Goal: Ask a question: Seek information or help from site administrators or community

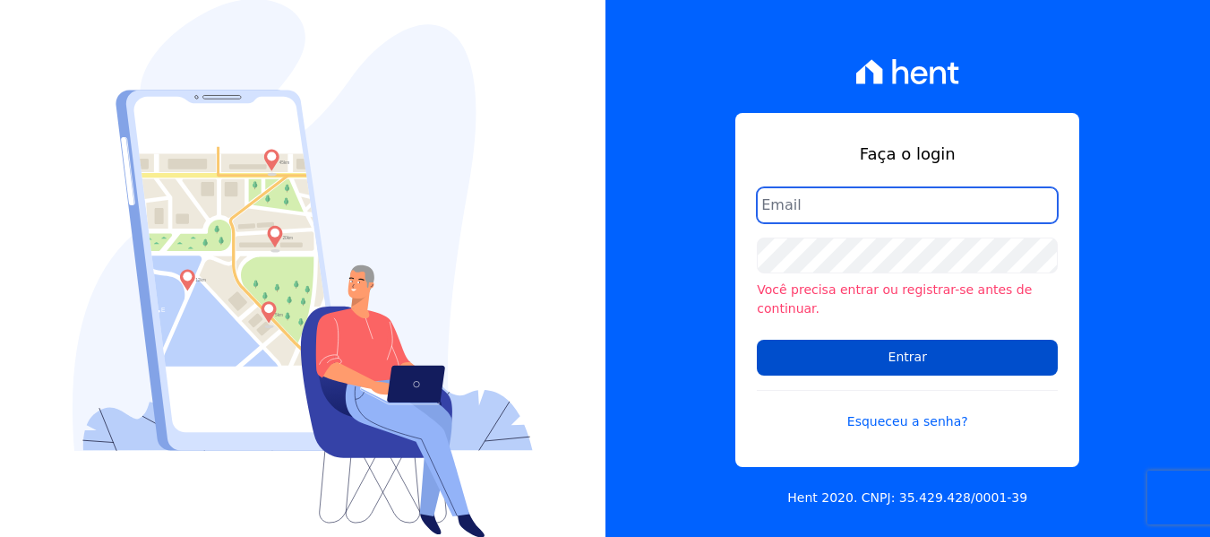
type input "[EMAIL_ADDRESS][DOMAIN_NAME]"
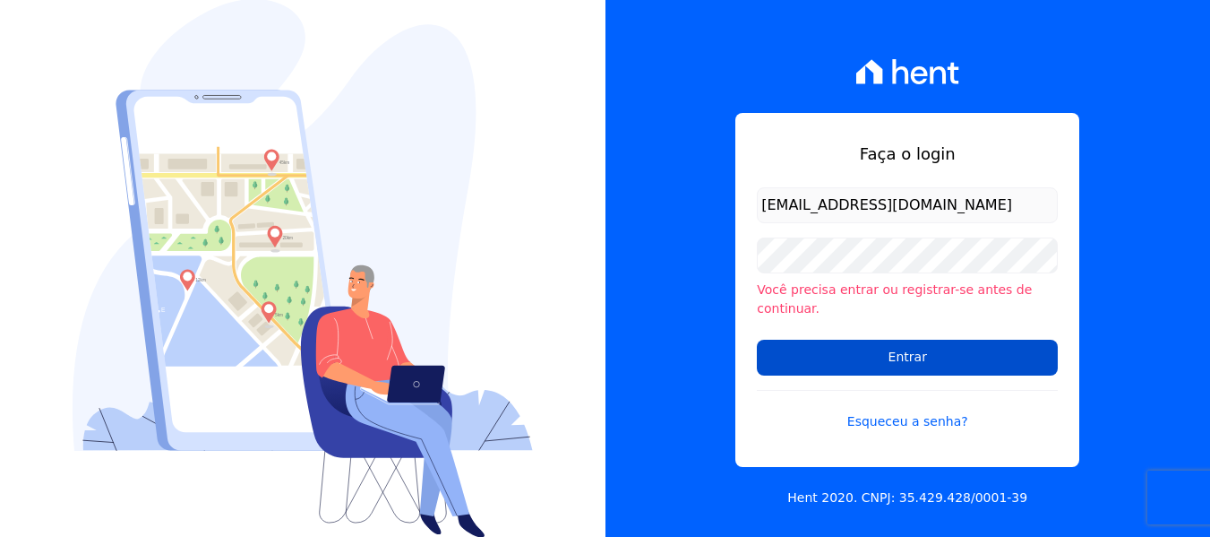
click at [873, 350] on input "Entrar" at bounding box center [907, 358] width 301 height 36
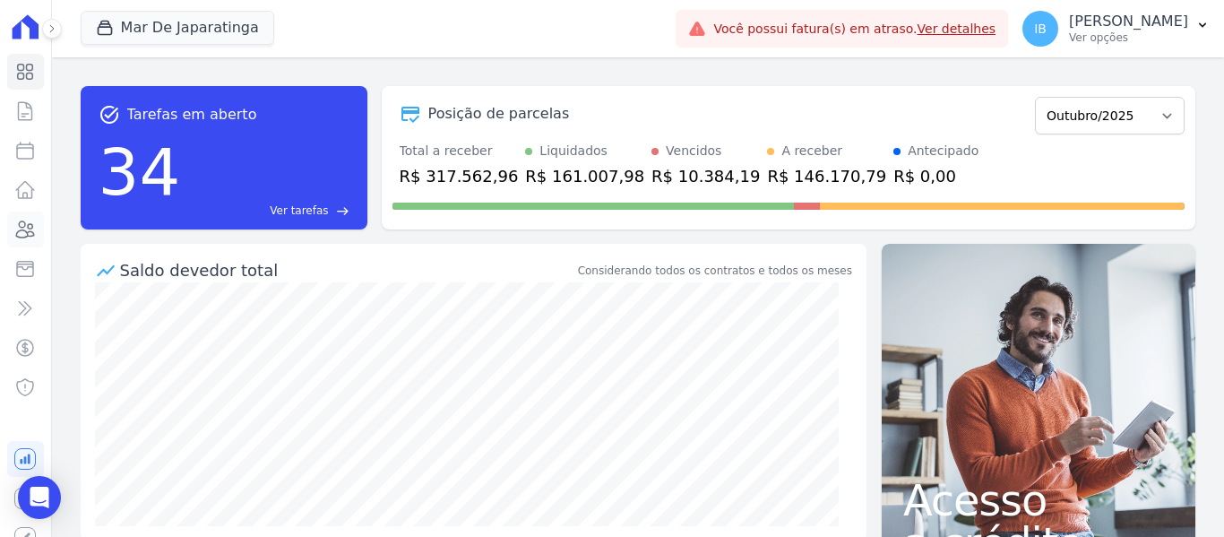
click at [12, 231] on link "Clientes" at bounding box center [25, 229] width 37 height 36
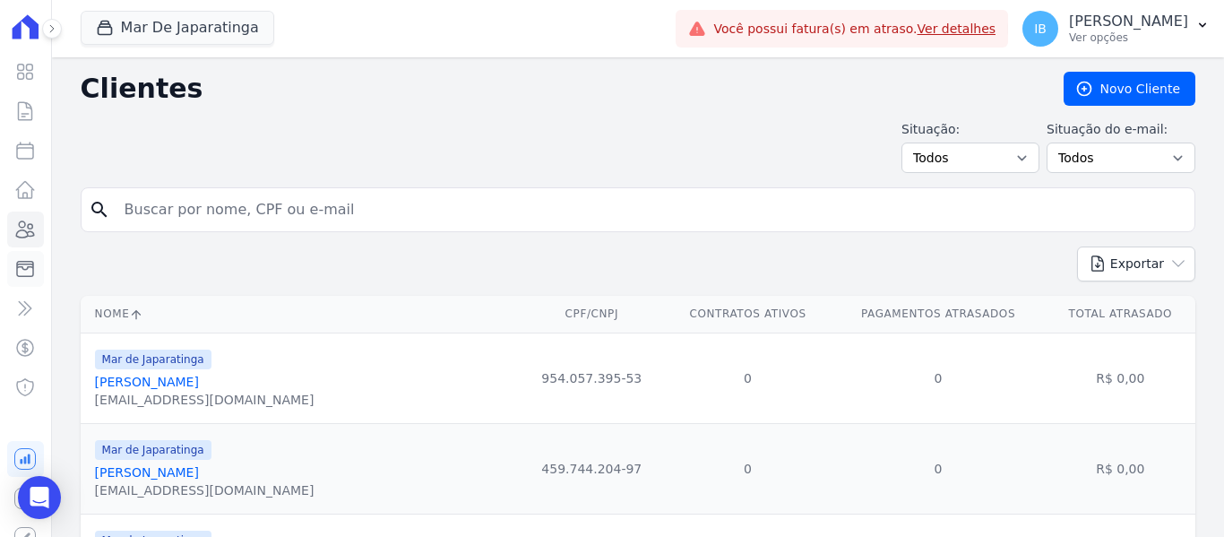
click at [19, 264] on icon at bounding box center [25, 269] width 22 height 22
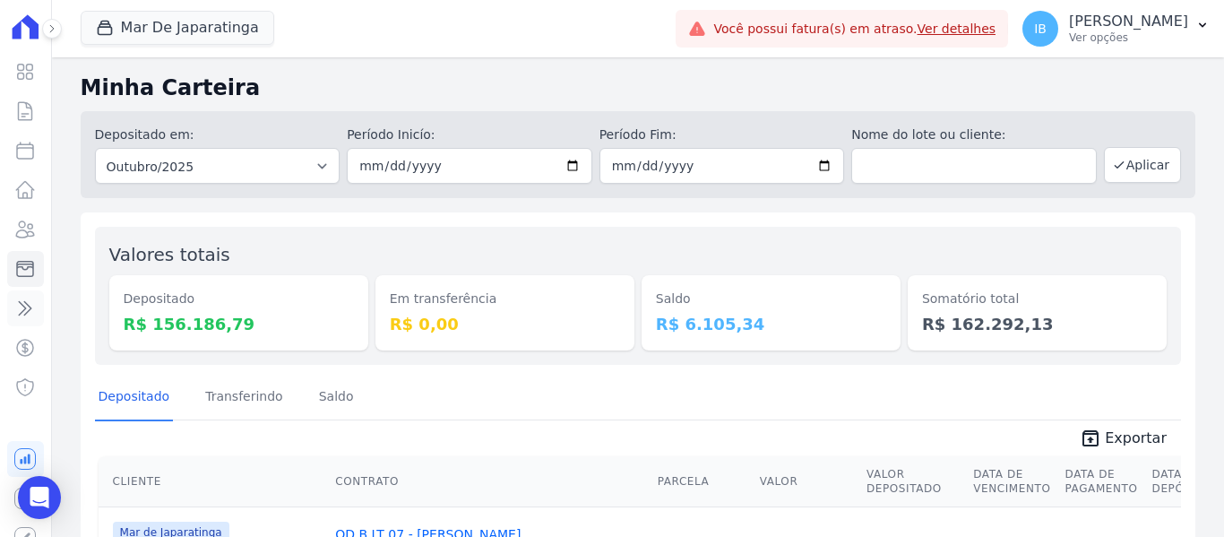
click at [14, 311] on icon at bounding box center [25, 308] width 22 height 22
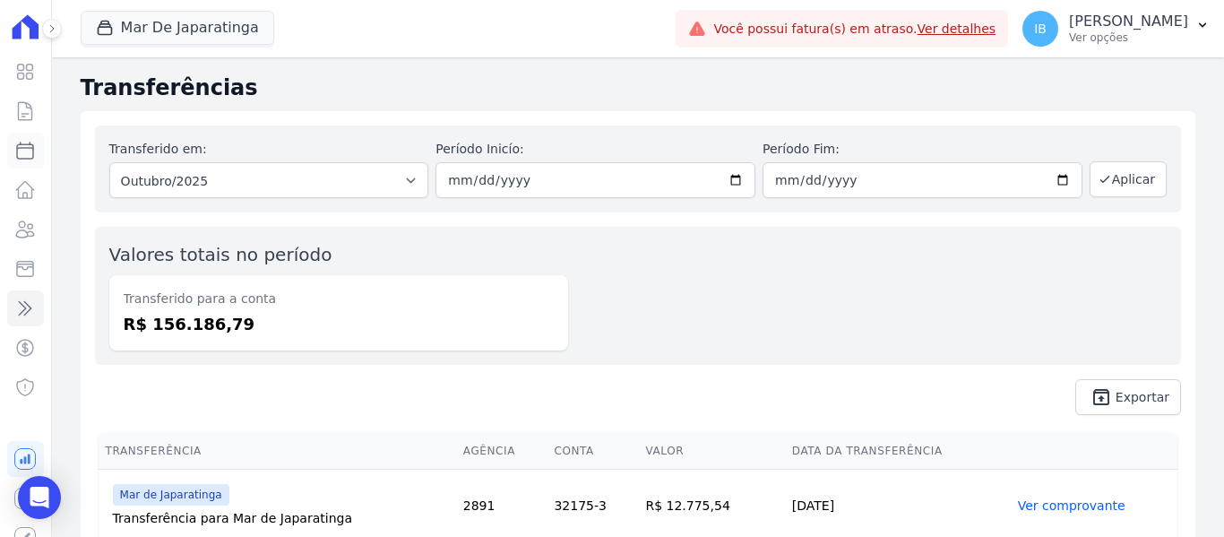
click at [19, 148] on icon at bounding box center [25, 151] width 22 height 22
select select
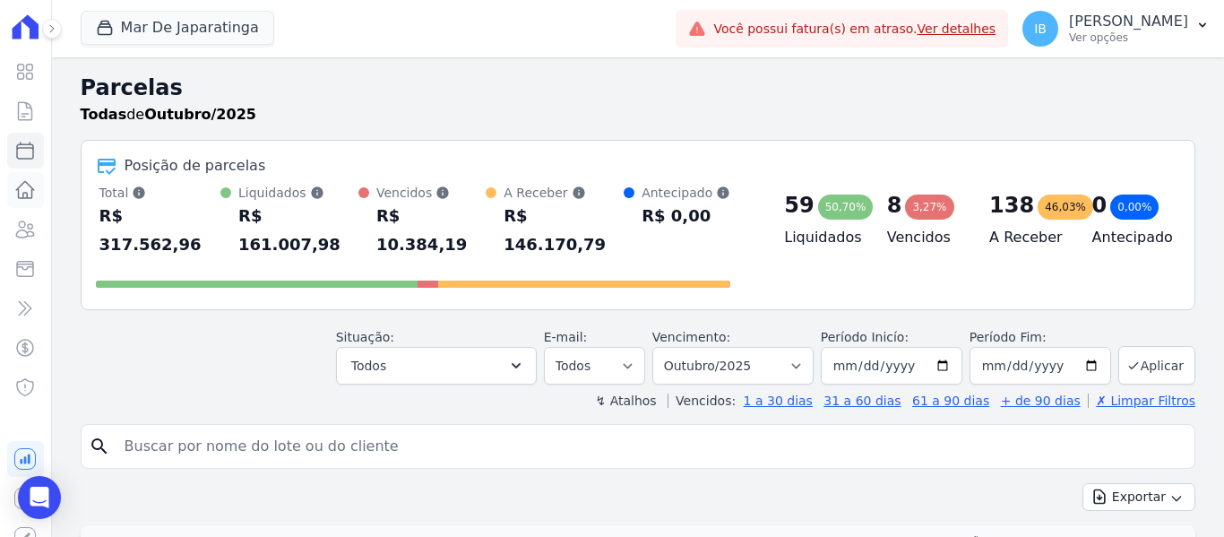
click at [17, 192] on icon at bounding box center [26, 190] width 18 height 16
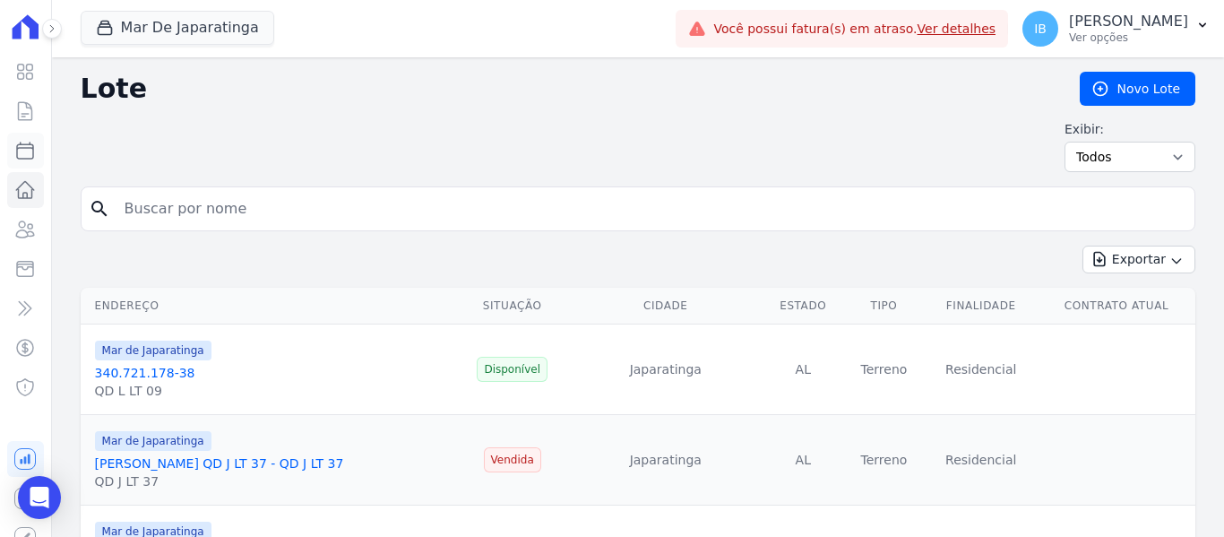
click at [10, 148] on link "Parcelas" at bounding box center [25, 151] width 37 height 36
select select
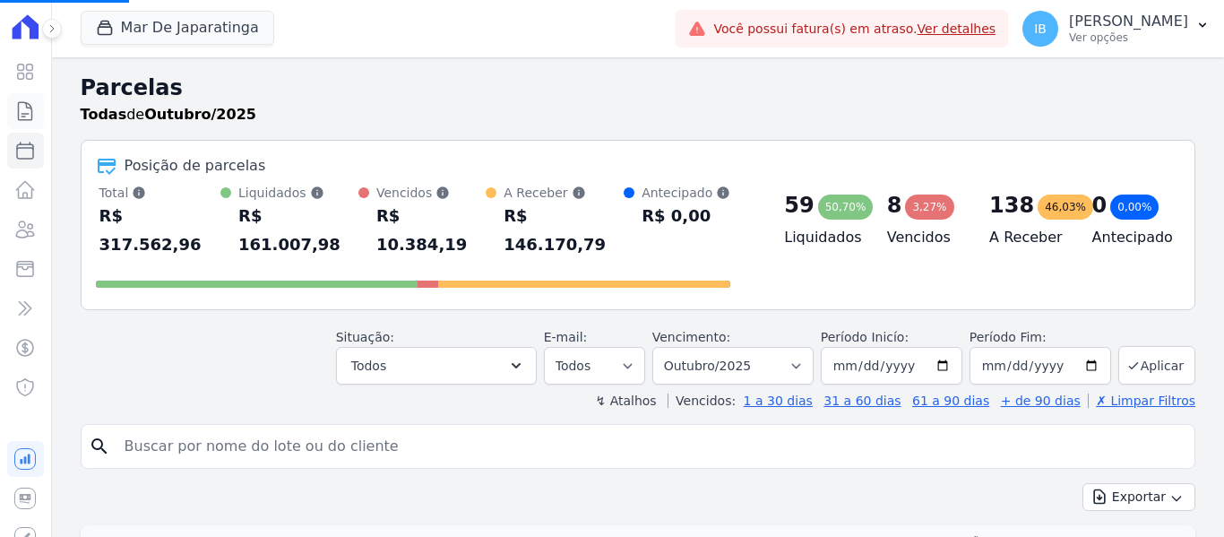
click at [20, 103] on icon at bounding box center [25, 111] width 22 height 22
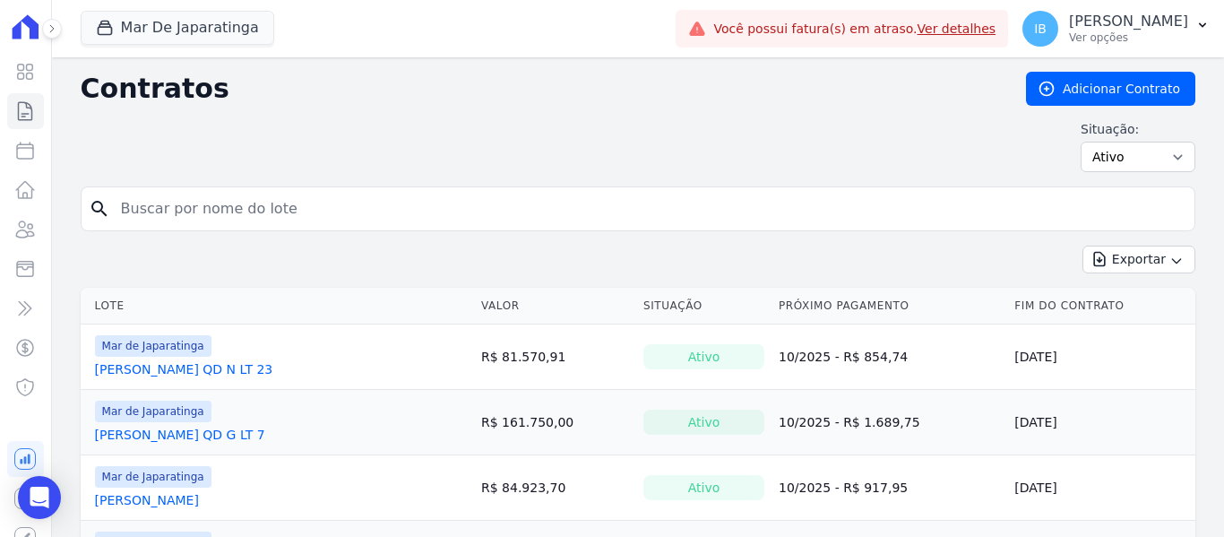
click at [164, 193] on input "search" at bounding box center [648, 209] width 1077 height 36
click at [178, 202] on input "search" at bounding box center [648, 209] width 1077 height 36
type input "[PERSON_NAME]"
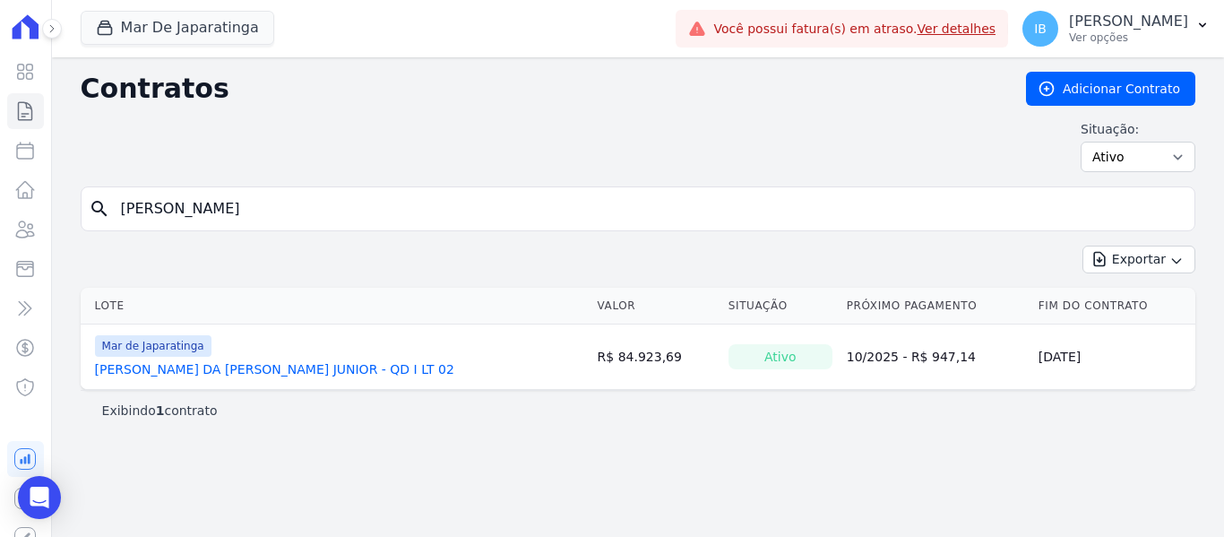
click at [225, 362] on link "[PERSON_NAME] DA [PERSON_NAME] JUNIOR - QD I LT 02" at bounding box center [274, 369] width 359 height 18
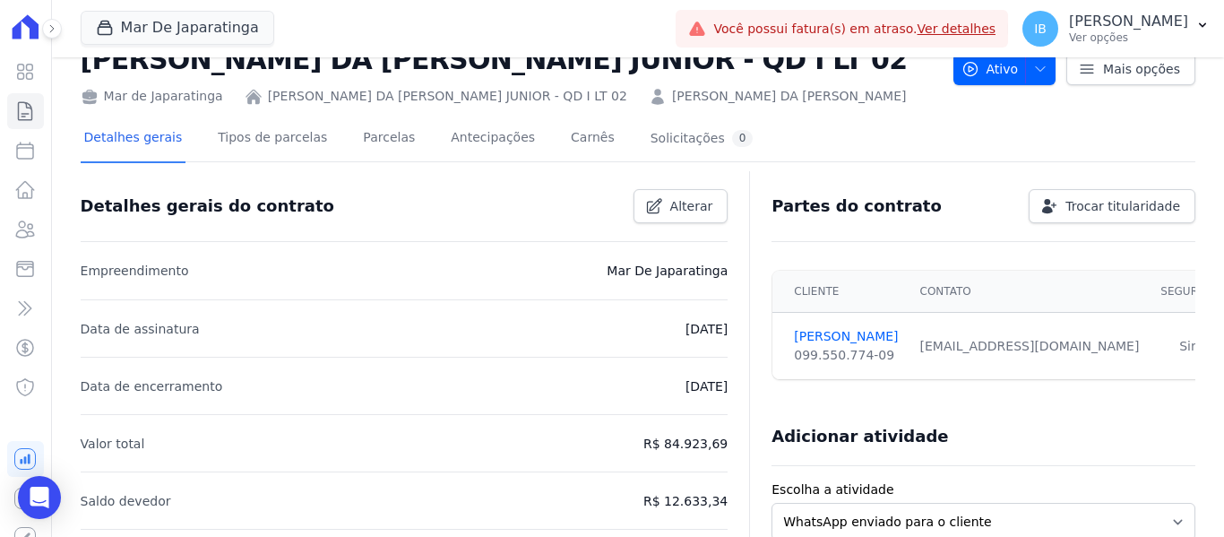
scroll to position [90, 0]
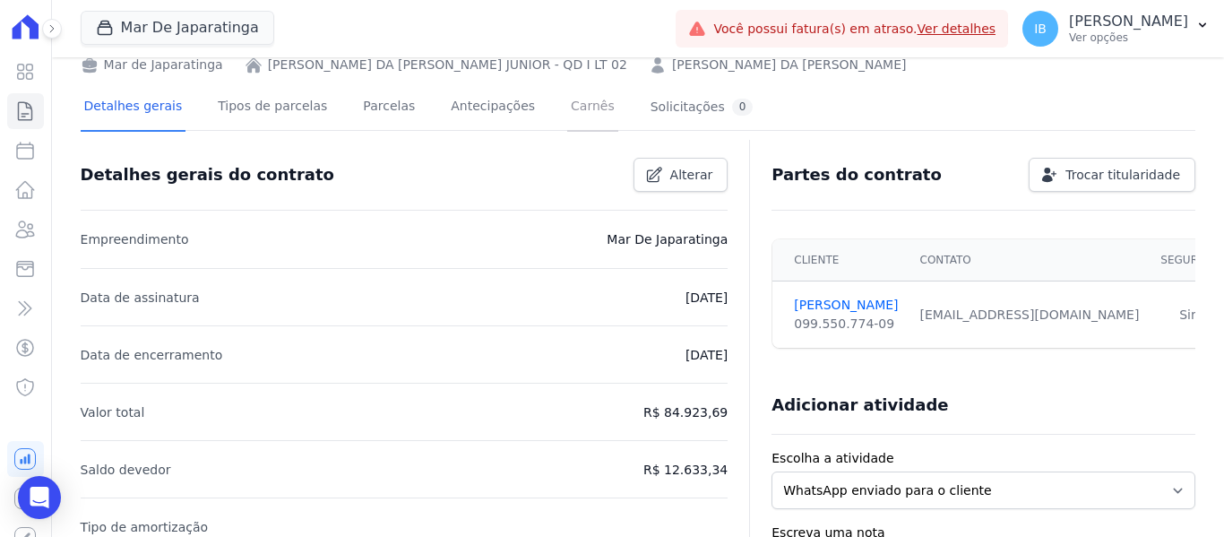
click at [567, 112] on link "Carnês" at bounding box center [592, 107] width 51 height 47
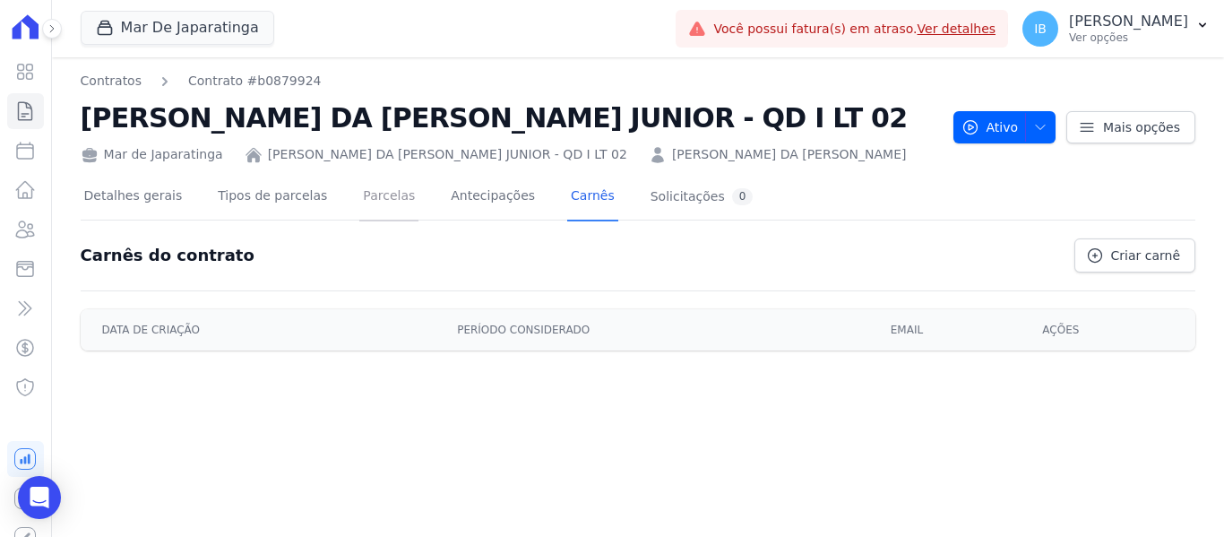
click at [366, 202] on link "Parcelas" at bounding box center [388, 197] width 59 height 47
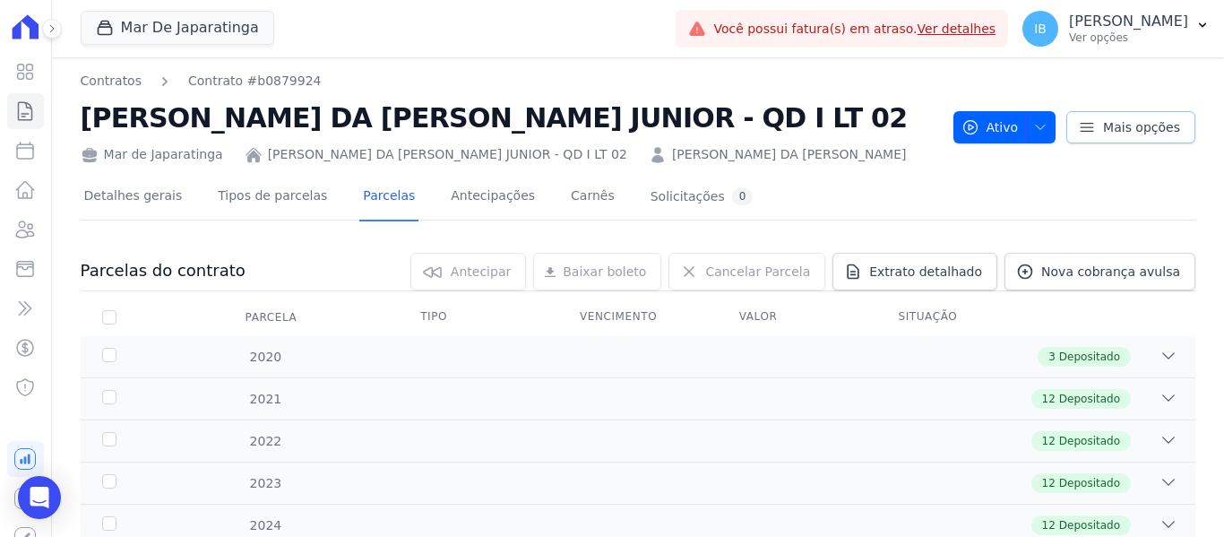
click at [1092, 125] on link "Mais opções" at bounding box center [1130, 127] width 129 height 32
click at [843, 195] on div "Detalhes gerais Tipos de parcelas [GEOGRAPHIC_DATA] Antecipações Carnês Solicit…" at bounding box center [638, 197] width 1114 height 45
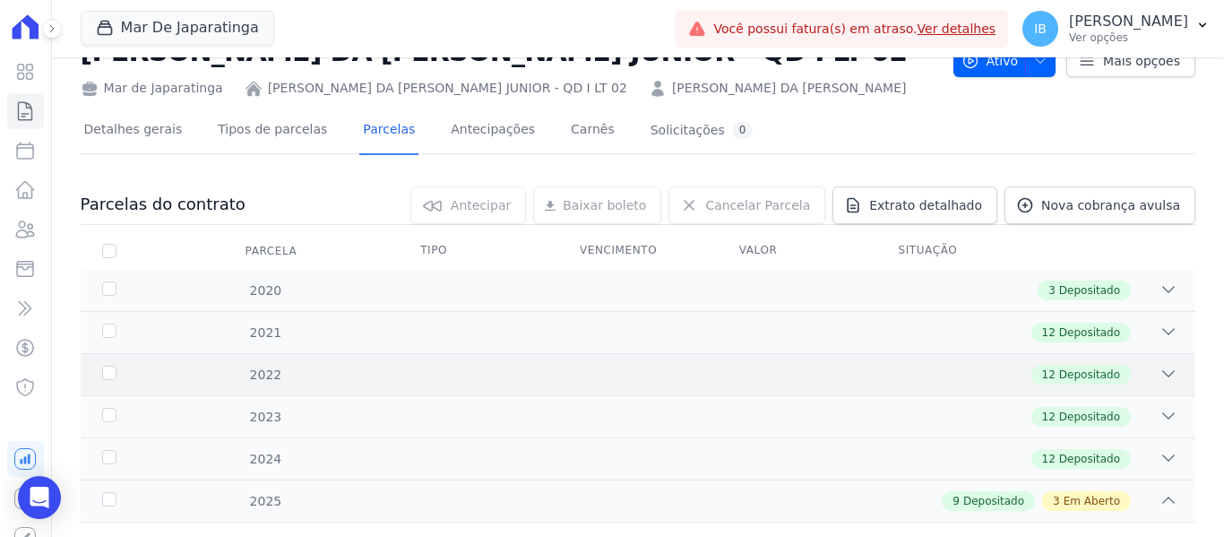
scroll to position [269, 0]
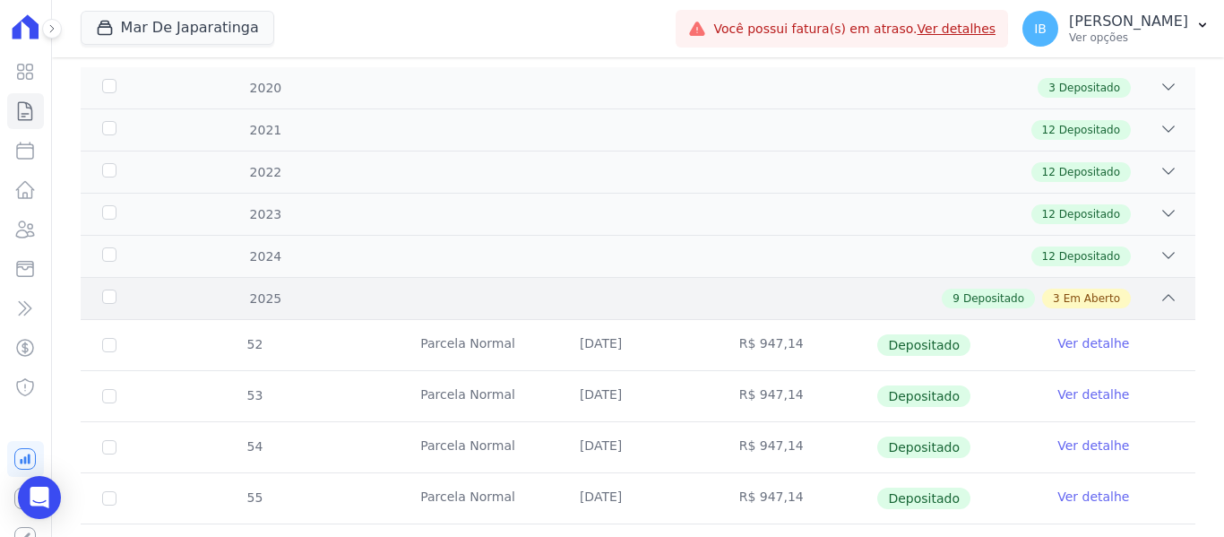
click at [116, 297] on div "2025" at bounding box center [148, 298] width 99 height 19
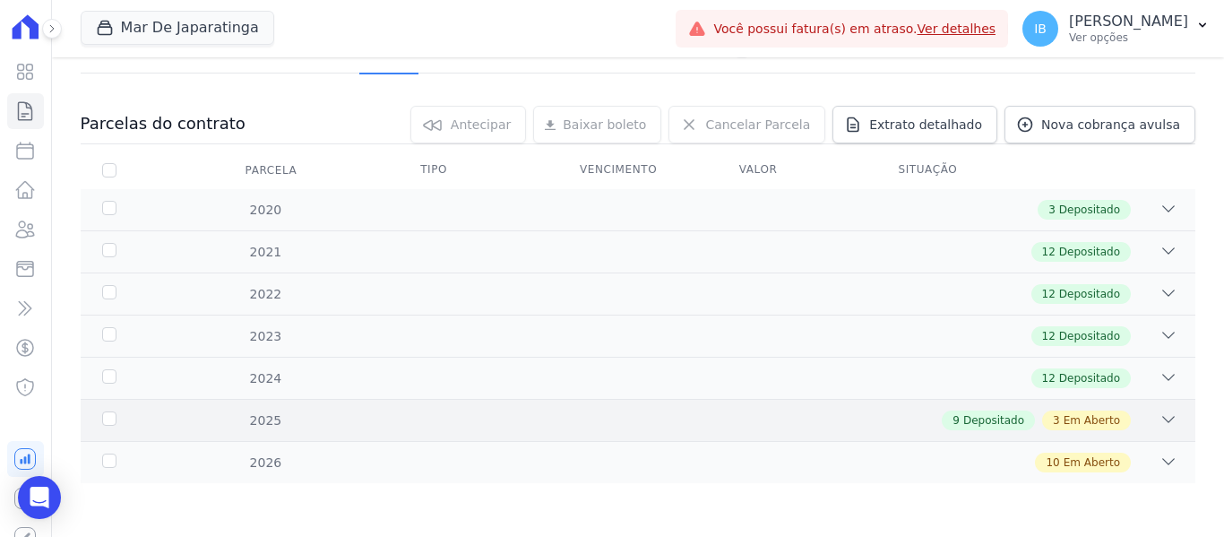
scroll to position [147, 0]
click at [99, 418] on div "2025" at bounding box center [148, 420] width 99 height 19
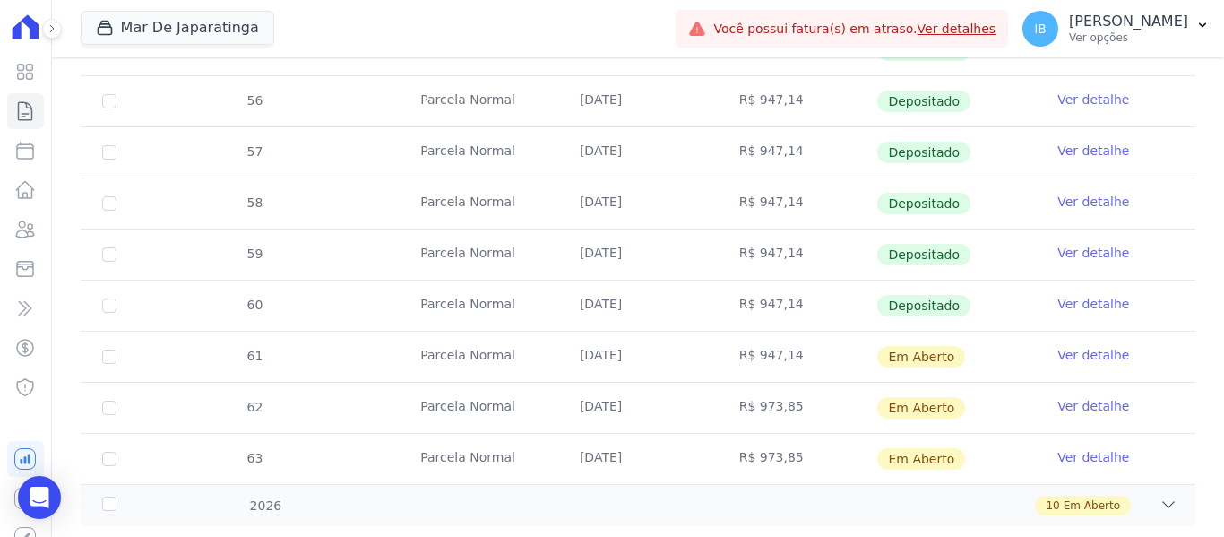
scroll to position [760, 0]
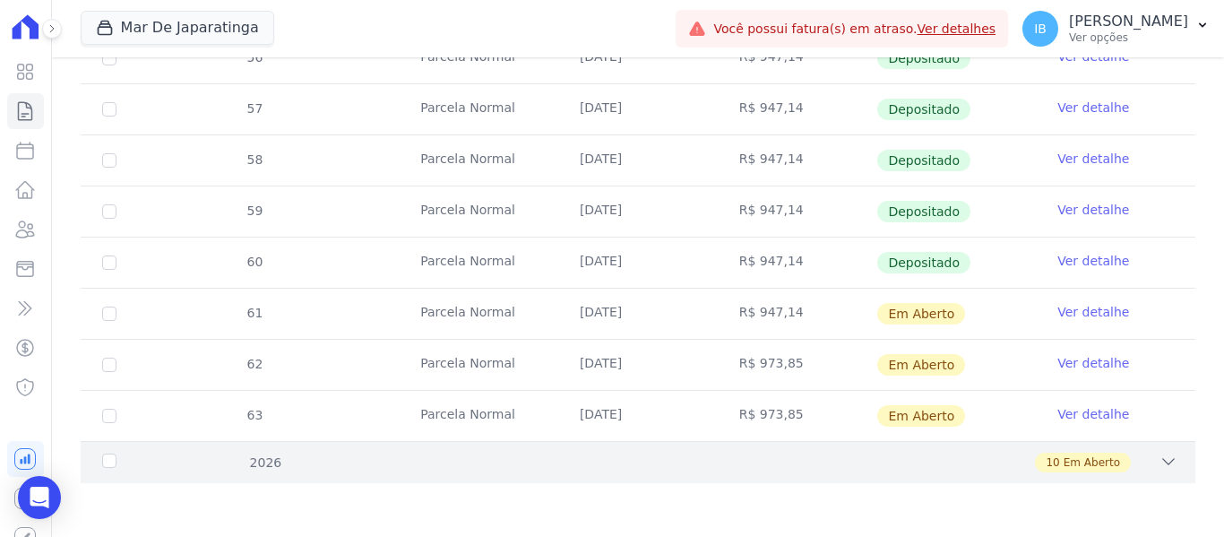
click at [103, 464] on div "2026" at bounding box center [148, 462] width 99 height 19
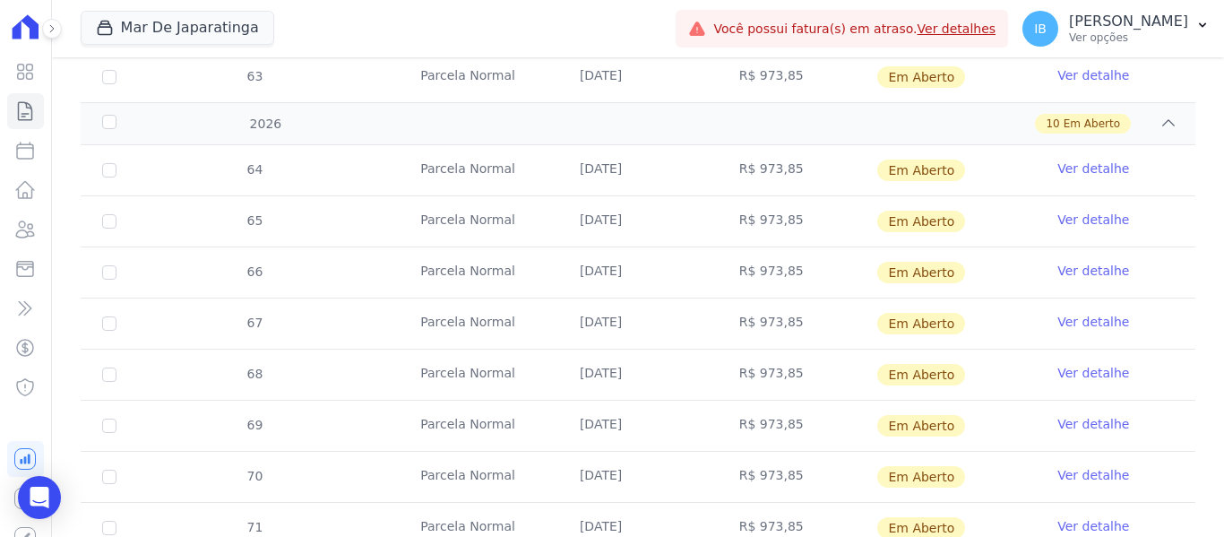
scroll to position [1002, 0]
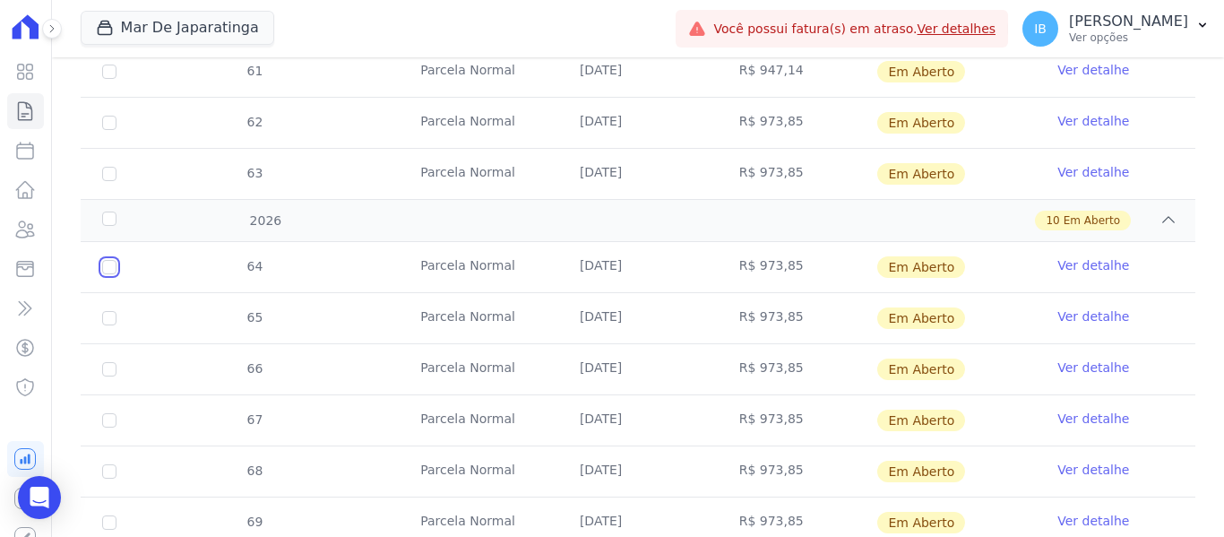
click at [103, 268] on input "checkbox" at bounding box center [109, 267] width 14 height 14
checkbox input "true"
click at [103, 268] on input "checkbox" at bounding box center [109, 267] width 14 height 14
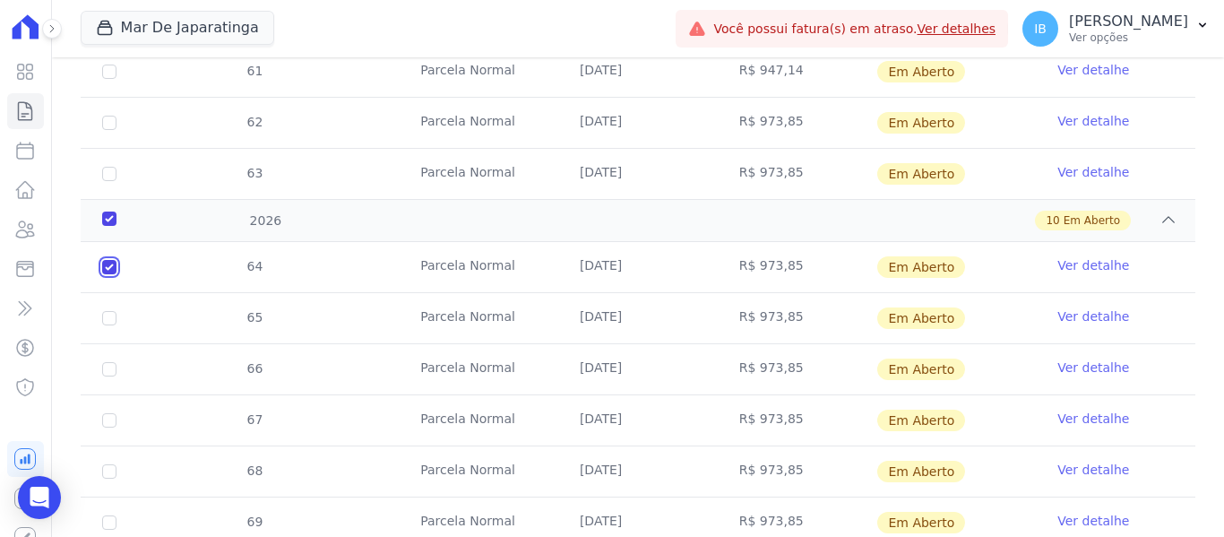
checkbox input "false"
click at [108, 267] on input "checkbox" at bounding box center [109, 267] width 14 height 14
checkbox input "true"
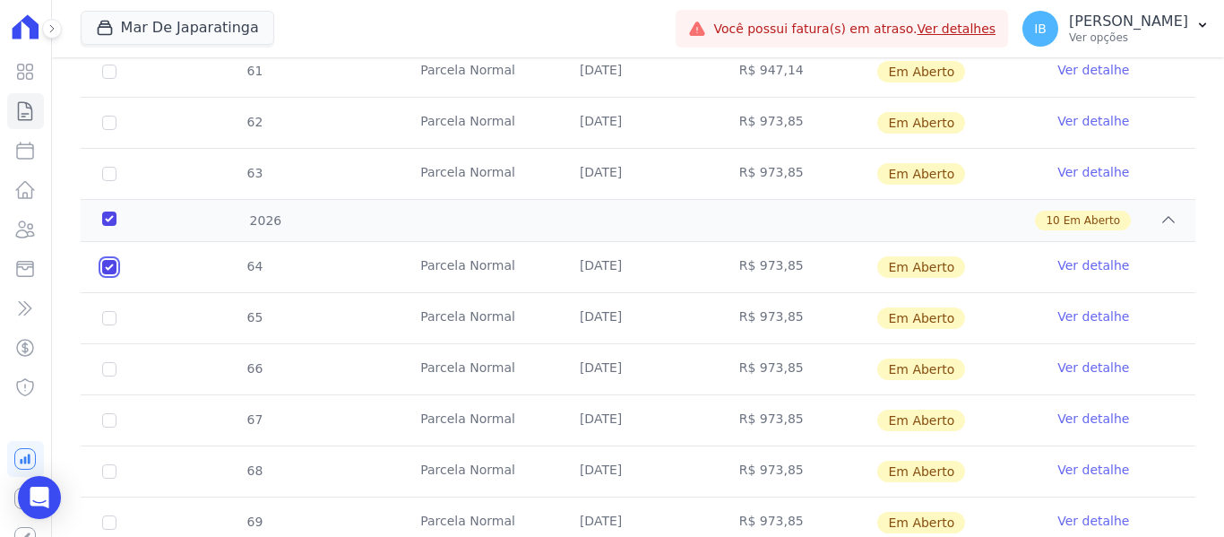
checkbox input "true"
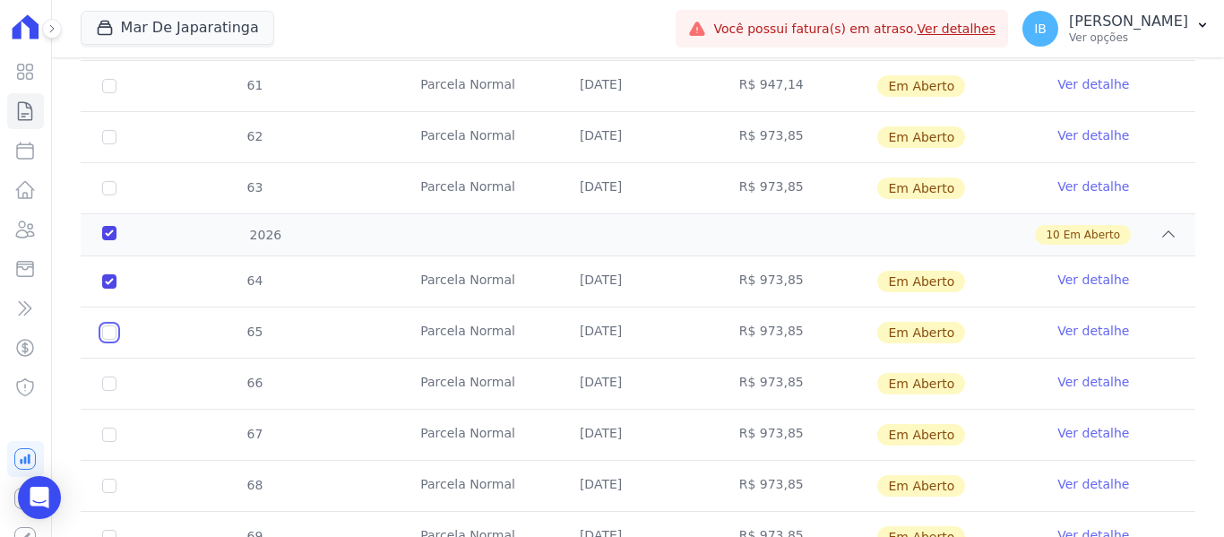
click at [108, 325] on input "checkbox" at bounding box center [109, 332] width 14 height 14
checkbox input "true"
click at [116, 376] on input "checkbox" at bounding box center [109, 383] width 14 height 14
checkbox input "true"
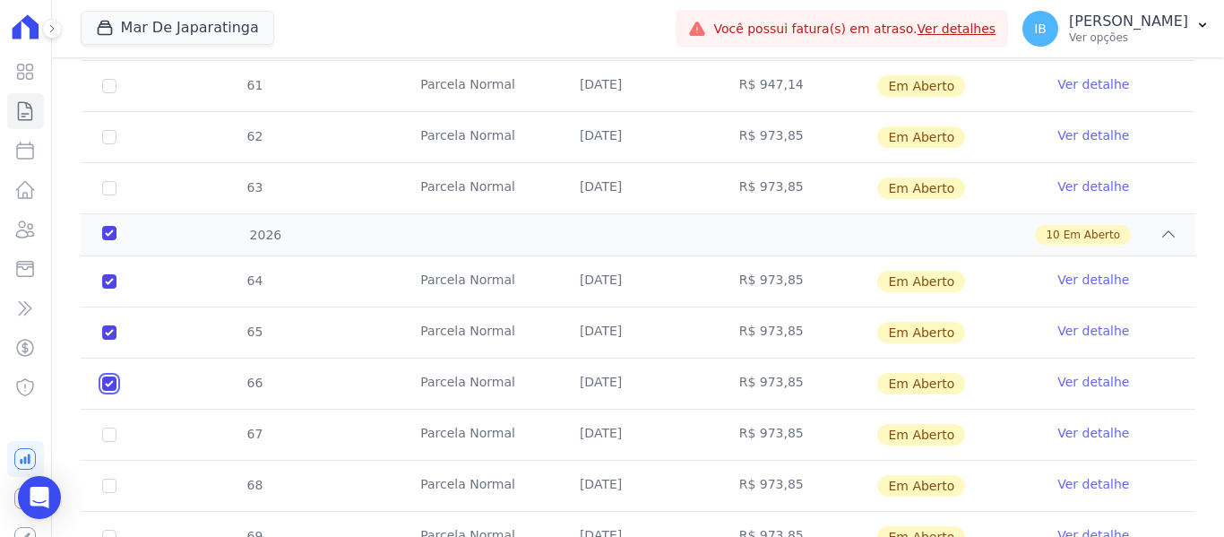
checkbox input "true"
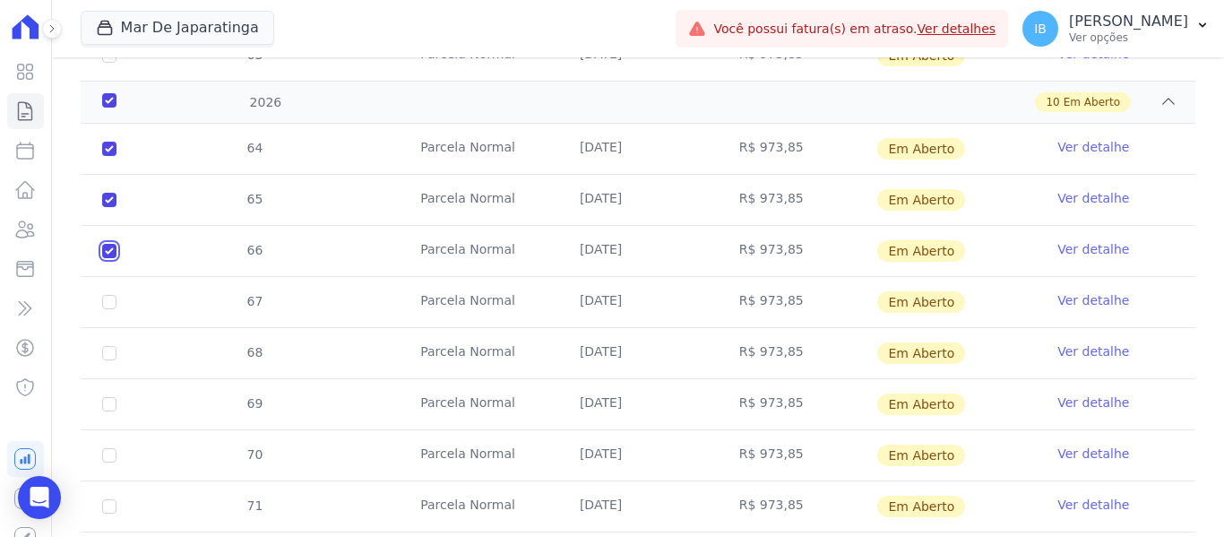
scroll to position [1181, 0]
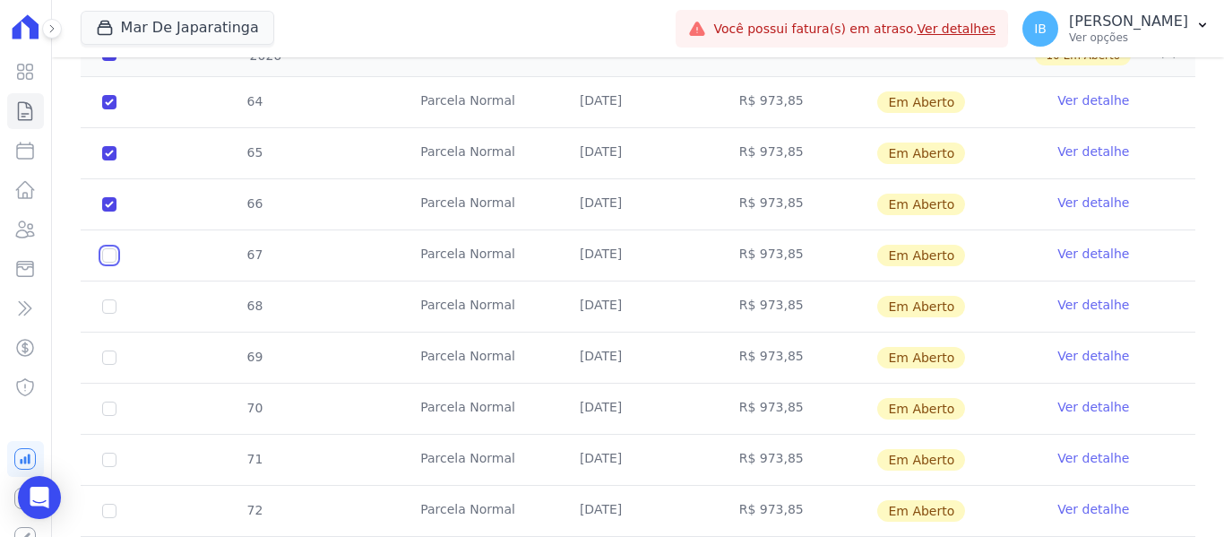
click at [108, 248] on input "checkbox" at bounding box center [109, 255] width 14 height 14
checkbox input "true"
click at [112, 299] on input "checkbox" at bounding box center [109, 306] width 14 height 14
checkbox input "true"
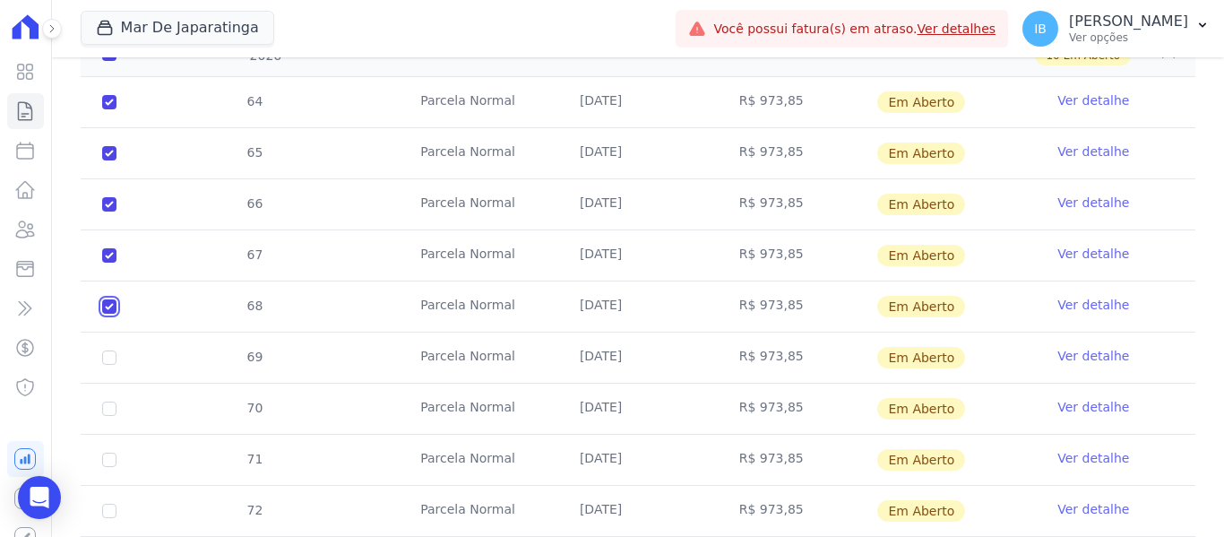
checkbox input "true"
click at [108, 350] on input "checkbox" at bounding box center [109, 357] width 14 height 14
checkbox input "true"
click at [115, 401] on input "checkbox" at bounding box center [109, 408] width 14 height 14
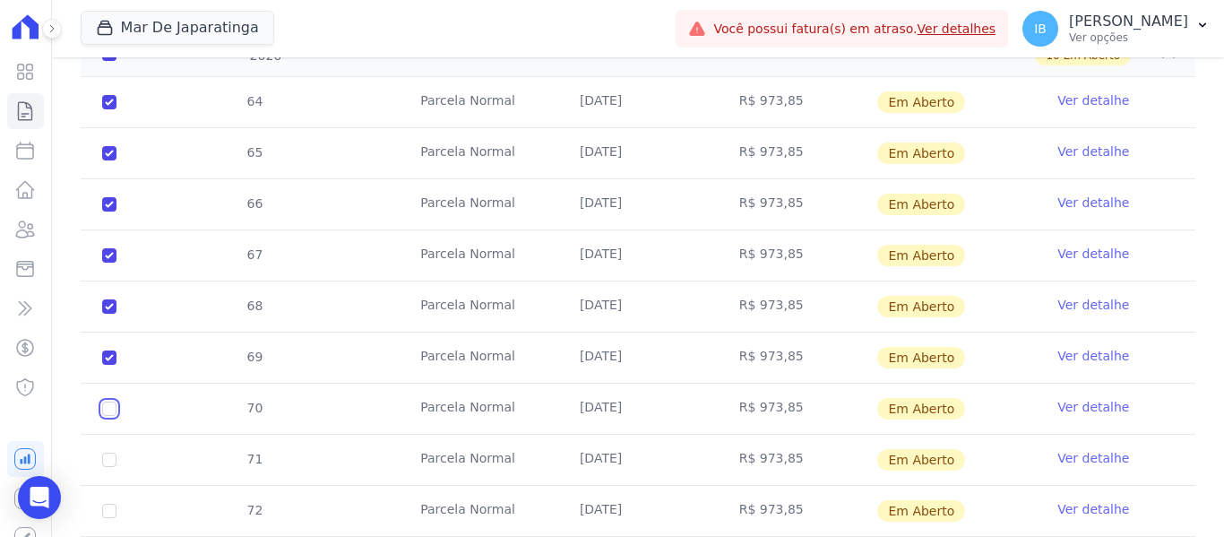
checkbox input "true"
click at [116, 443] on td "71" at bounding box center [109, 460] width 57 height 50
click at [108, 452] on input "checkbox" at bounding box center [109, 459] width 14 height 14
checkbox input "true"
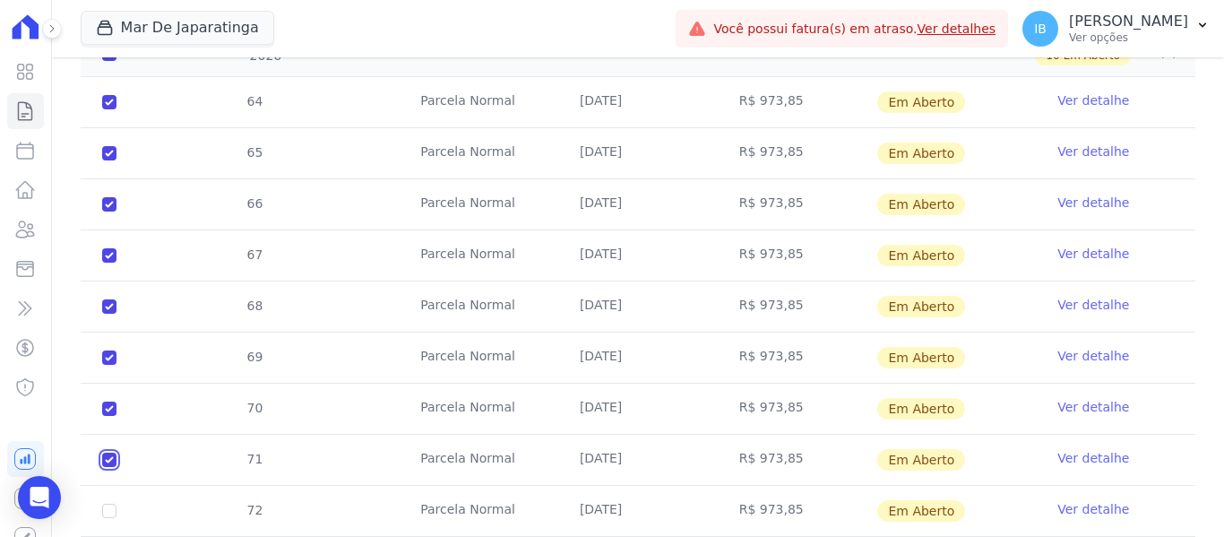
checkbox input "true"
click at [115, 503] on input "checkbox" at bounding box center [109, 510] width 14 height 14
checkbox input "true"
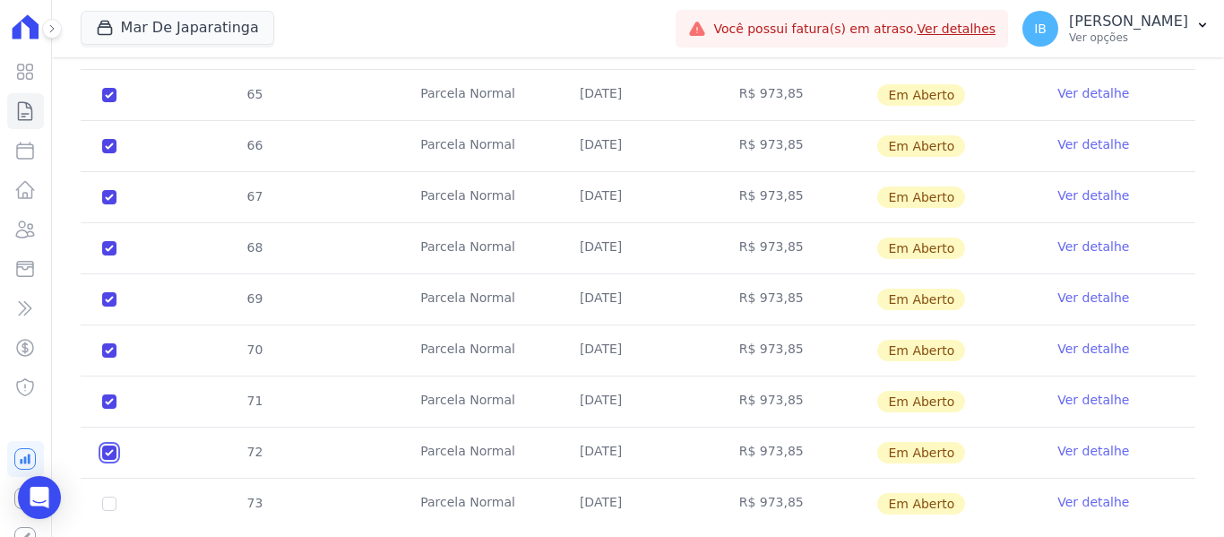
scroll to position [1270, 0]
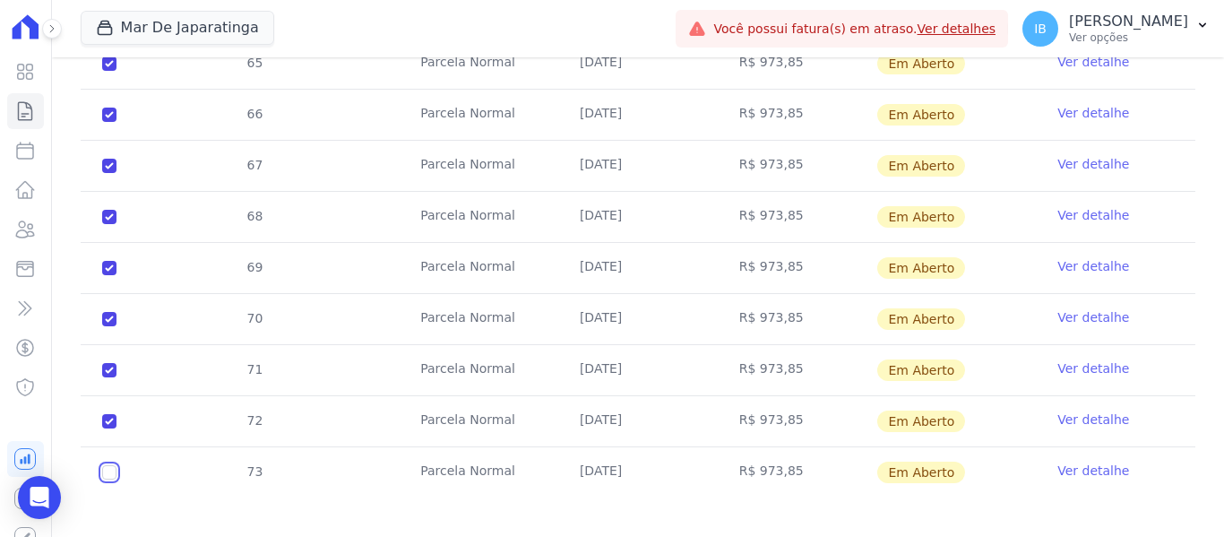
click at [108, 465] on input "checkbox" at bounding box center [109, 472] width 14 height 14
checkbox input "true"
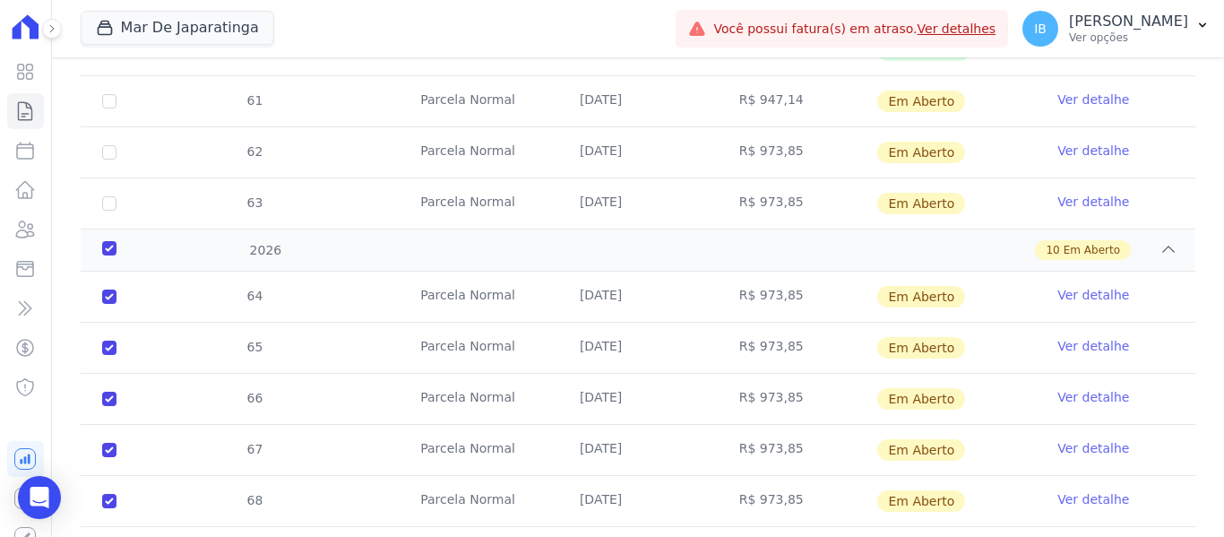
scroll to position [1002, 0]
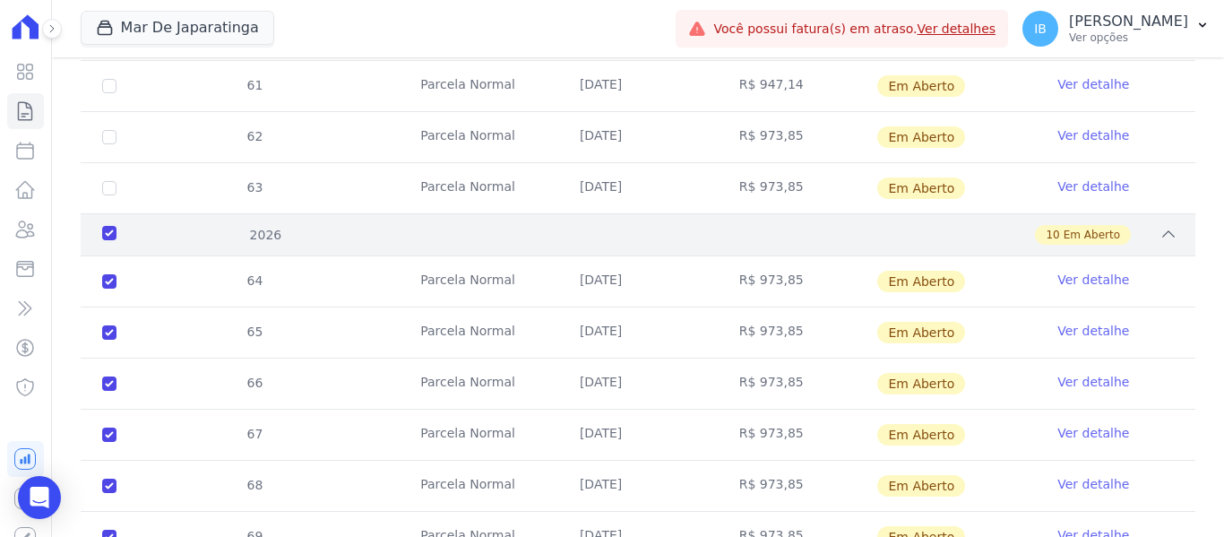
click at [1063, 227] on span "Em Aberto" at bounding box center [1091, 235] width 56 height 16
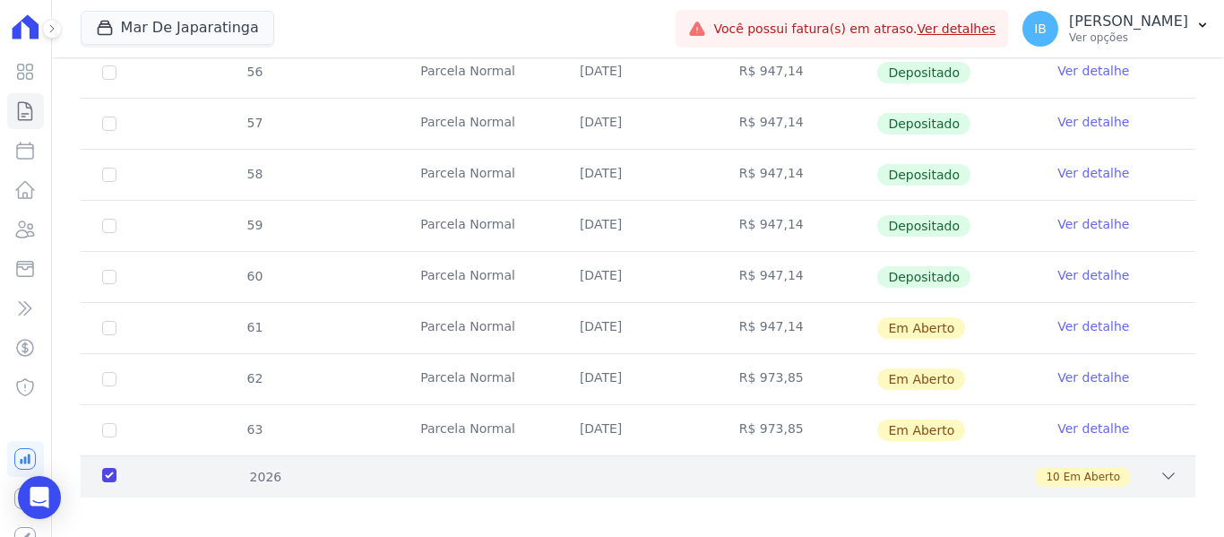
click at [1071, 469] on span "Em Aberto" at bounding box center [1091, 477] width 56 height 16
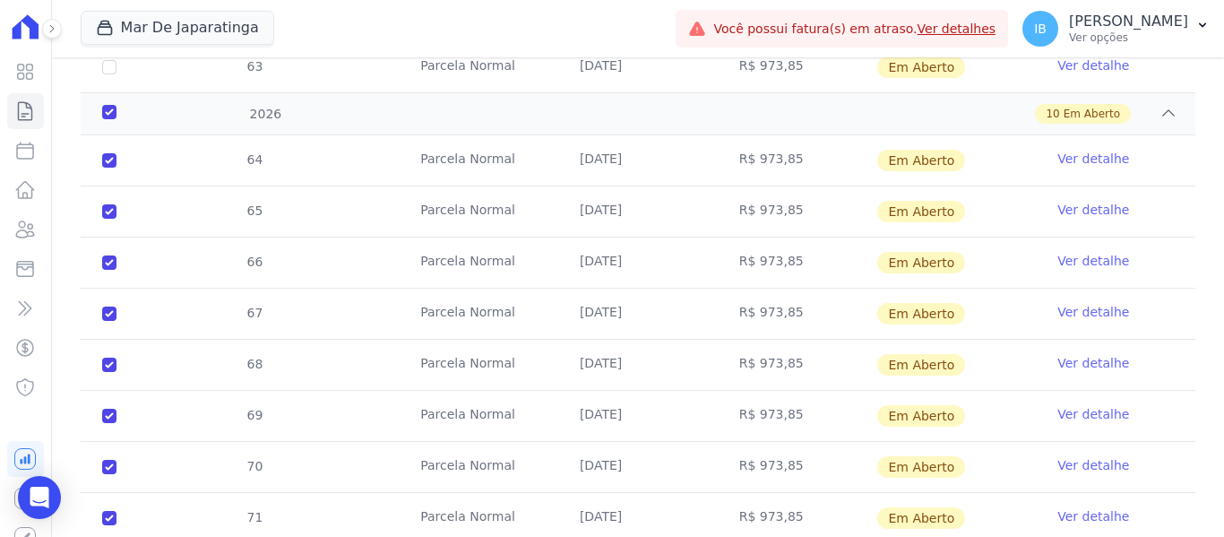
scroll to position [1091, 0]
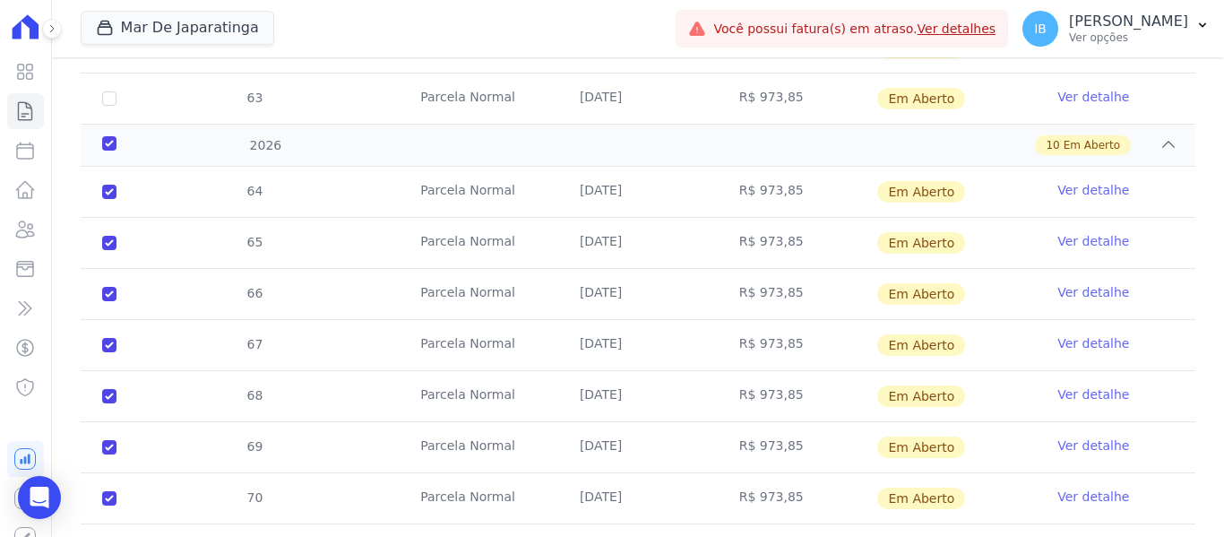
click at [1071, 181] on link "Ver detalhe" at bounding box center [1093, 190] width 72 height 18
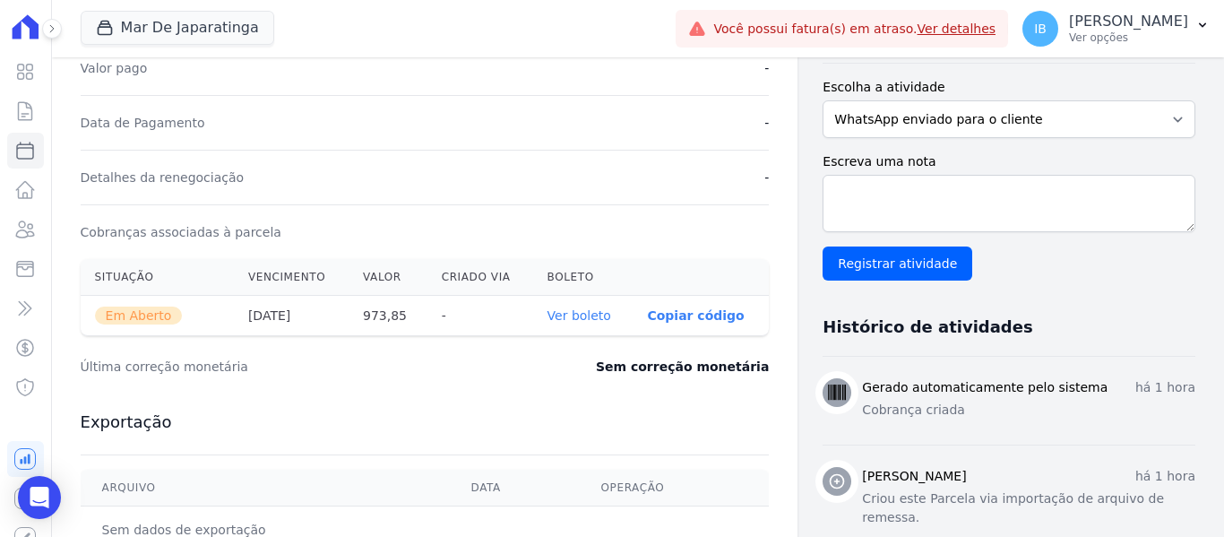
scroll to position [601, 0]
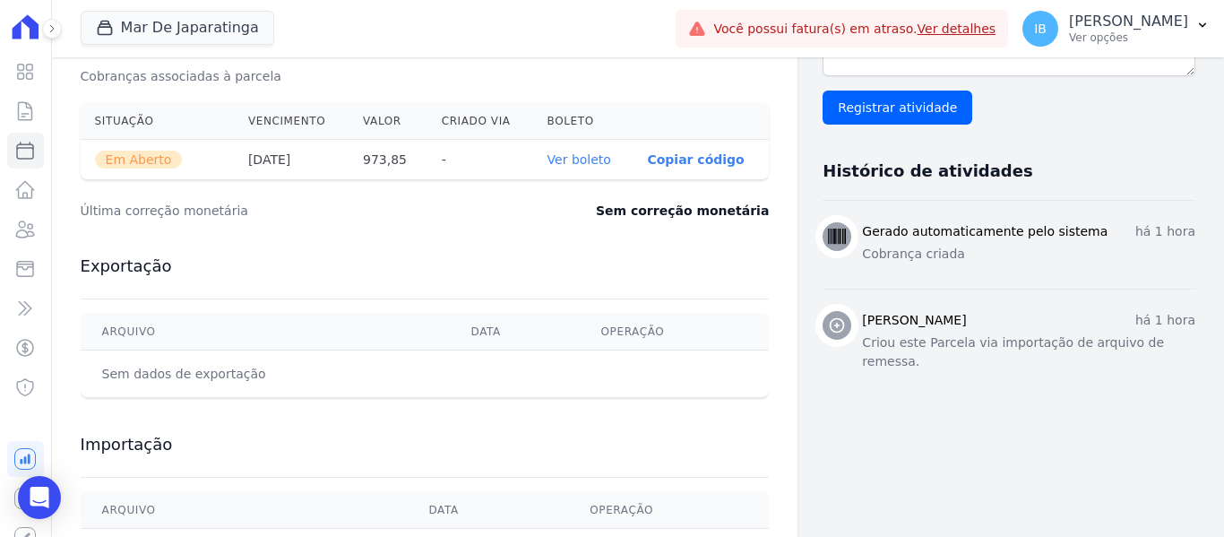
click at [583, 161] on link "Ver boleto" at bounding box center [579, 159] width 64 height 14
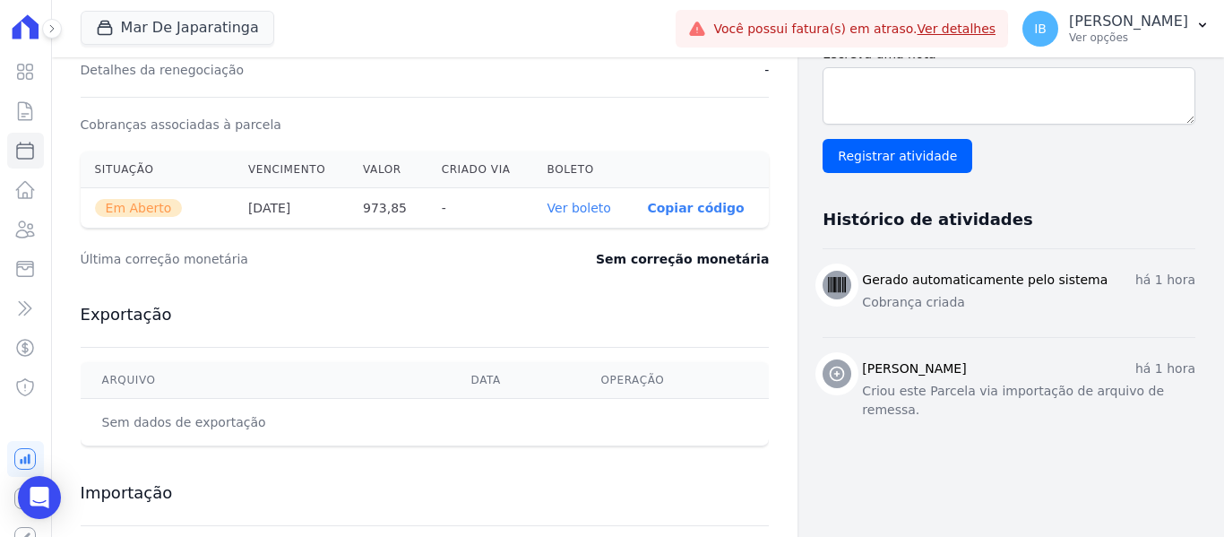
scroll to position [512, 0]
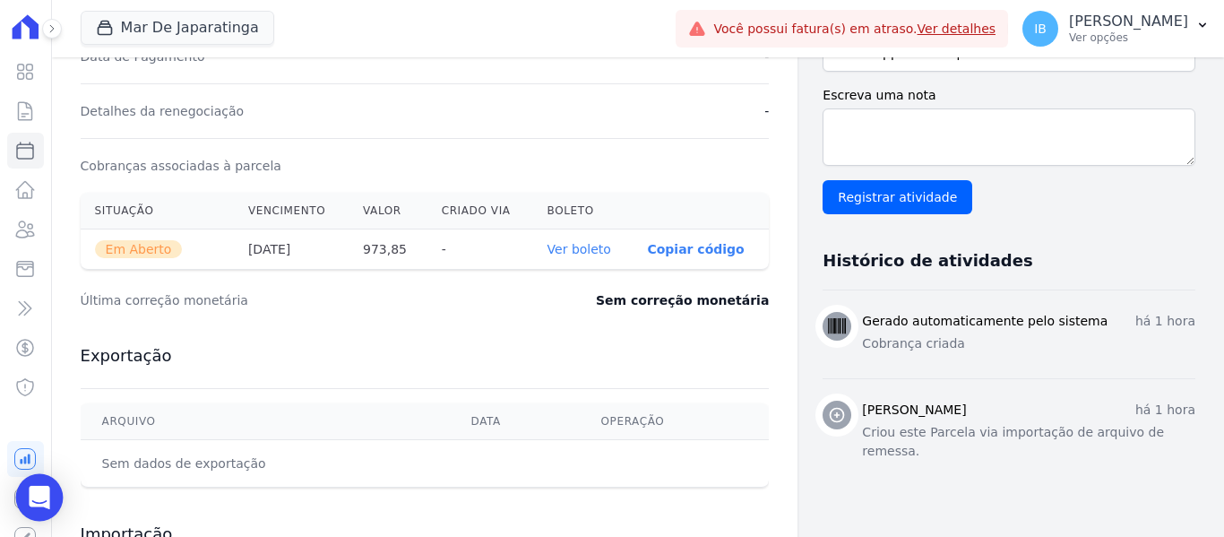
click at [32, 496] on icon "Open Intercom Messenger" at bounding box center [39, 497] width 21 height 23
click at [32, 496] on div "Open Intercom Messenger" at bounding box center [39, 497] width 47 height 47
click at [43, 487] on icon "Abertura do Messenger da Intercom" at bounding box center [37, 495] width 30 height 30
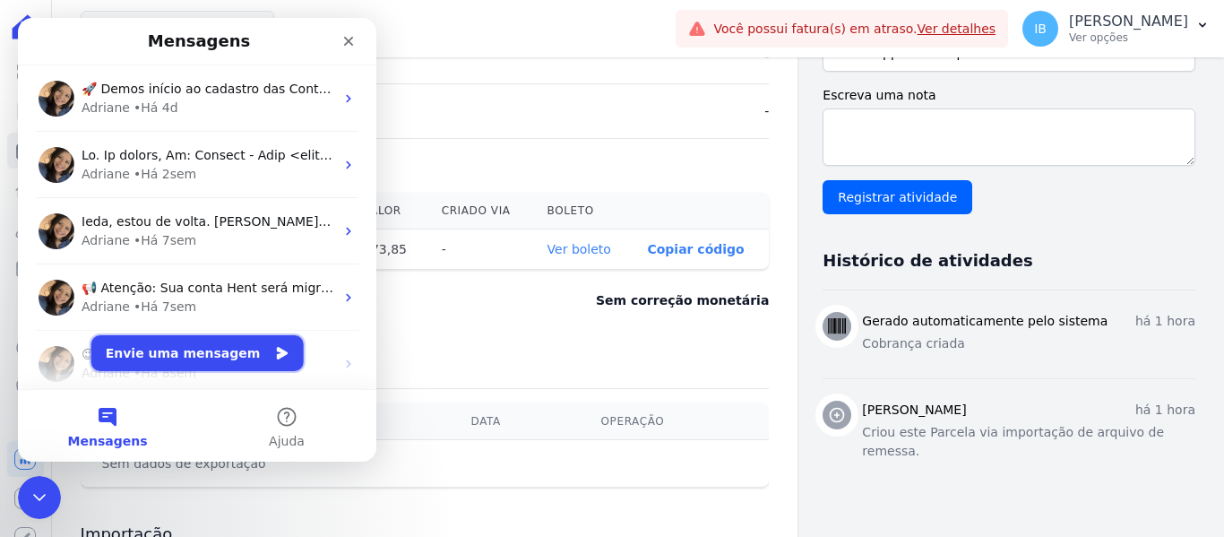
click at [177, 352] on button "Envie uma mensagem" at bounding box center [197, 353] width 212 height 36
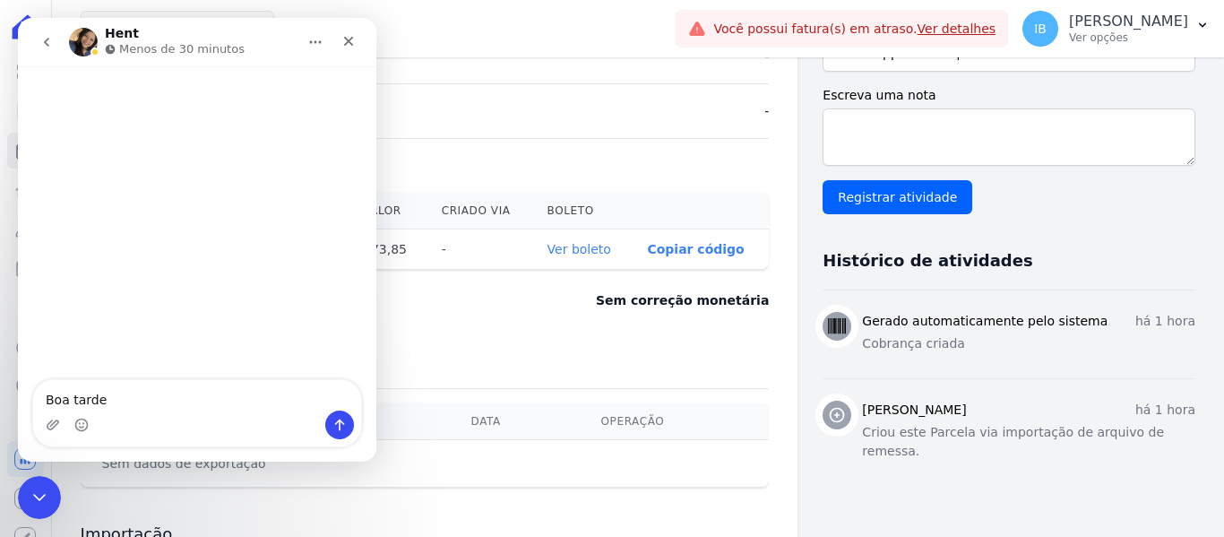
type textarea "Boa tarde"
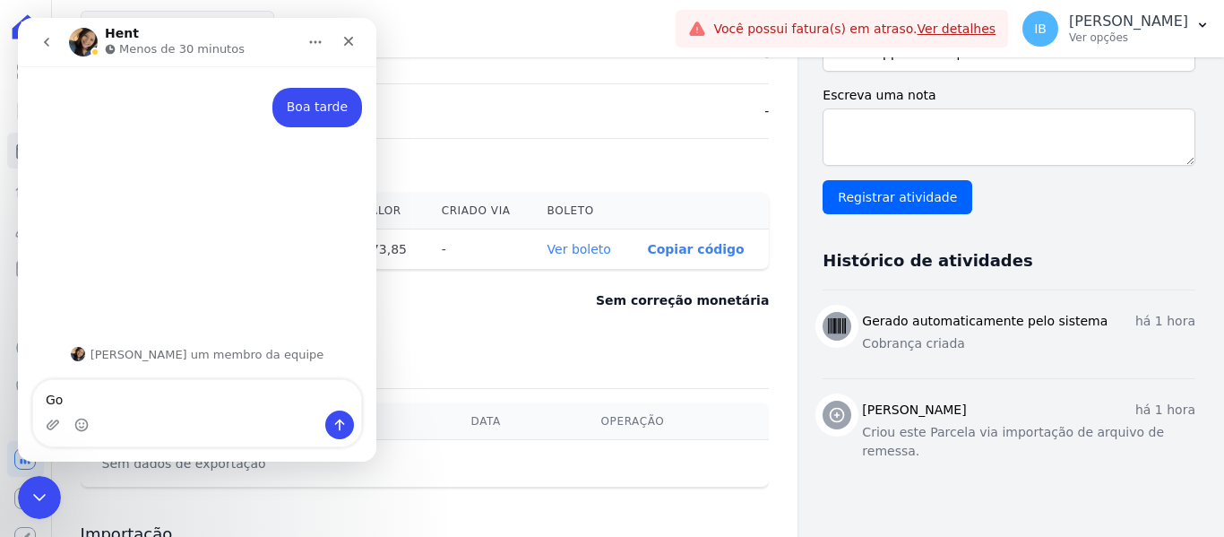
type textarea "G"
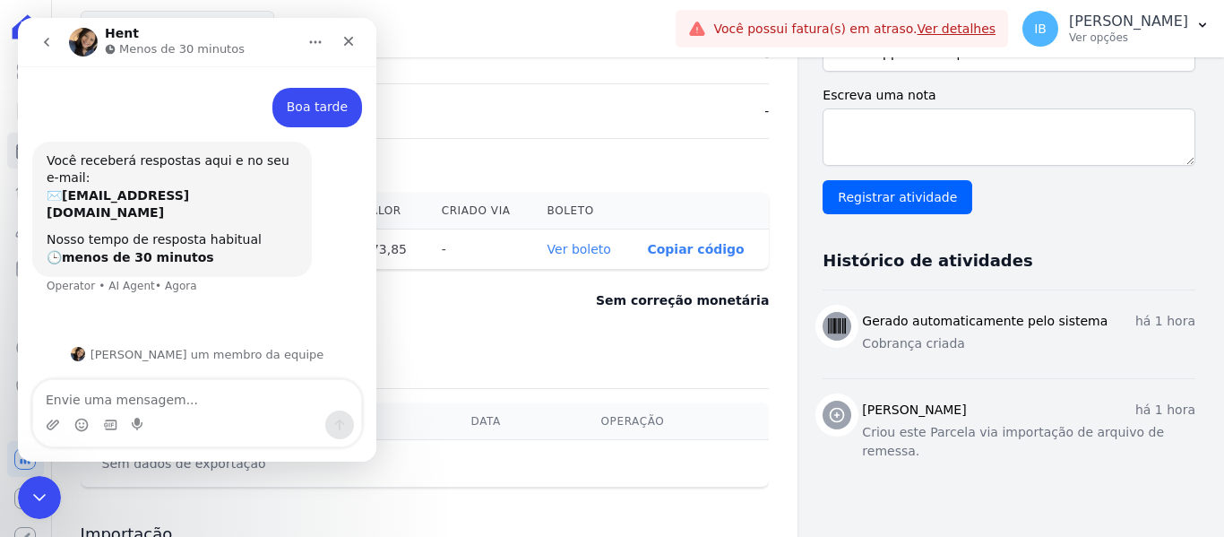
scroll to position [3, 0]
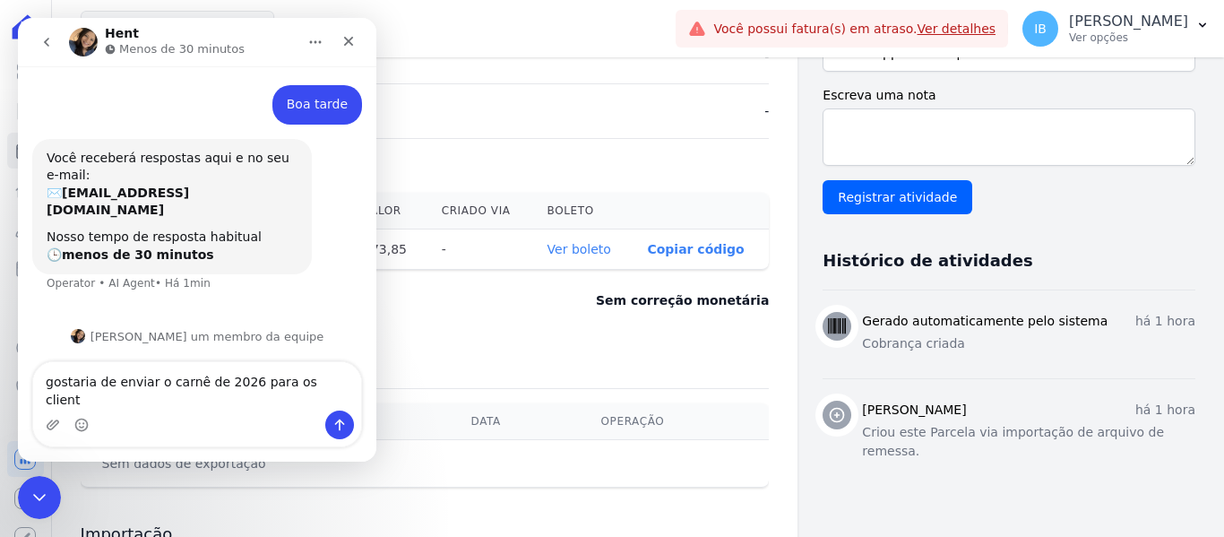
type textarea "gostaria de enviar o carnê de 2026 para os cliente"
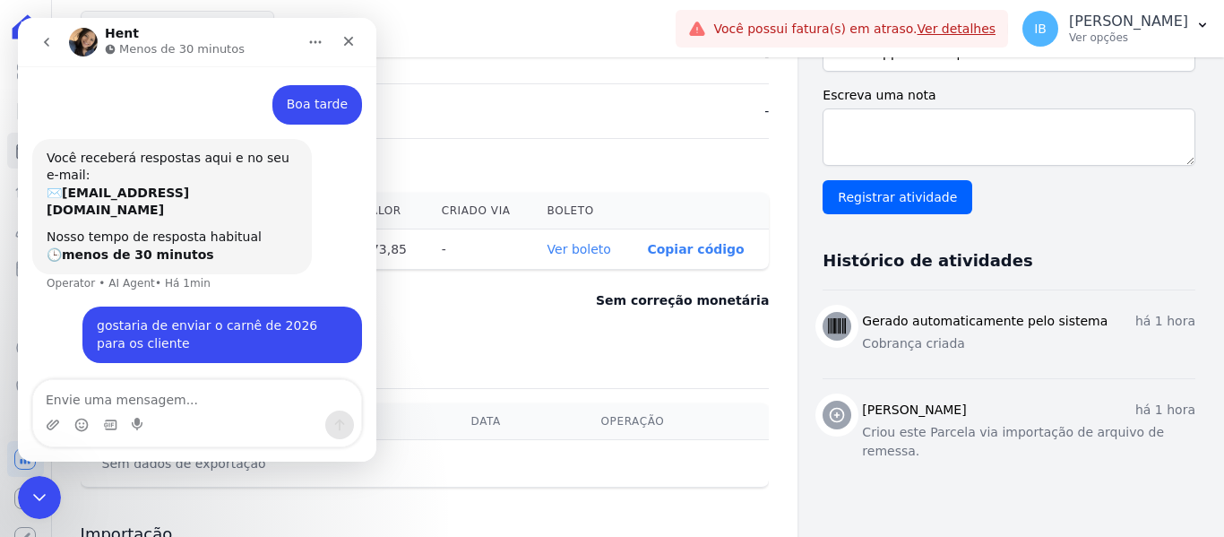
scroll to position [73, 0]
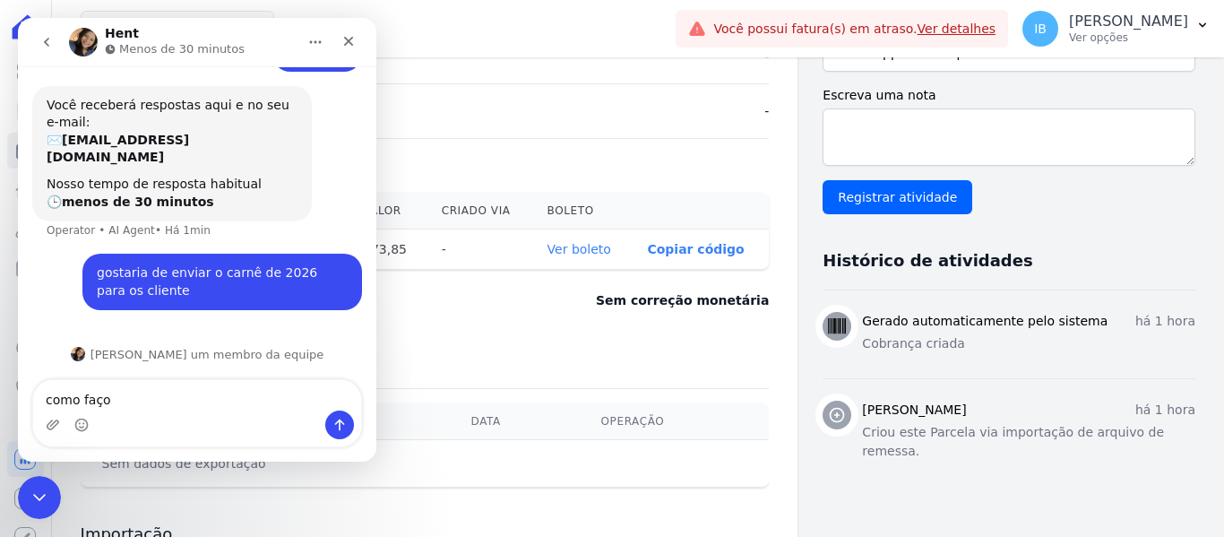
type textarea "como faço?"
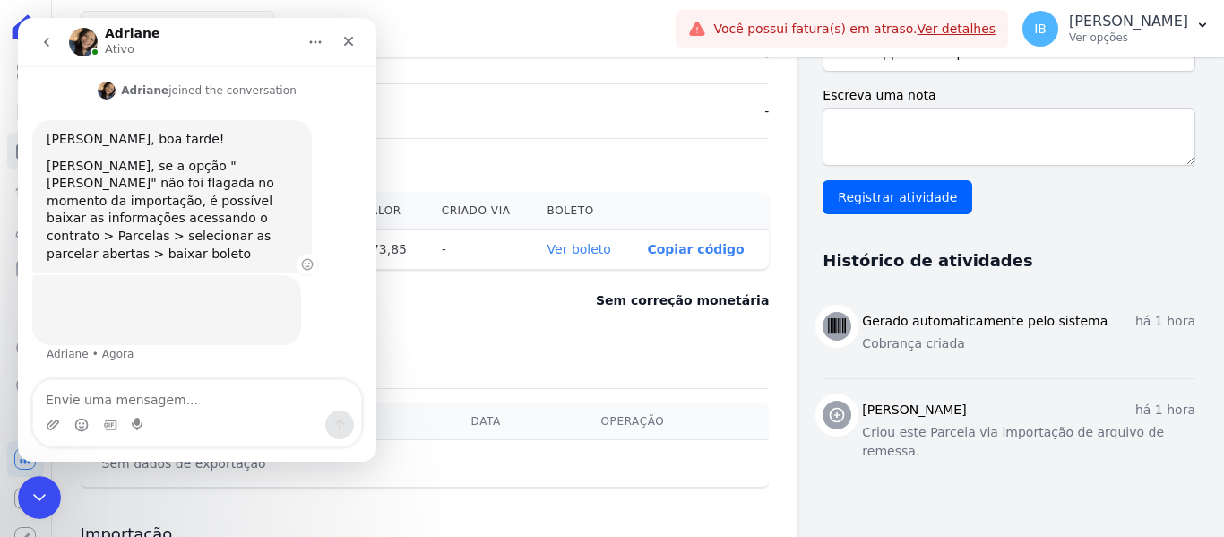
scroll to position [327, 0]
click at [179, 311] on img "Adriane diz…" at bounding box center [167, 307] width 240 height 48
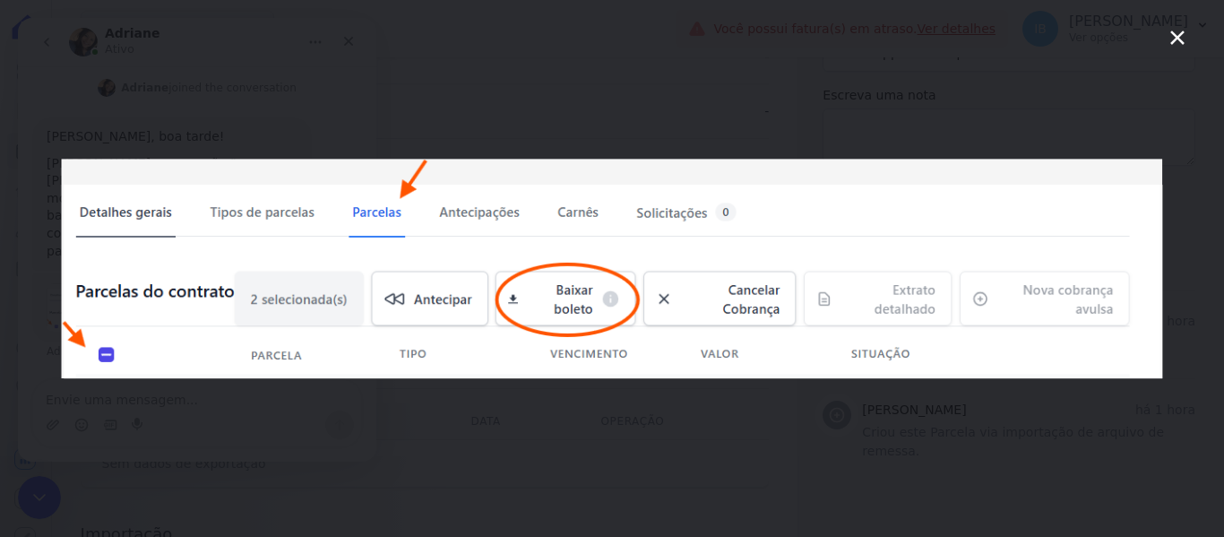
click at [1179, 30] on icon "Fechar" at bounding box center [1177, 38] width 22 height 22
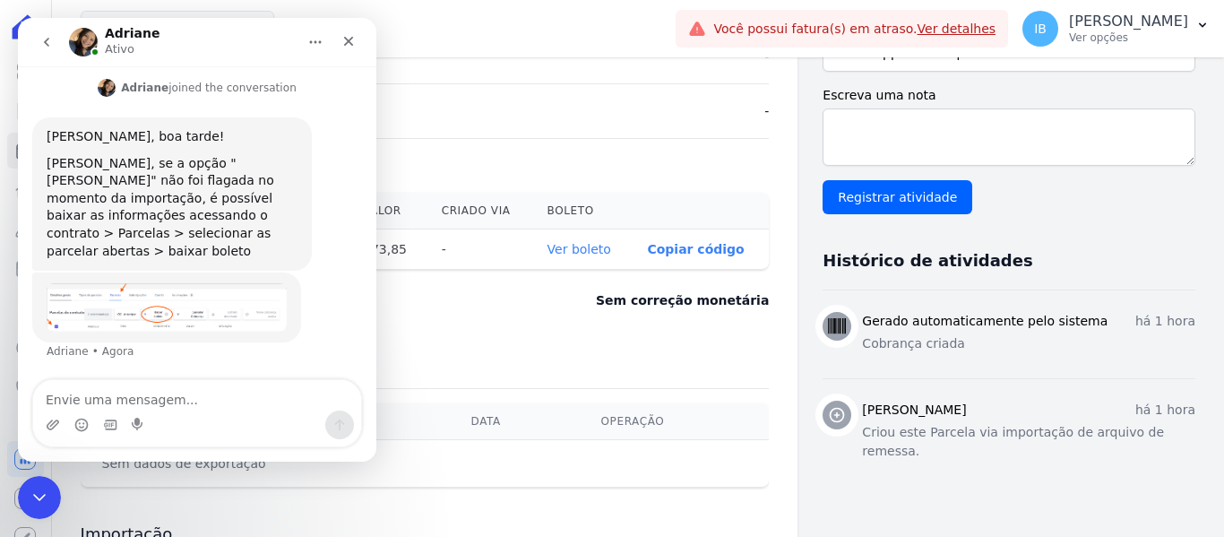
click at [569, 366] on h3 "Exportação" at bounding box center [425, 356] width 689 height 22
click at [348, 39] on icon "Fechar" at bounding box center [348, 41] width 14 height 14
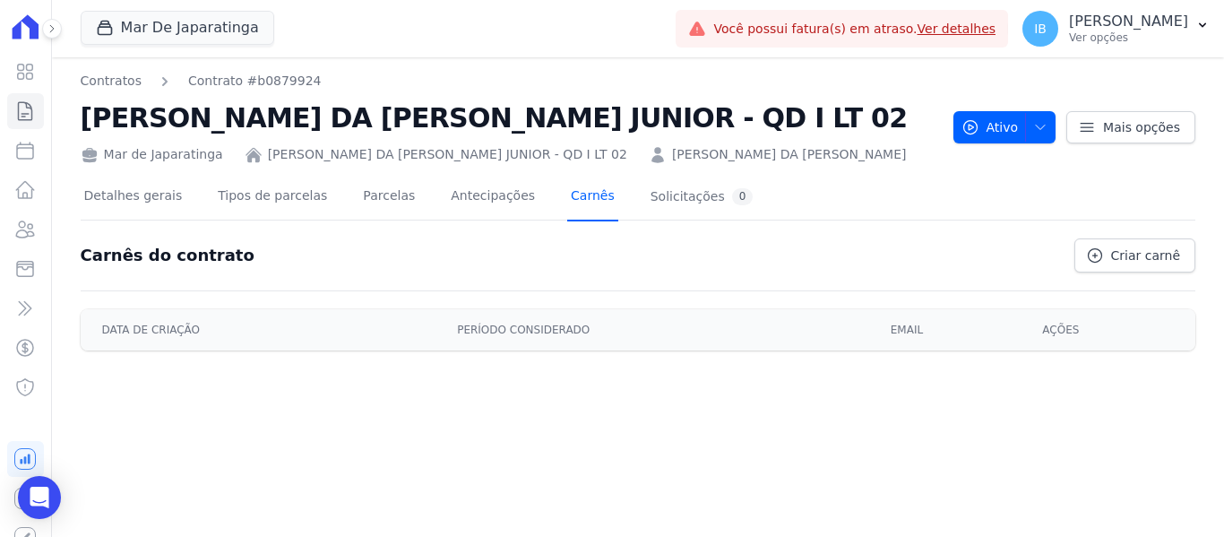
click at [567, 193] on link "Carnês" at bounding box center [592, 197] width 51 height 47
click at [567, 196] on link "Carnês" at bounding box center [592, 197] width 51 height 47
click at [366, 194] on link "Parcelas" at bounding box center [388, 197] width 59 height 47
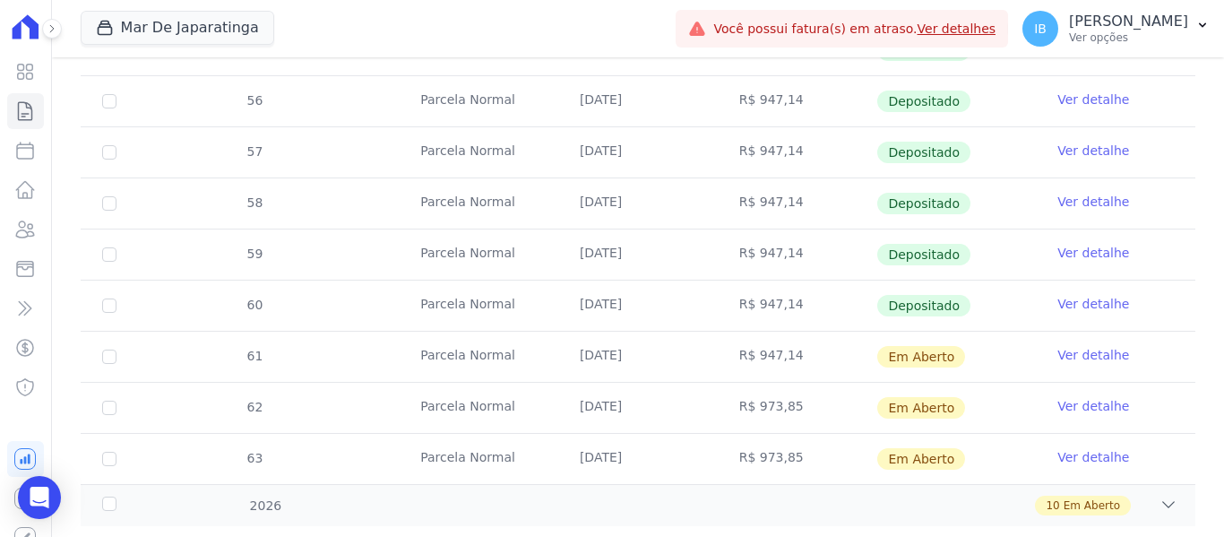
scroll to position [760, 0]
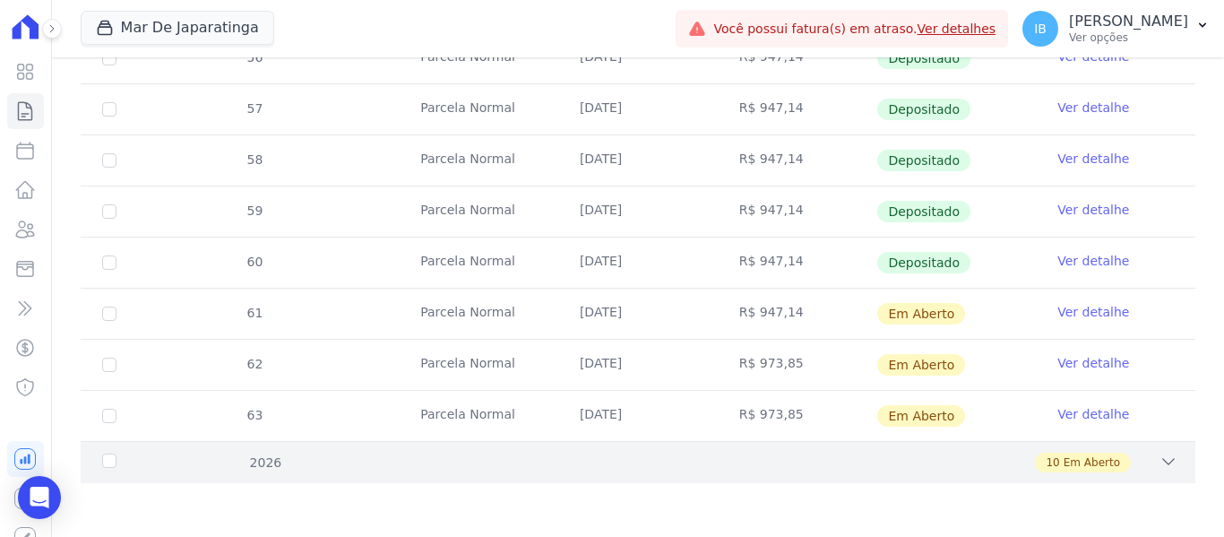
click at [116, 464] on div "2026" at bounding box center [148, 462] width 99 height 19
click at [102, 455] on div "2026" at bounding box center [148, 462] width 99 height 19
click at [112, 462] on div "2026" at bounding box center [148, 462] width 99 height 19
click at [106, 457] on div "2026" at bounding box center [148, 462] width 99 height 19
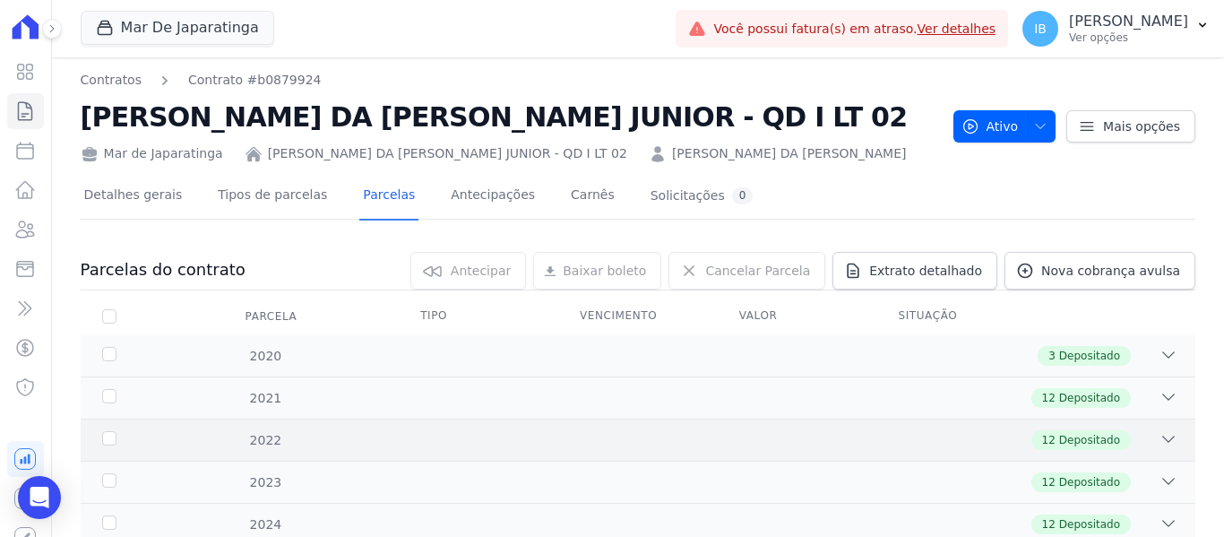
scroll to position [0, 0]
click at [605, 272] on div "Baixar boleto [GEOGRAPHIC_DATA] default" at bounding box center [597, 272] width 128 height 38
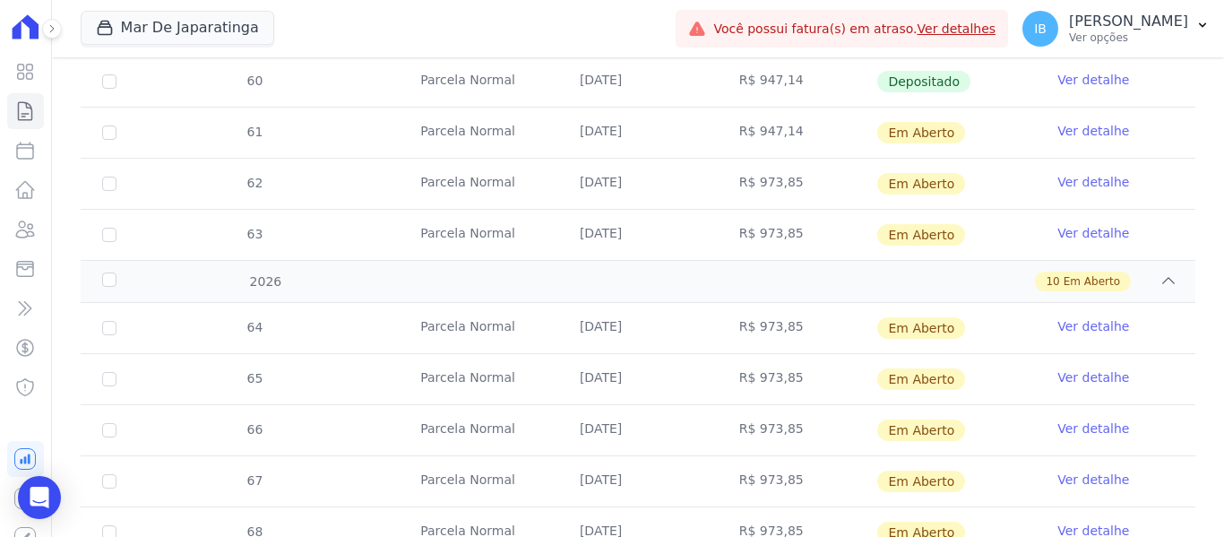
scroll to position [912, 0]
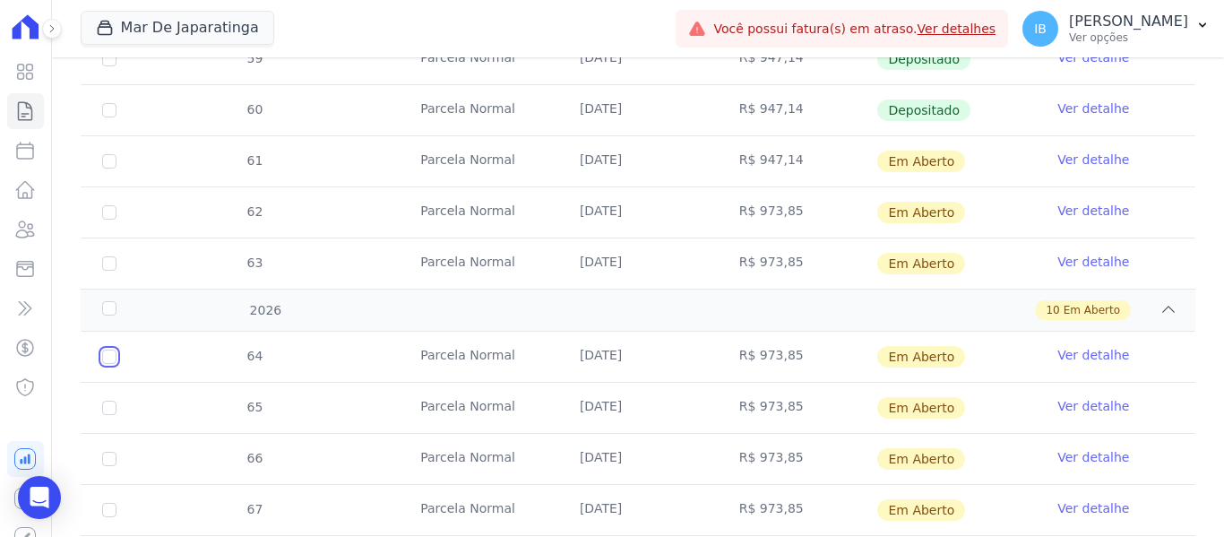
click at [113, 355] on input "checkbox" at bounding box center [109, 356] width 14 height 14
checkbox input "true"
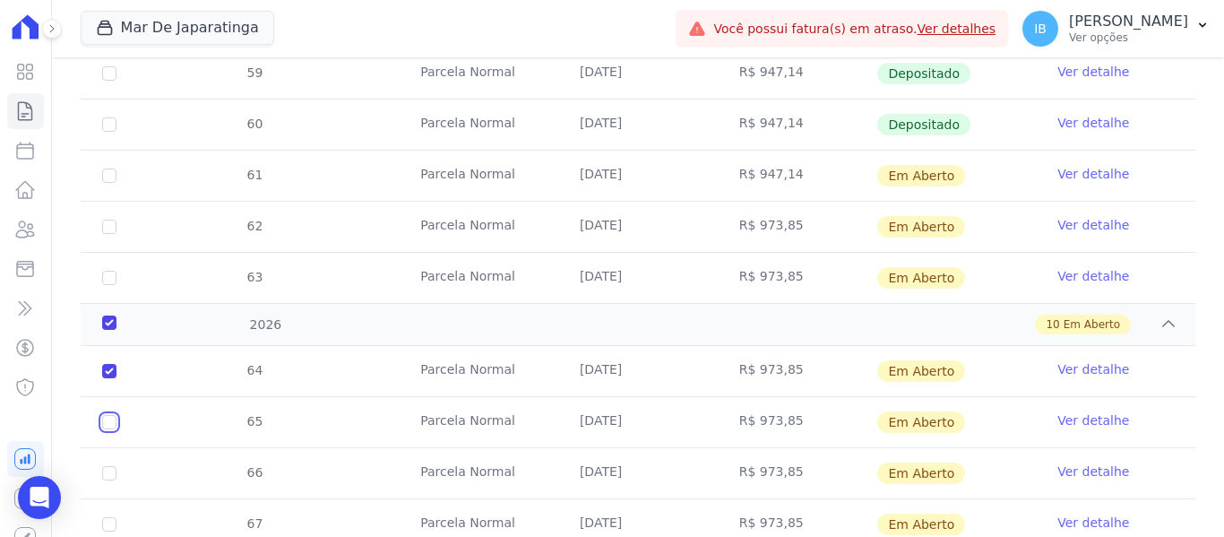
click at [111, 415] on input "checkbox" at bounding box center [109, 422] width 14 height 14
checkbox input "true"
click at [108, 466] on input "checkbox" at bounding box center [109, 473] width 14 height 14
checkbox input "true"
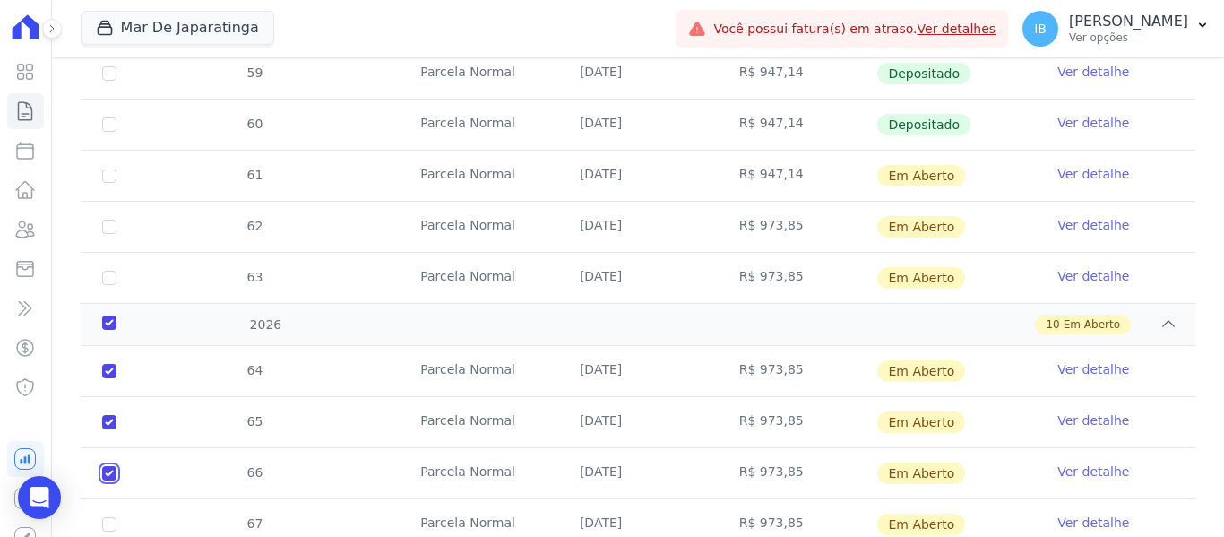
checkbox input "true"
click at [107, 517] on input "checkbox" at bounding box center [109, 524] width 14 height 14
checkbox input "true"
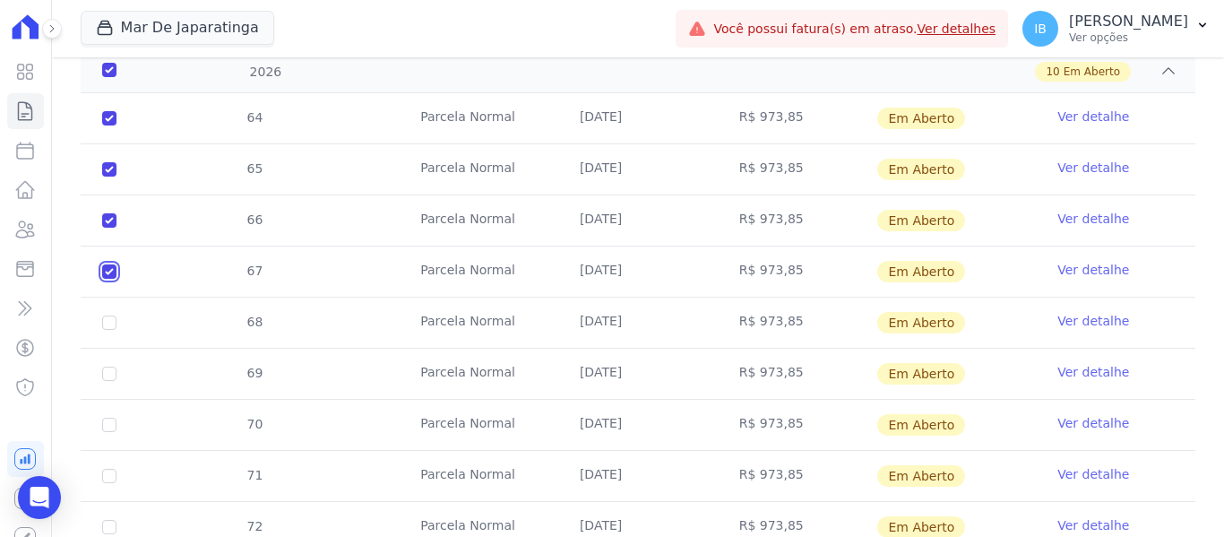
scroll to position [1181, 0]
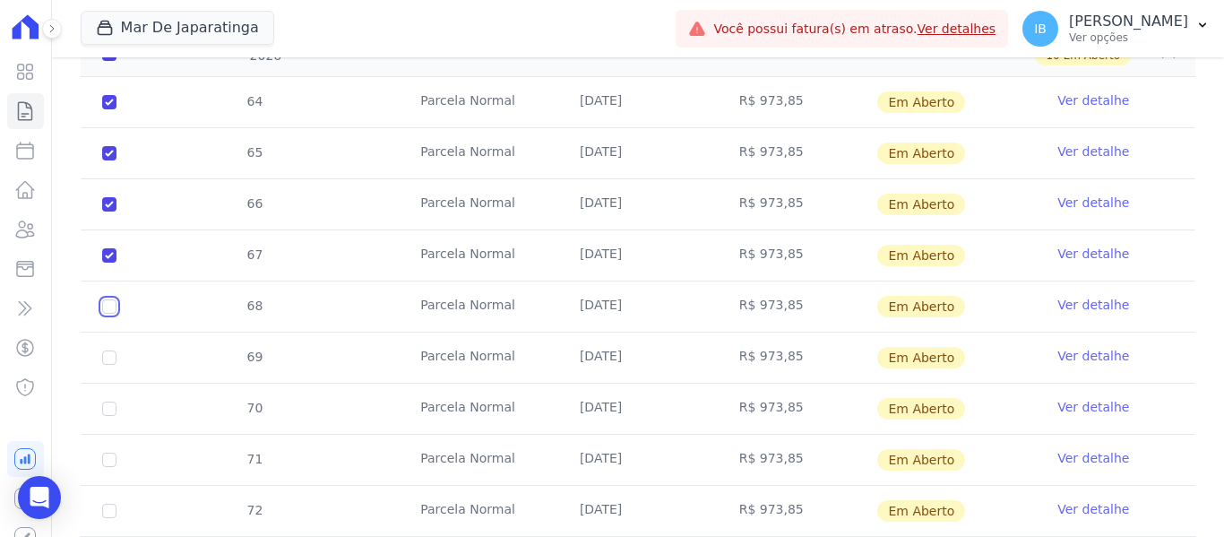
click at [110, 299] on input "checkbox" at bounding box center [109, 306] width 14 height 14
checkbox input "true"
click at [103, 350] on input "checkbox" at bounding box center [109, 357] width 14 height 14
checkbox input "true"
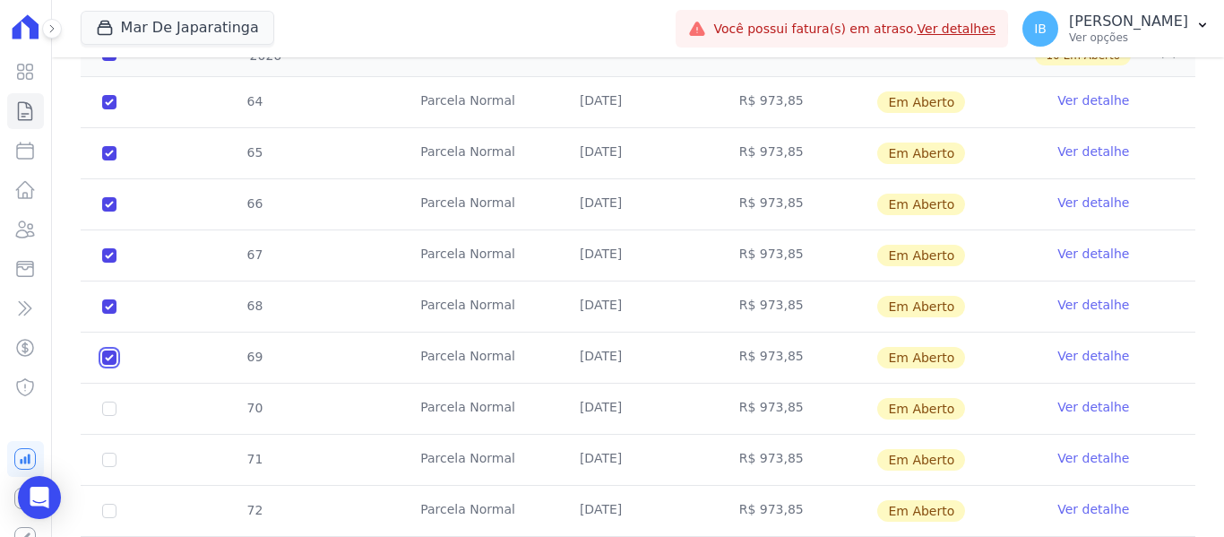
checkbox input "true"
click at [107, 401] on input "checkbox" at bounding box center [109, 408] width 14 height 14
checkbox input "true"
click at [108, 453] on td "71" at bounding box center [109, 460] width 57 height 50
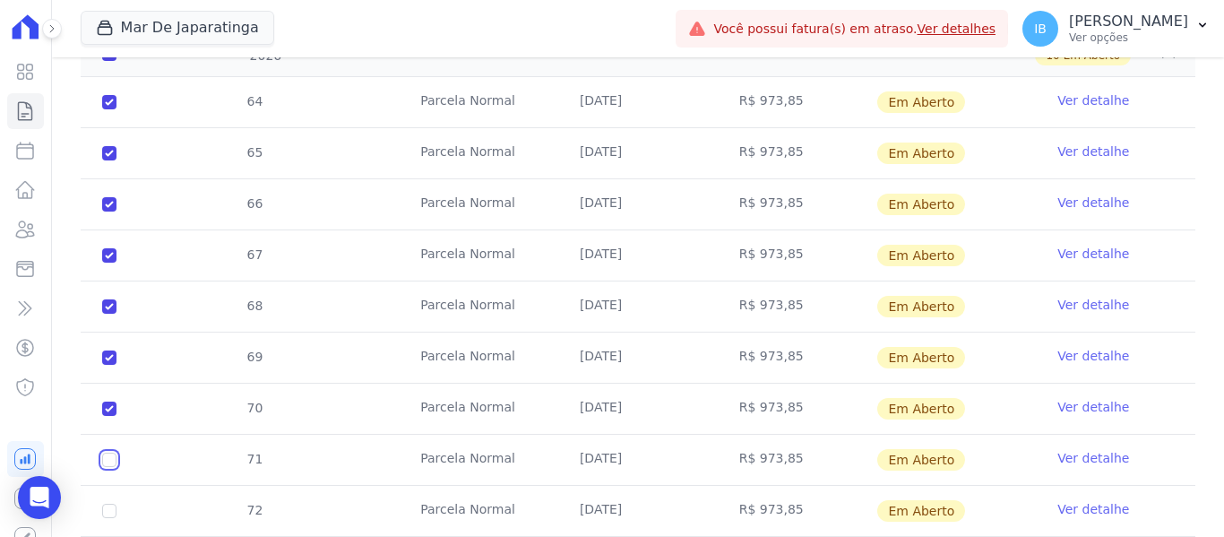
click at [108, 452] on input "checkbox" at bounding box center [109, 459] width 14 height 14
checkbox input "true"
click at [108, 503] on input "checkbox" at bounding box center [109, 510] width 14 height 14
checkbox input "true"
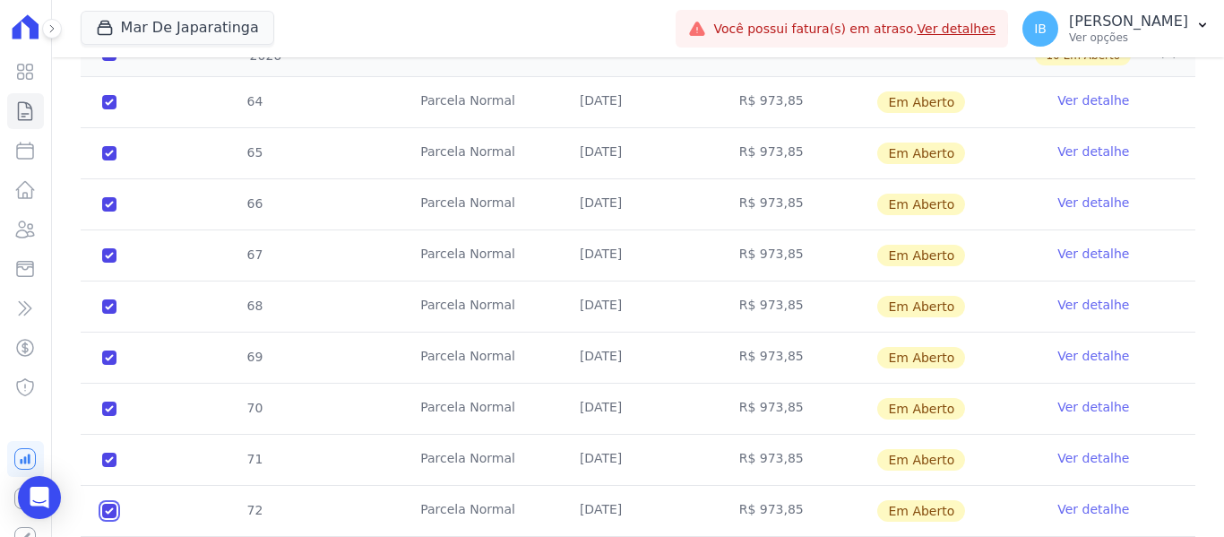
checkbox input "true"
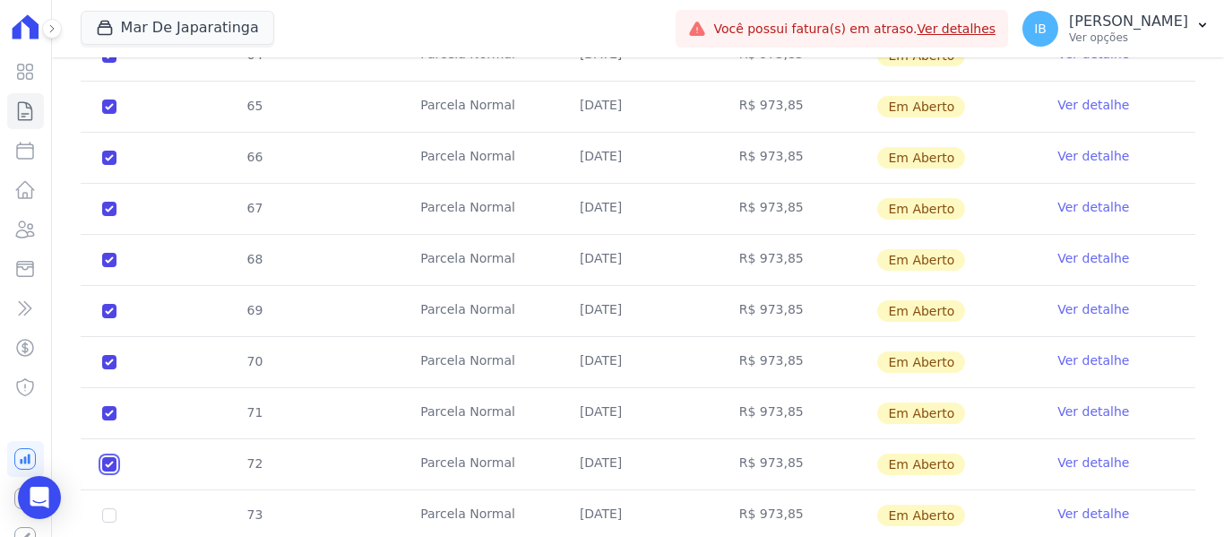
scroll to position [1270, 0]
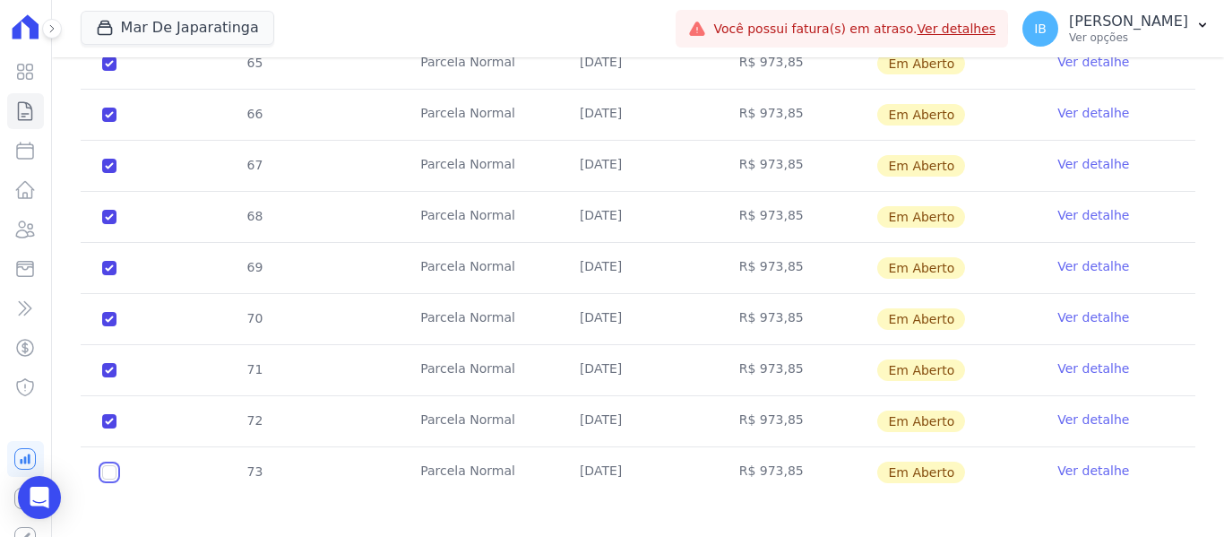
click at [110, 465] on input "checkbox" at bounding box center [109, 472] width 14 height 14
checkbox input "true"
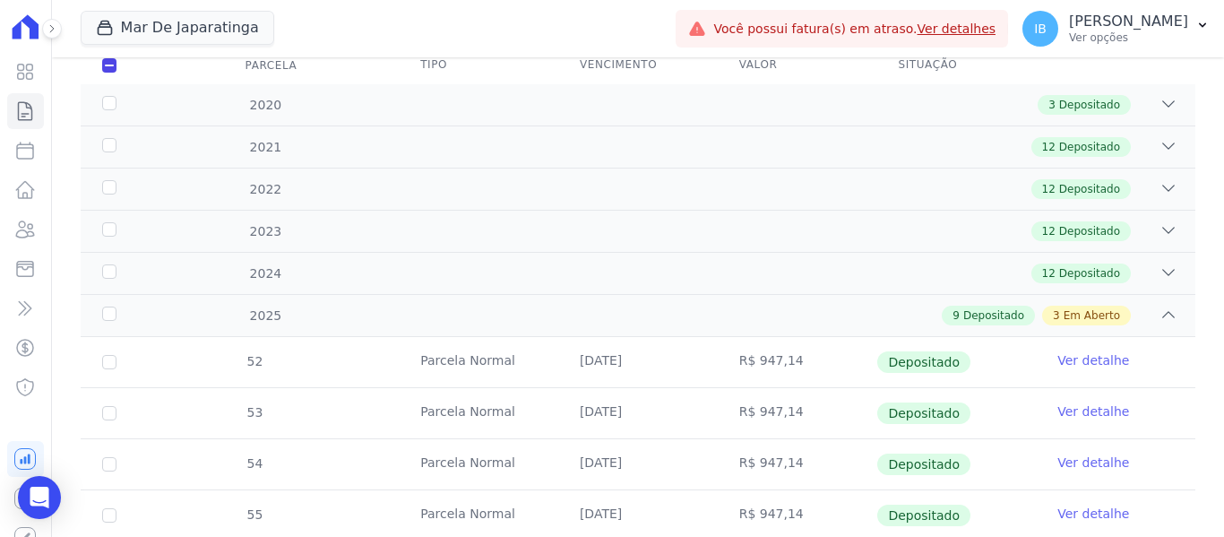
scroll to position [0, 0]
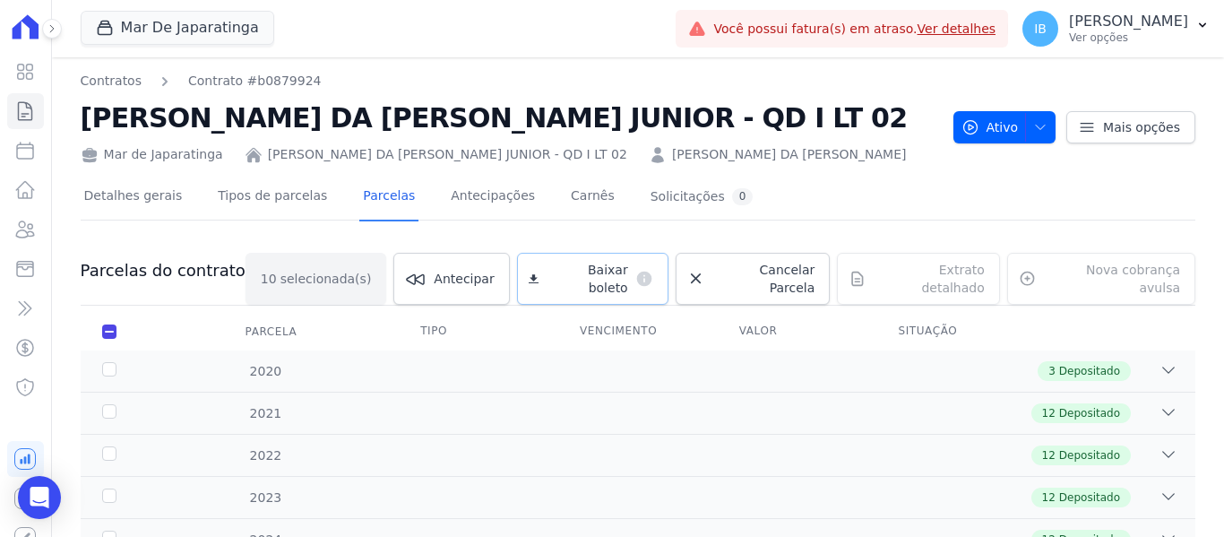
click at [572, 270] on span "Baixar boleto" at bounding box center [587, 279] width 82 height 36
click at [46, 492] on icon "Open Intercom Messenger" at bounding box center [39, 497] width 21 height 23
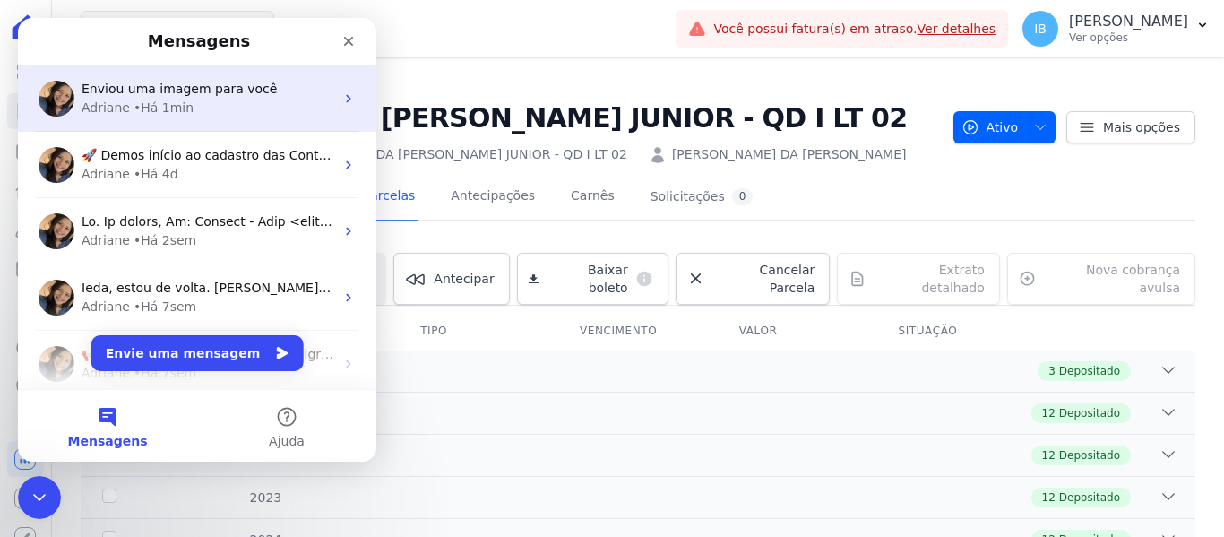
click at [172, 108] on div "• Há 1min" at bounding box center [163, 108] width 60 height 19
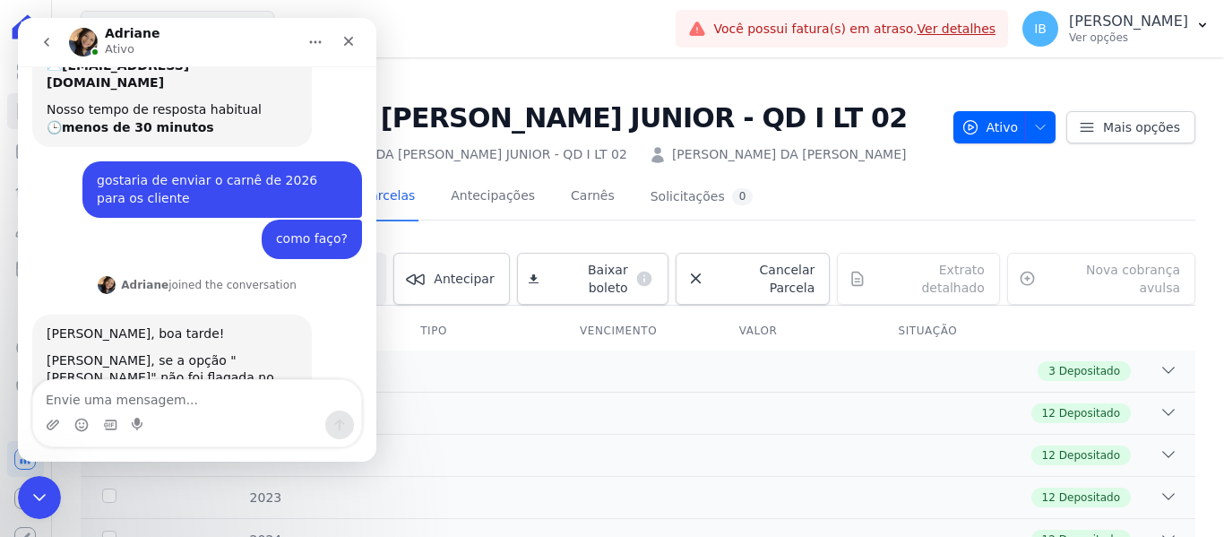
scroll to position [327, 0]
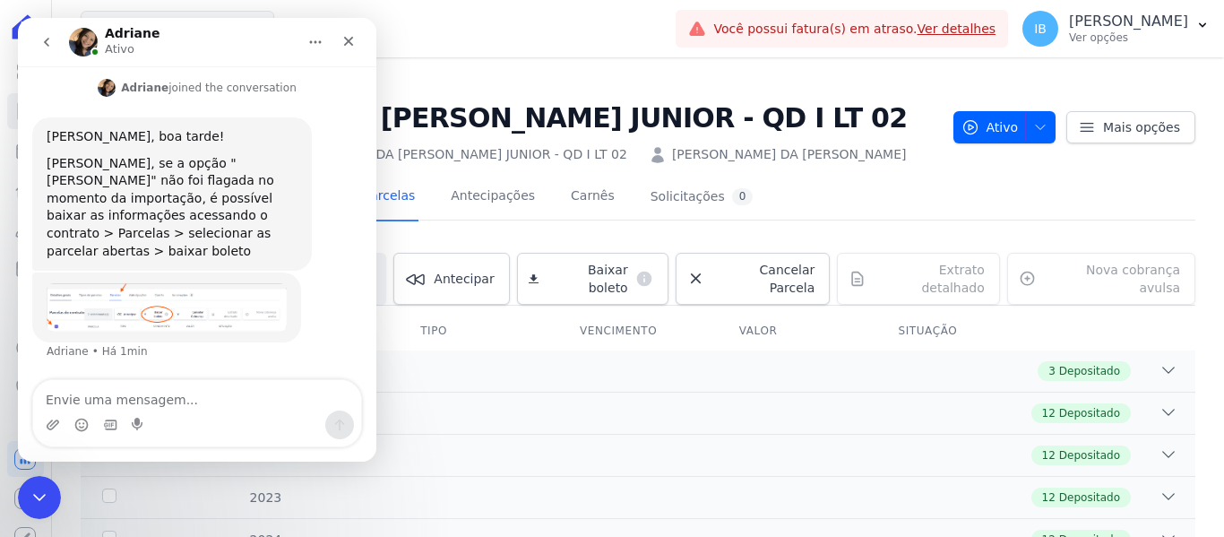
click at [123, 398] on textarea "Envie uma mensagem..." at bounding box center [197, 395] width 328 height 30
type textarea "acho que não expliquei da forma correta"
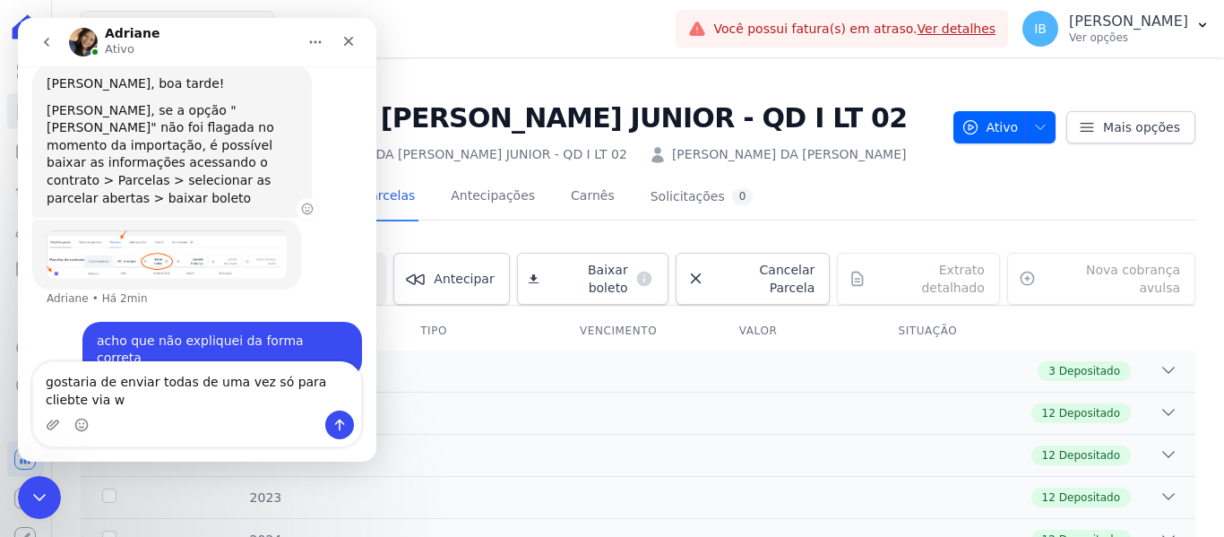
scroll to position [398, 0]
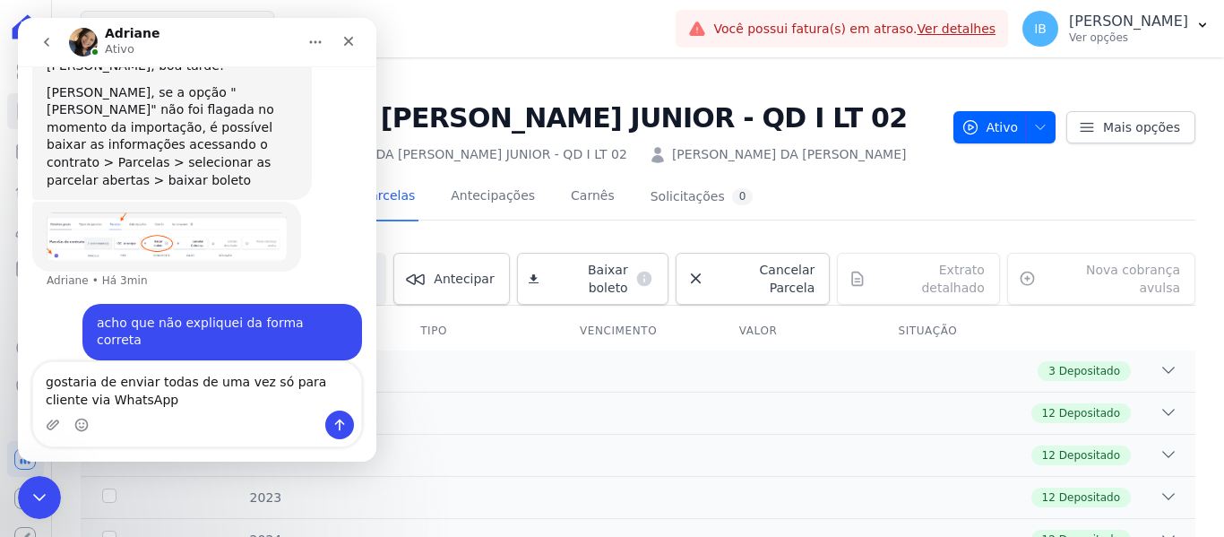
click at [181, 379] on textarea "gostaria de enviar todas de uma vez só para cliente via WhatsApp" at bounding box center [197, 386] width 328 height 48
type textarea "gostaria de enviar todas parcela de 2026de uma vez só para cliente via WhatsApp"
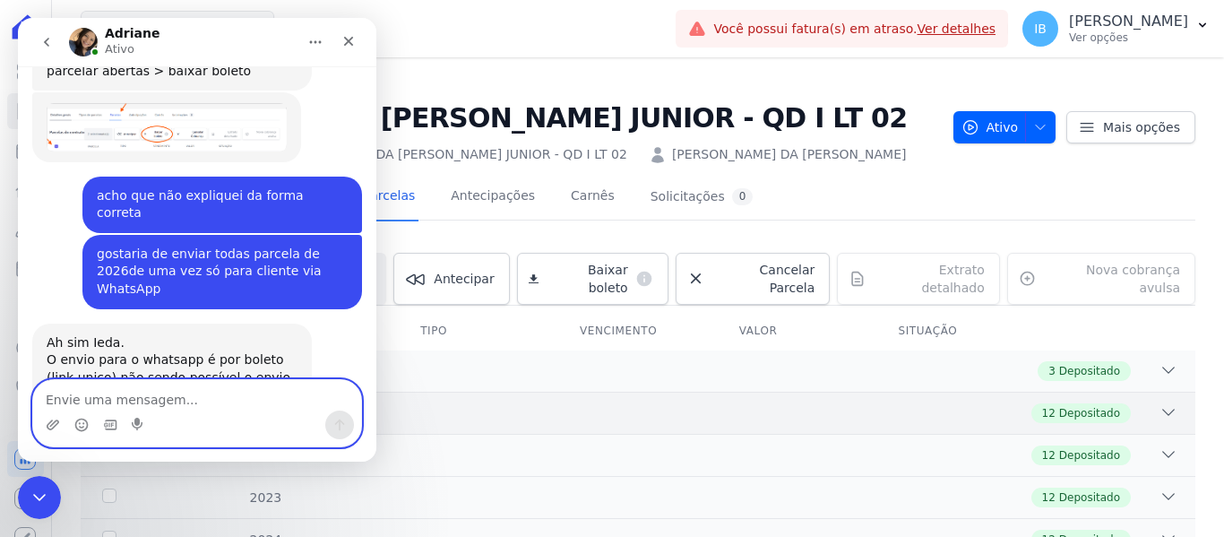
scroll to position [562, 0]
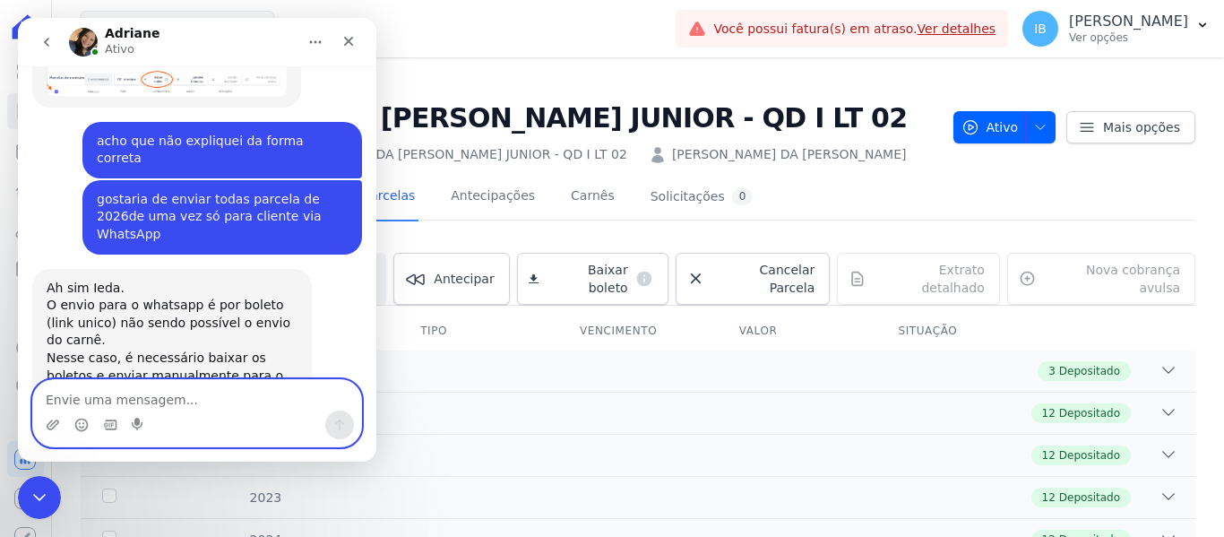
click at [128, 400] on textarea "Envie uma mensagem..." at bounding box center [197, 395] width 328 height 30
type textarea "ok. obrigada"
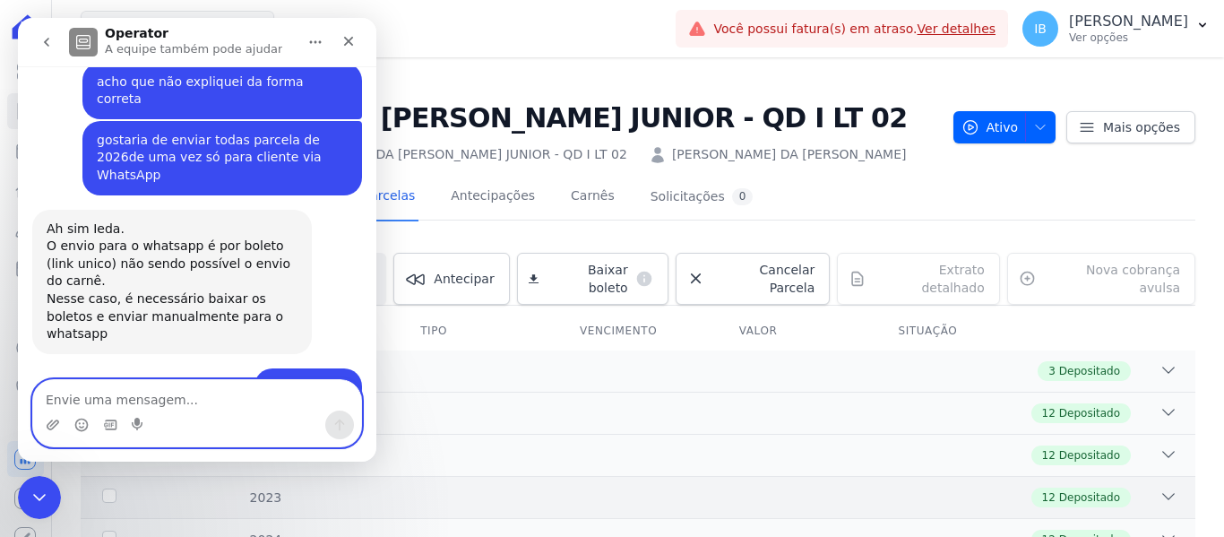
scroll to position [669, 0]
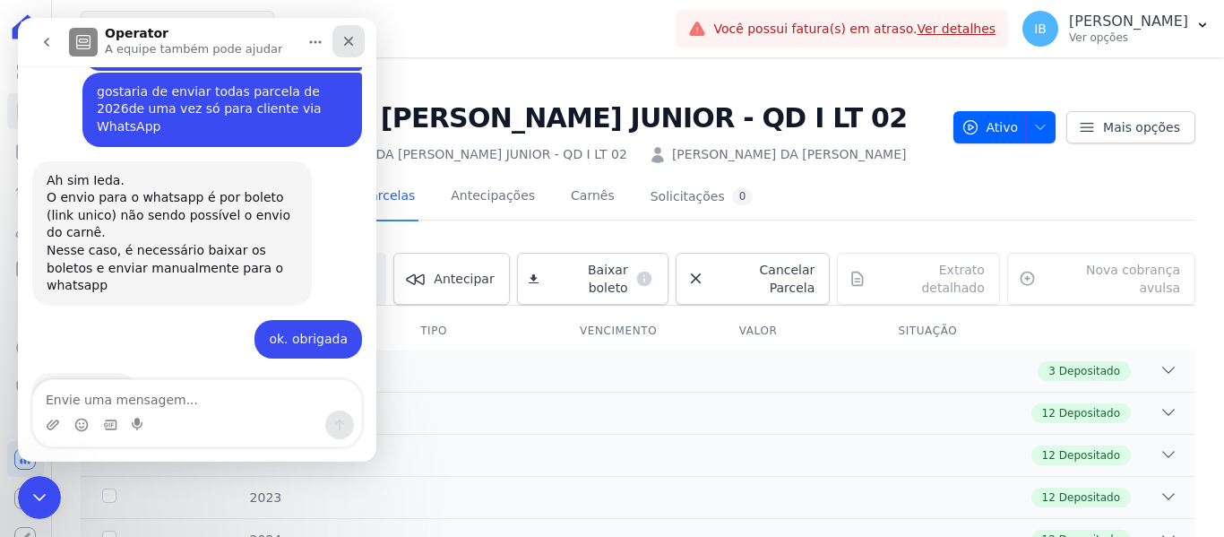
click at [354, 33] on div "Fechar" at bounding box center [348, 41] width 32 height 32
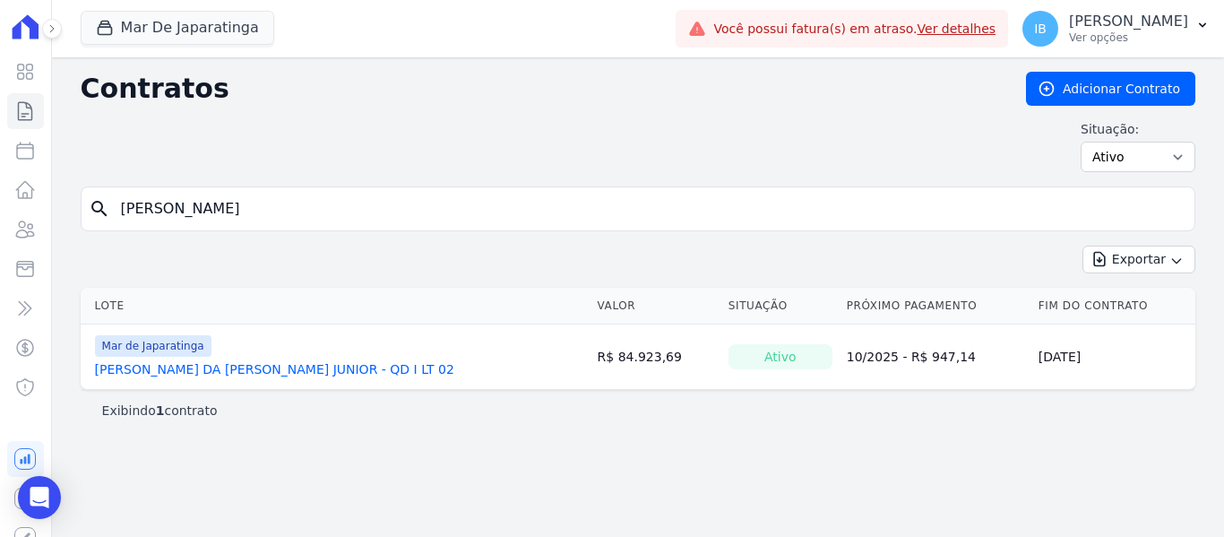
click at [202, 211] on input "[PERSON_NAME]" at bounding box center [648, 209] width 1077 height 36
type input "J"
type input "[PERSON_NAME]"
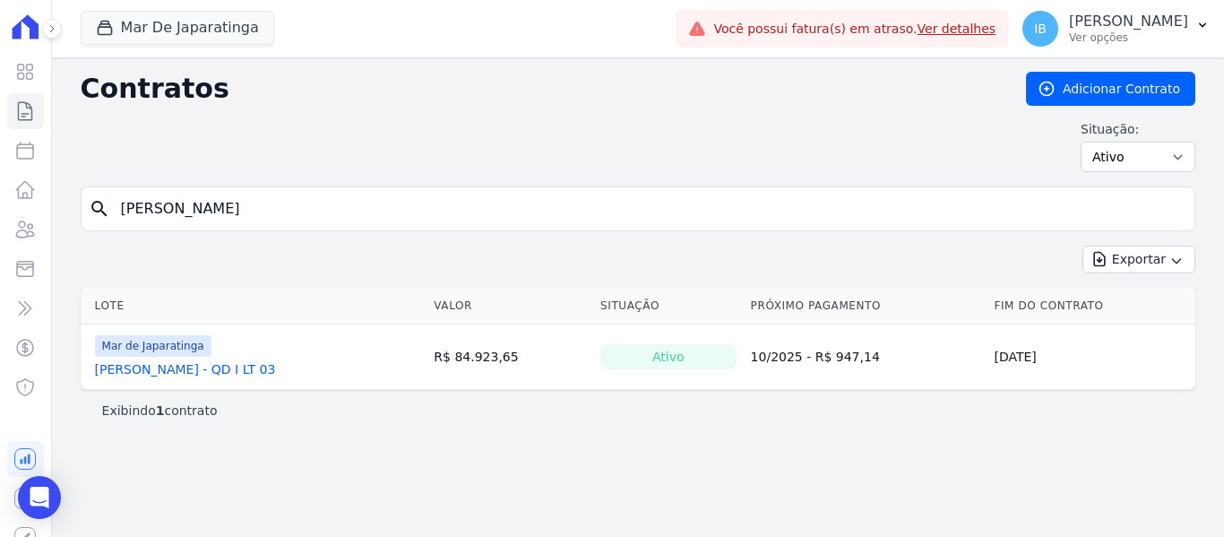
click at [258, 366] on link "[PERSON_NAME] - QD I LT 03" at bounding box center [185, 369] width 181 height 18
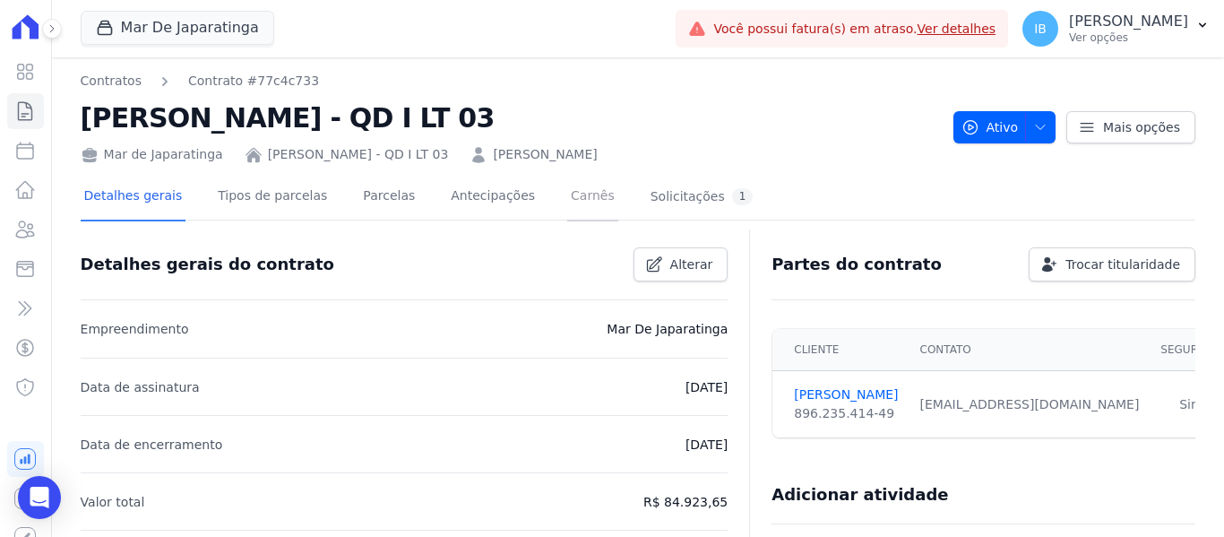
click at [567, 197] on link "Carnês" at bounding box center [592, 197] width 51 height 47
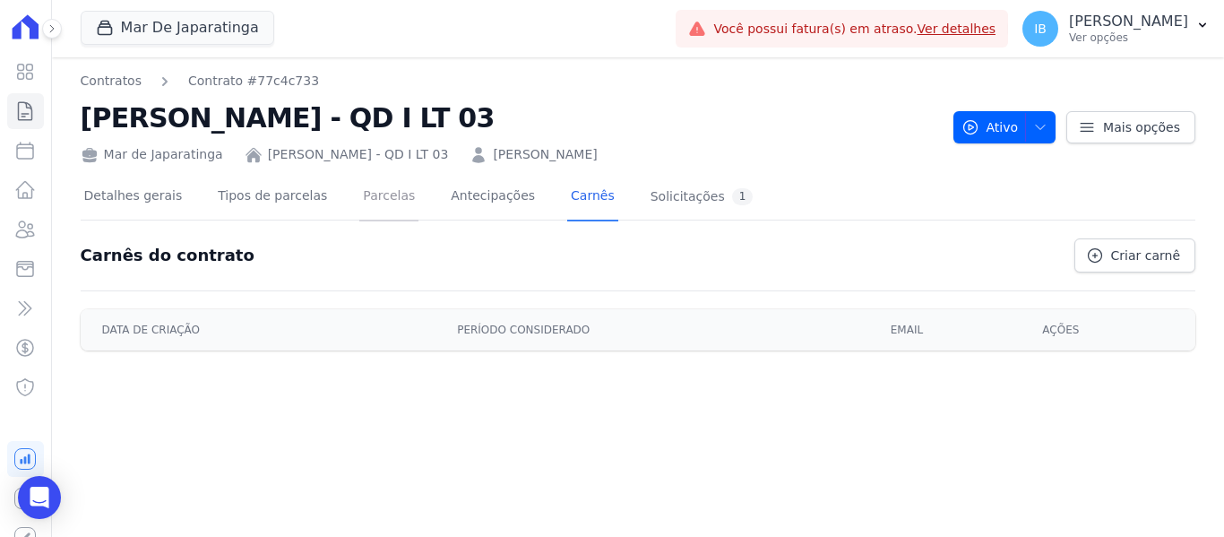
click at [359, 192] on link "Parcelas" at bounding box center [388, 197] width 59 height 47
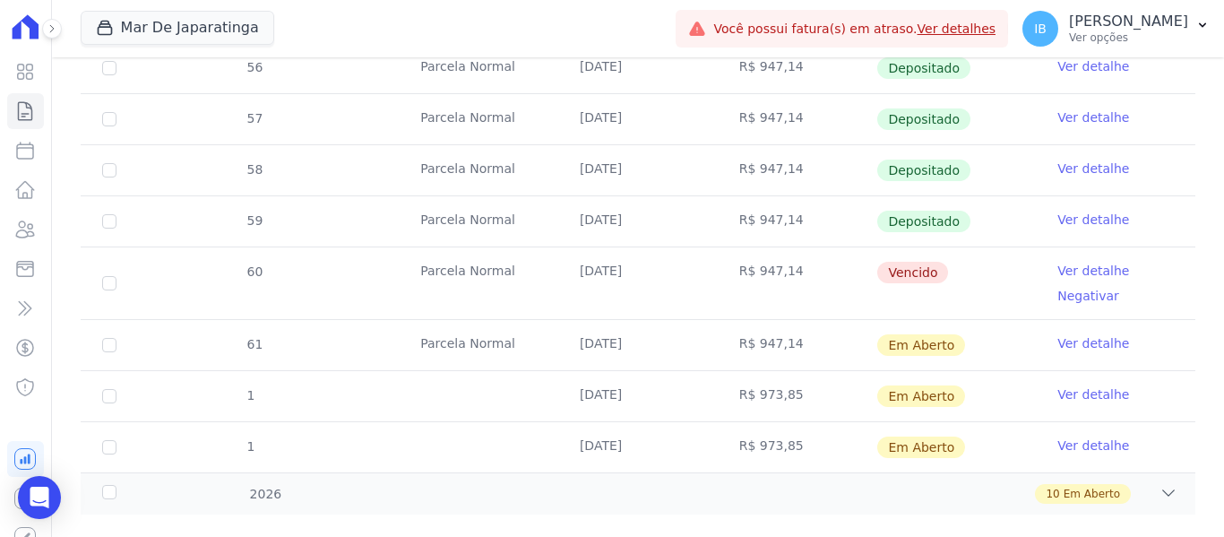
scroll to position [781, 0]
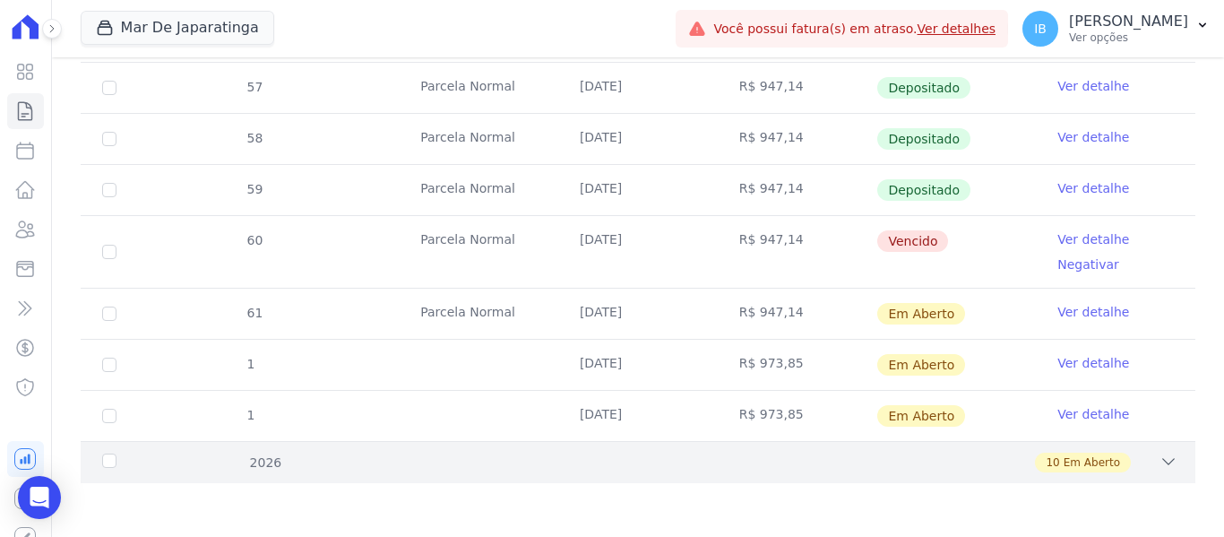
click at [109, 462] on div "2026" at bounding box center [148, 462] width 99 height 19
click at [99, 460] on div "2026" at bounding box center [148, 462] width 99 height 19
click at [117, 463] on div "2026" at bounding box center [148, 462] width 99 height 19
click at [106, 464] on div "2026" at bounding box center [148, 462] width 99 height 19
click at [107, 464] on div "2026" at bounding box center [148, 462] width 99 height 19
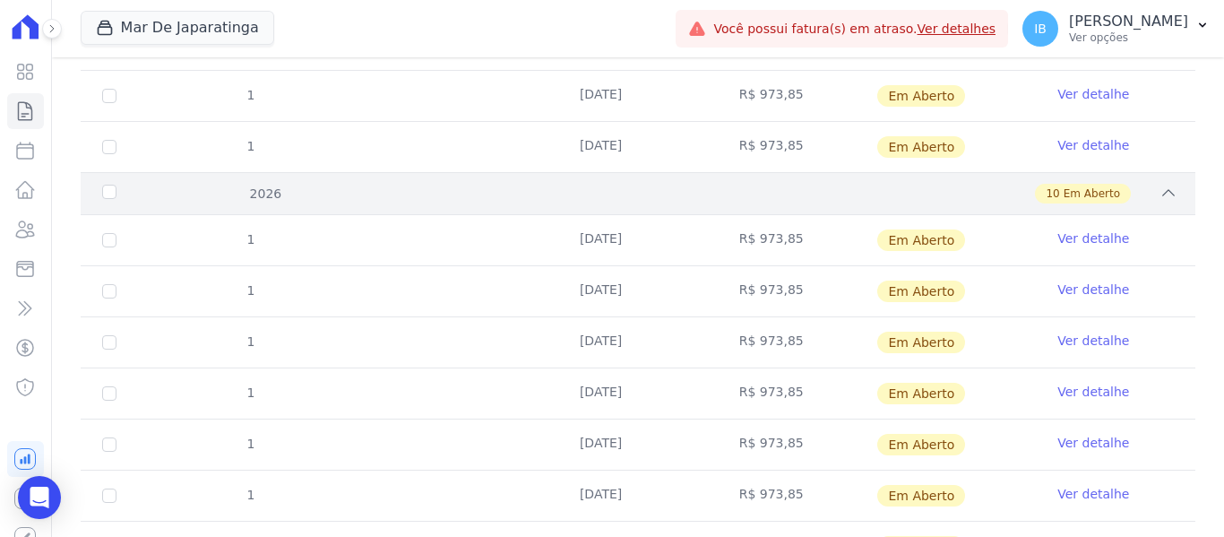
scroll to position [1140, 0]
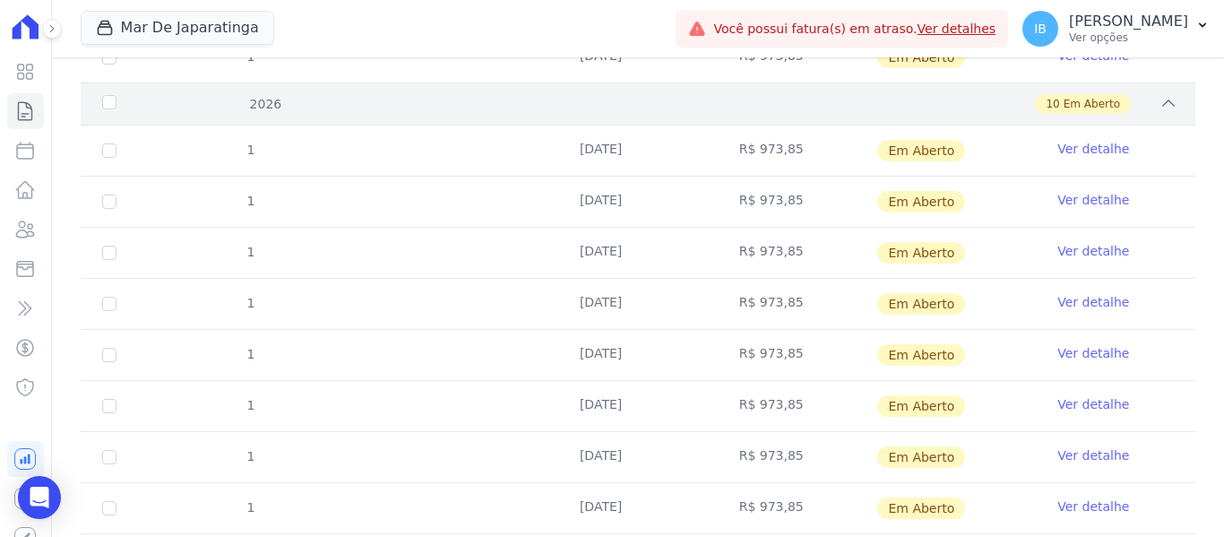
click at [112, 105] on div "2026" at bounding box center [148, 104] width 99 height 19
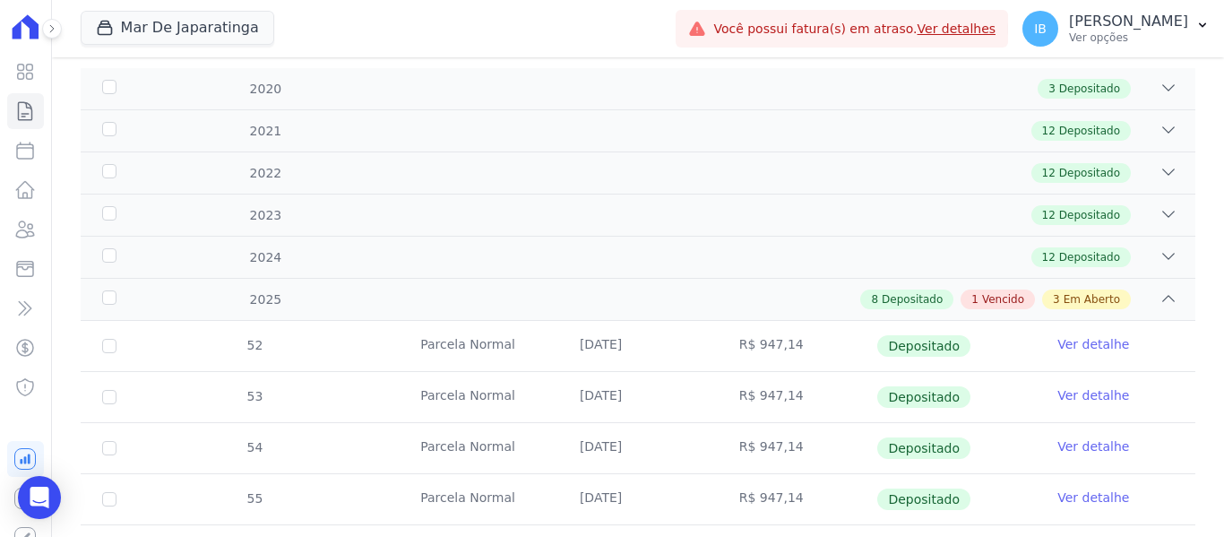
scroll to position [269, 0]
click at [116, 302] on div "2025" at bounding box center [148, 298] width 99 height 19
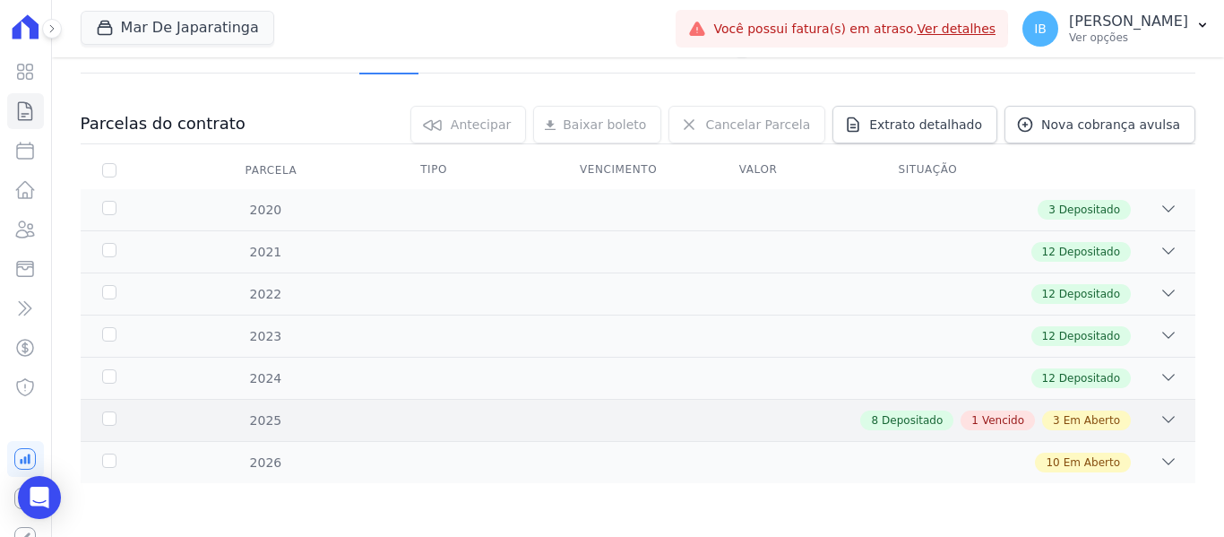
click at [265, 416] on div "8 Depositado 1 Vencido 3 Em Aberto" at bounding box center [692, 420] width 970 height 20
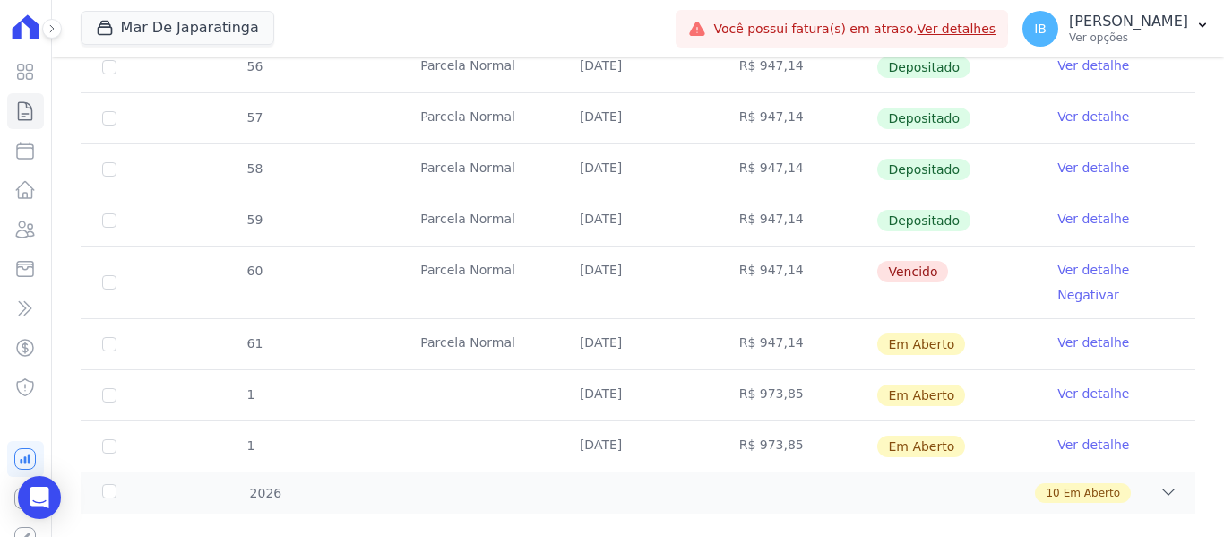
scroll to position [781, 0]
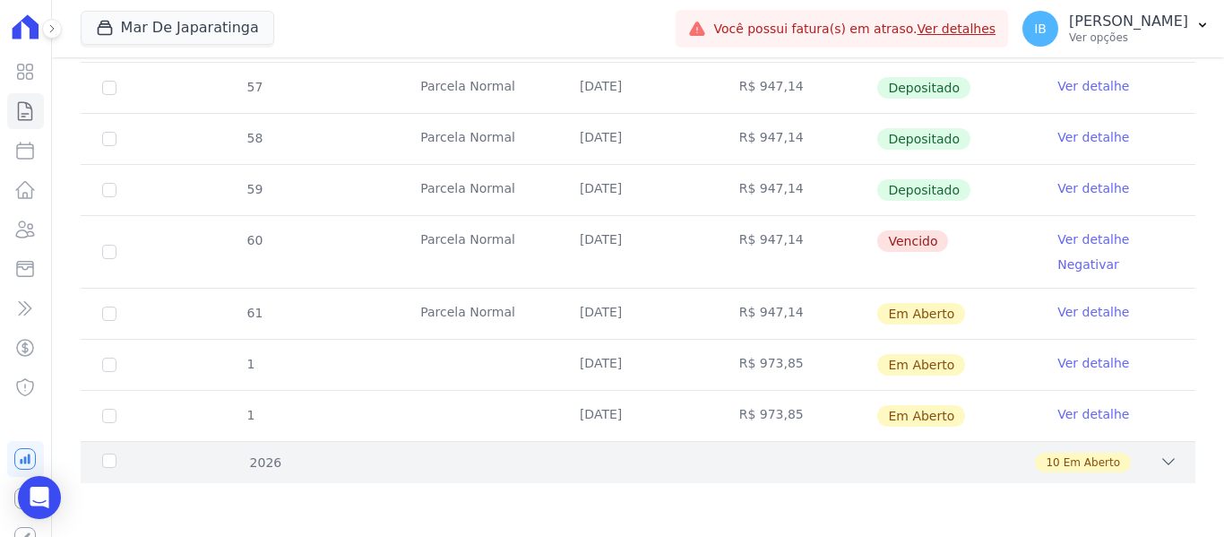
click at [105, 460] on div "2026" at bounding box center [148, 462] width 99 height 19
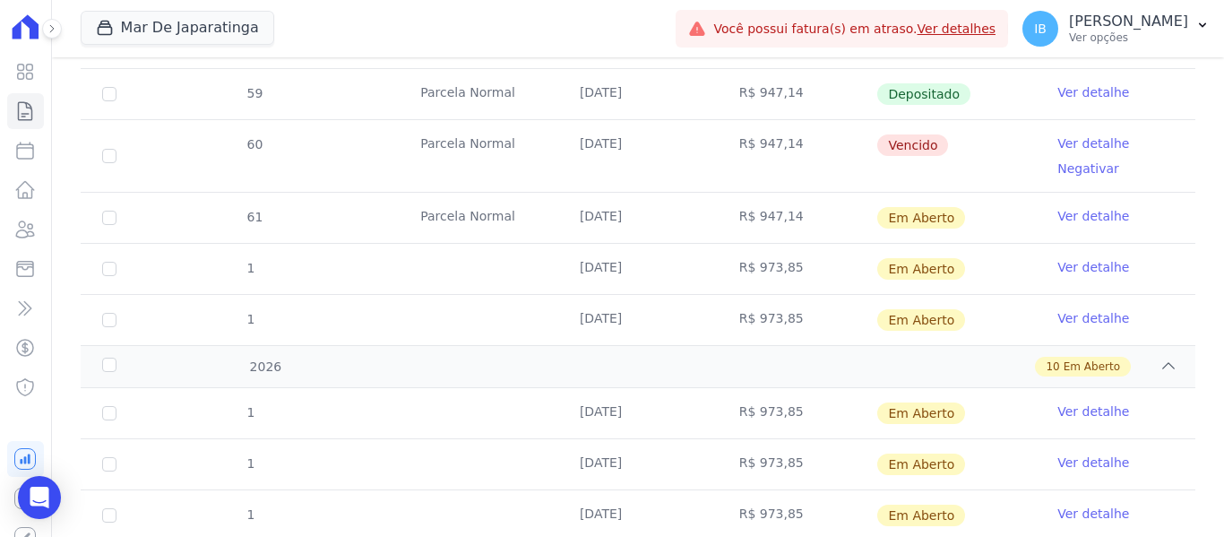
scroll to position [844, 0]
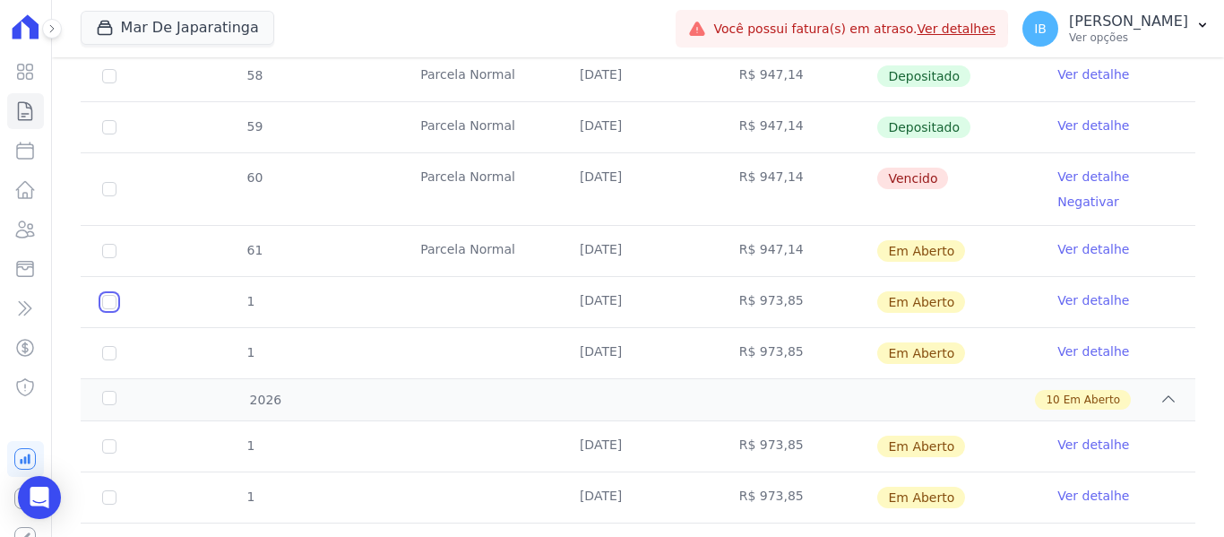
click at [105, 300] on input "checkbox" at bounding box center [109, 302] width 14 height 14
checkbox input "true"
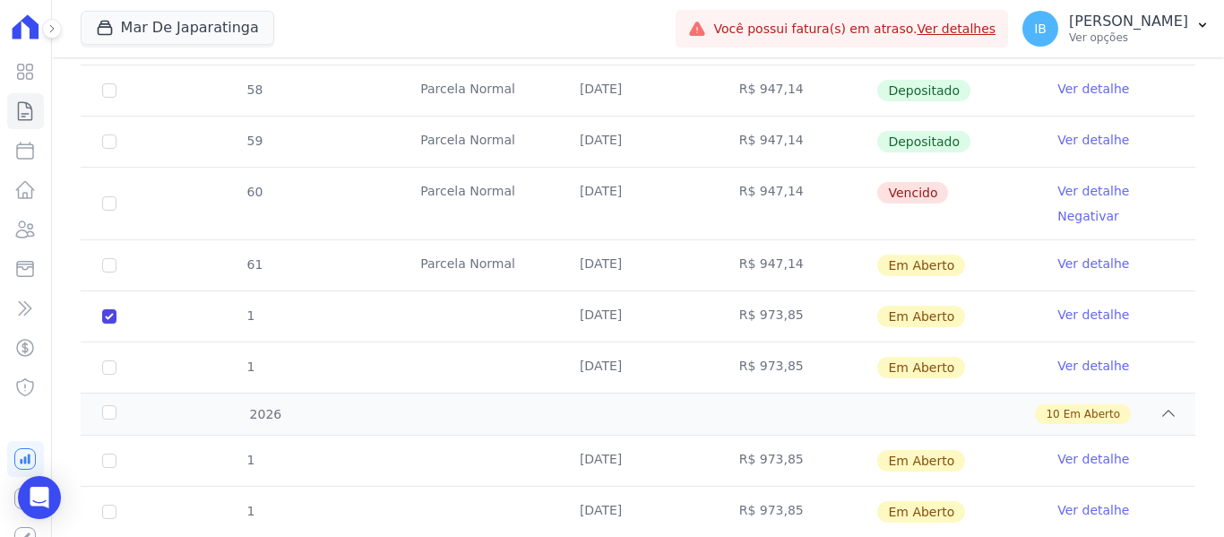
click at [1069, 305] on link "Ver detalhe" at bounding box center [1093, 314] width 72 height 18
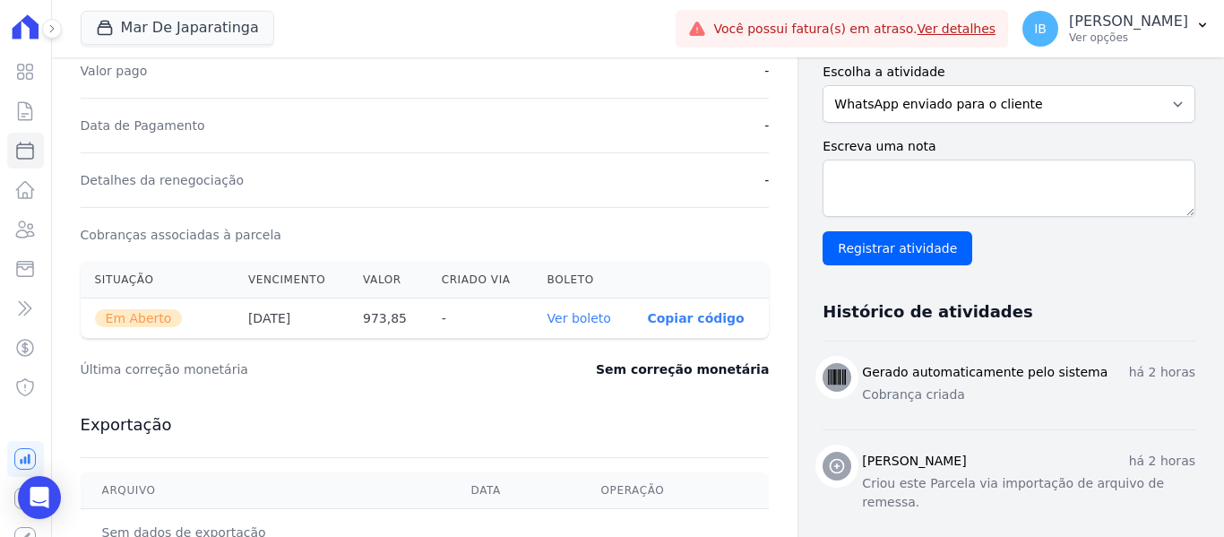
scroll to position [448, 0]
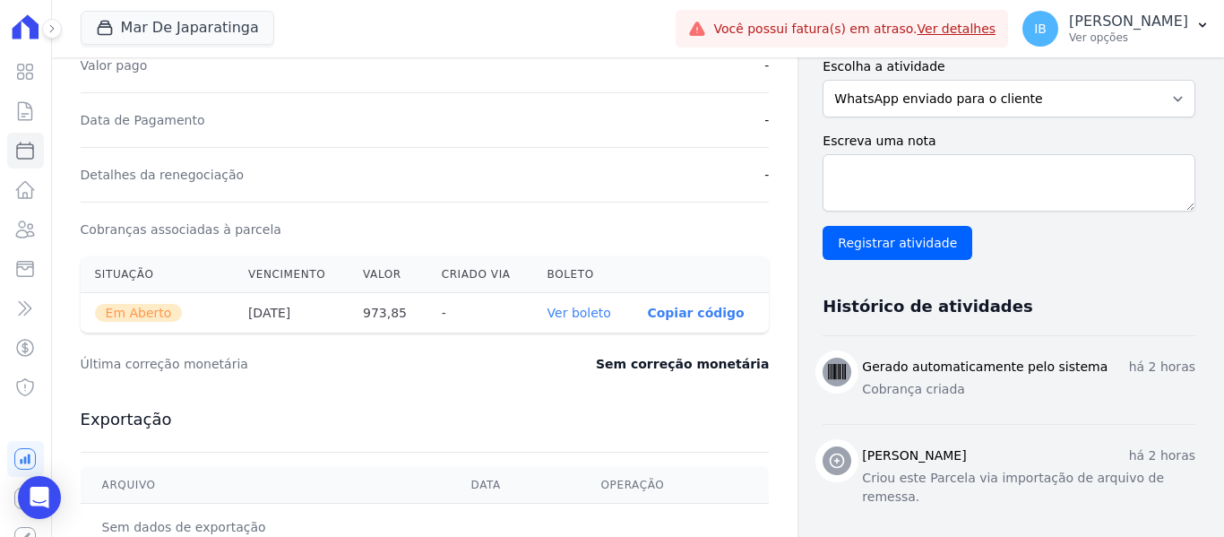
click at [572, 309] on link "Ver boleto" at bounding box center [579, 312] width 64 height 14
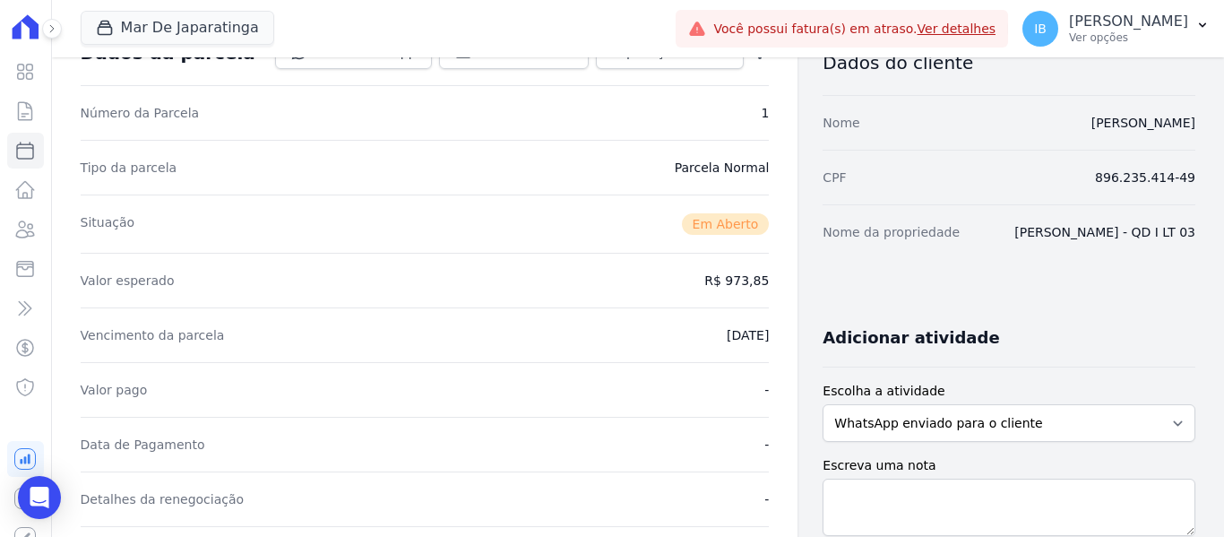
scroll to position [0, 0]
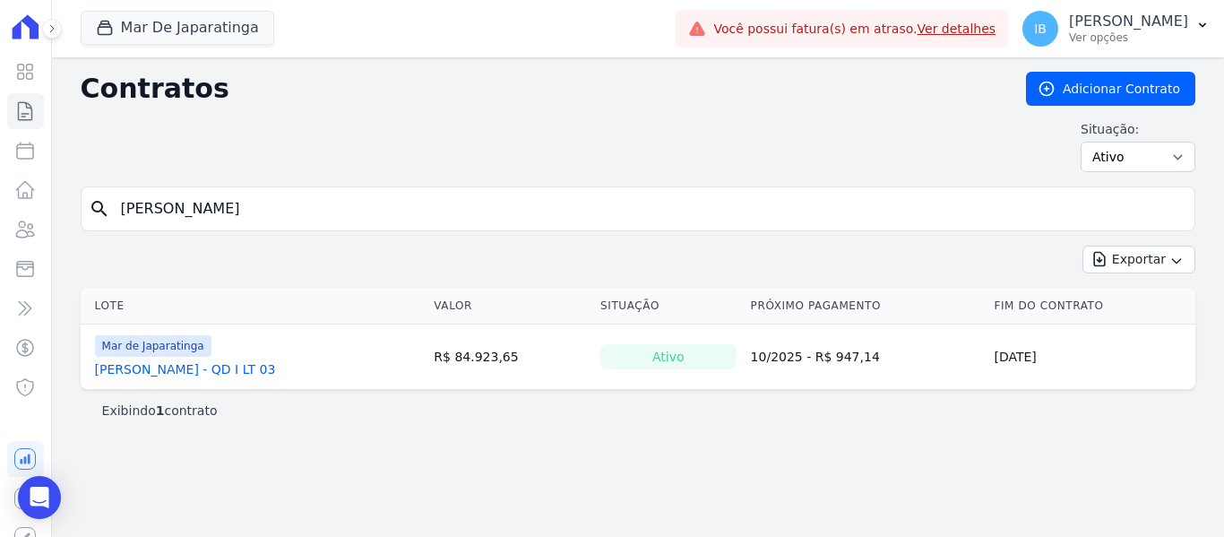
click at [392, 210] on input "[PERSON_NAME]" at bounding box center [648, 209] width 1077 height 36
type input "F"
type input "[PERSON_NAME]"
click at [276, 373] on link "[PERSON_NAME] - QD I LT 05" at bounding box center [185, 369] width 181 height 18
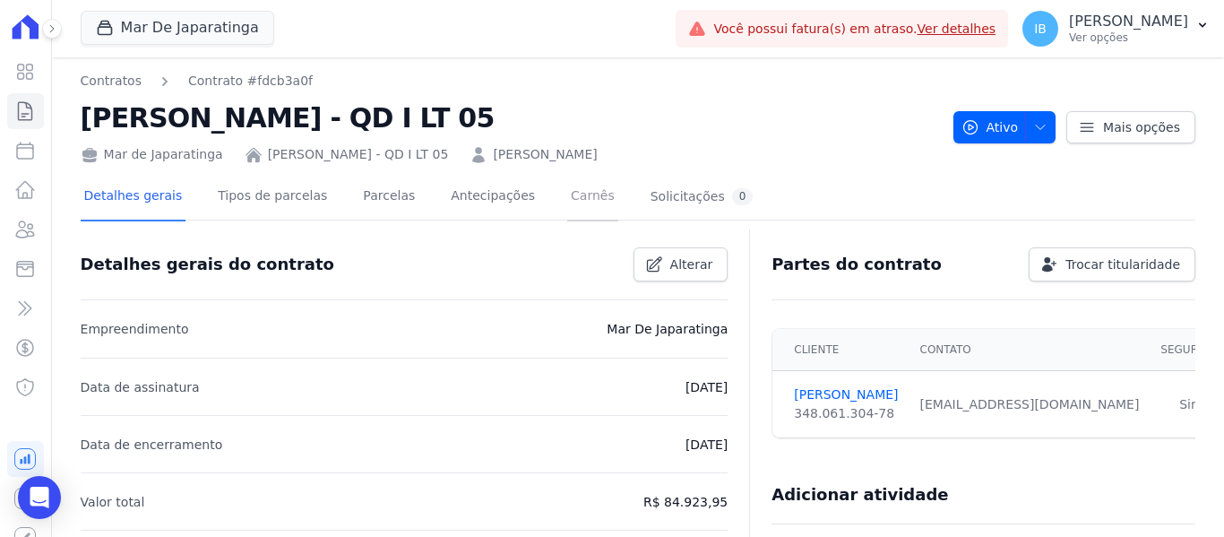
click at [567, 194] on link "Carnês" at bounding box center [592, 197] width 51 height 47
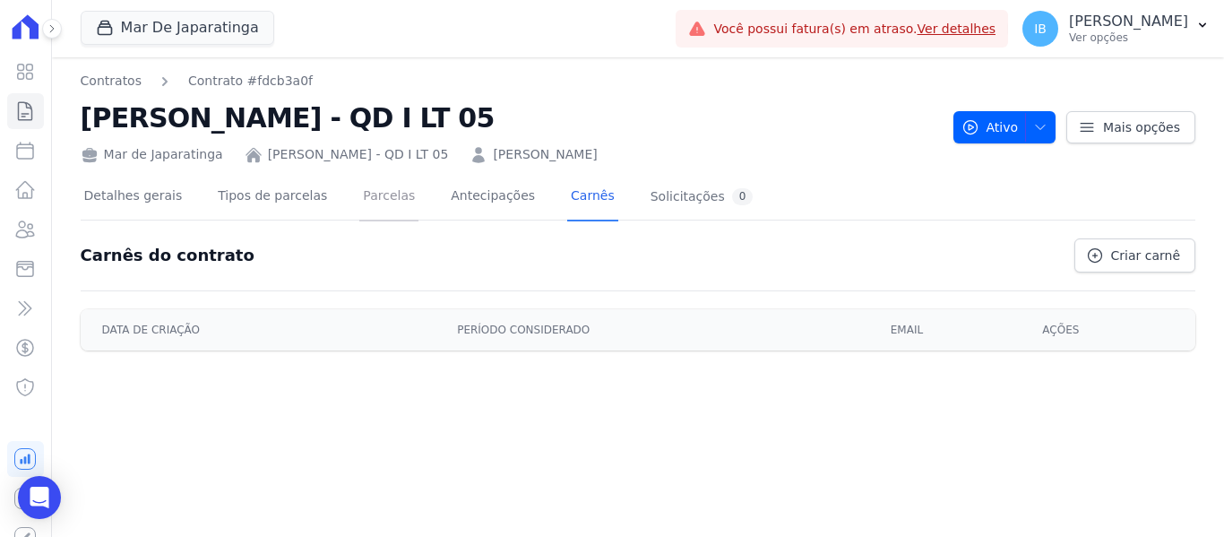
click at [369, 194] on link "Parcelas" at bounding box center [388, 197] width 59 height 47
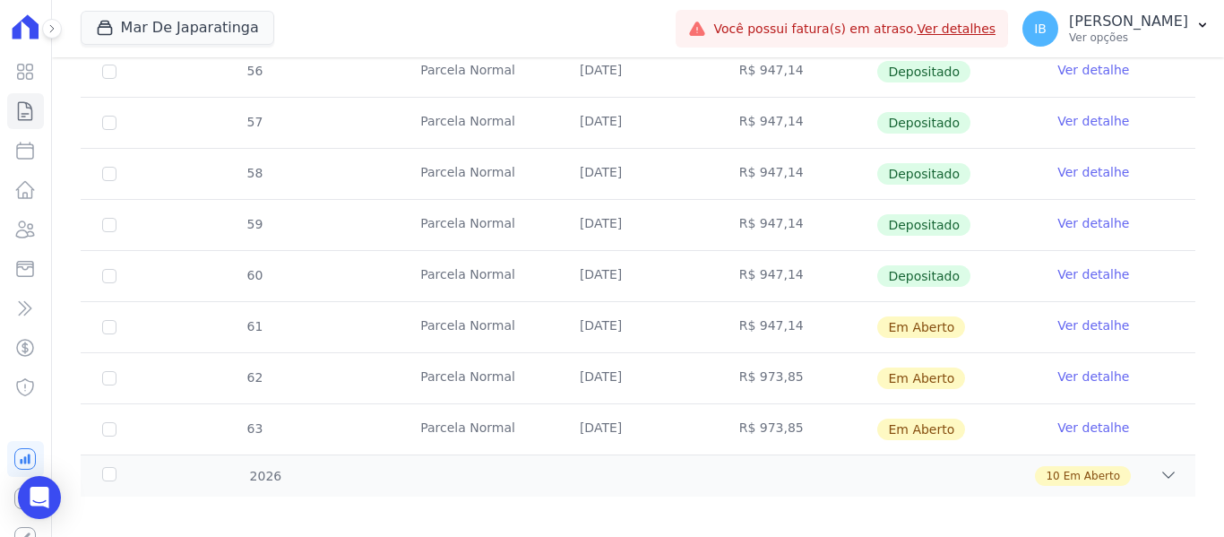
scroll to position [760, 0]
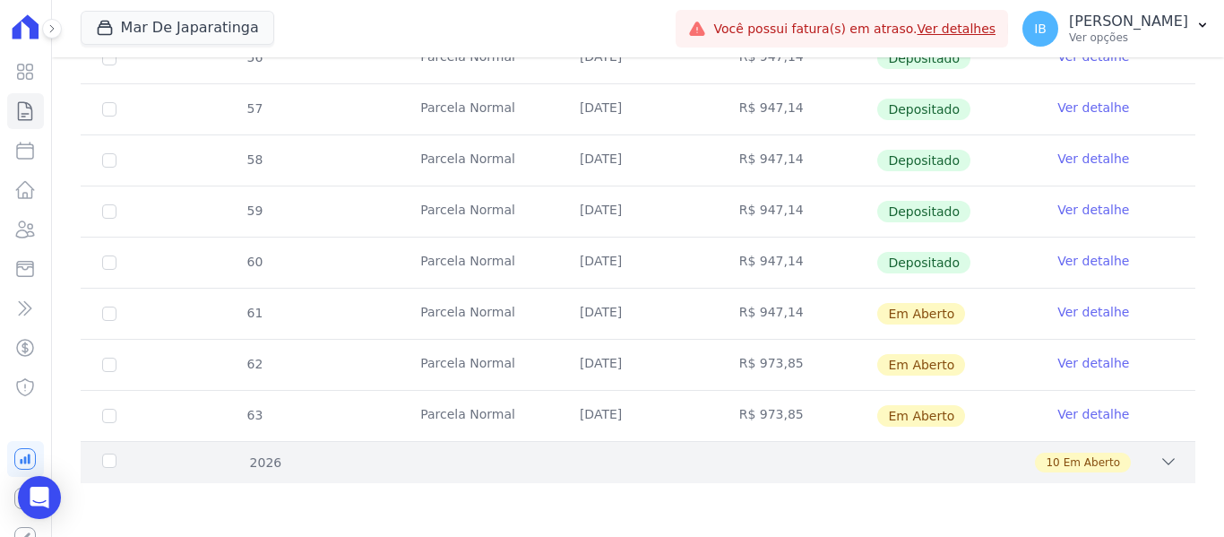
click at [113, 458] on div "2026" at bounding box center [148, 462] width 99 height 19
click at [112, 460] on div "2026" at bounding box center [148, 462] width 99 height 19
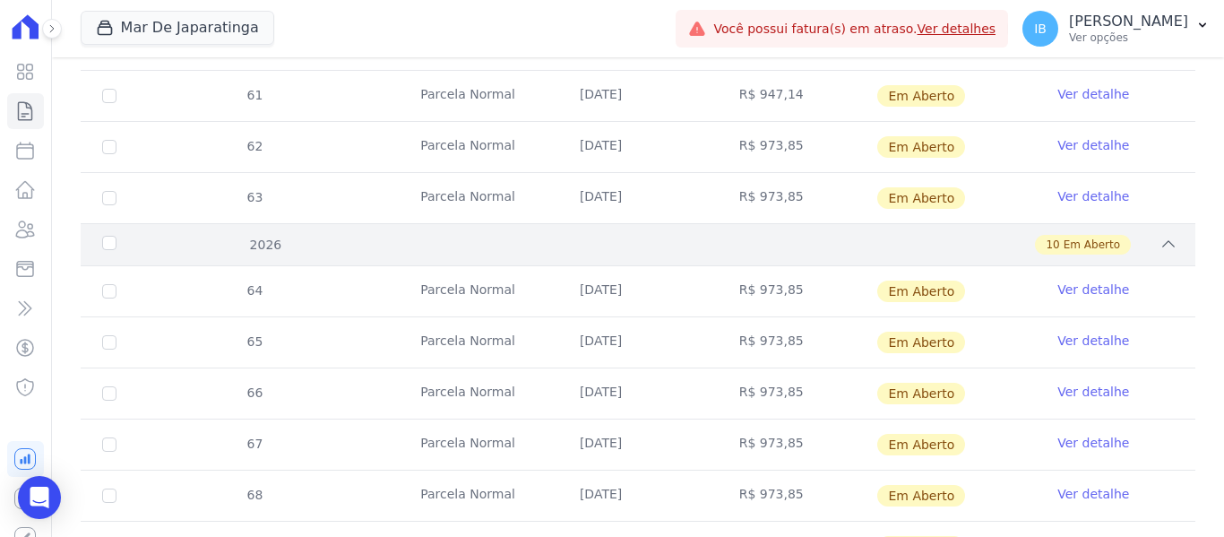
scroll to position [1028, 0]
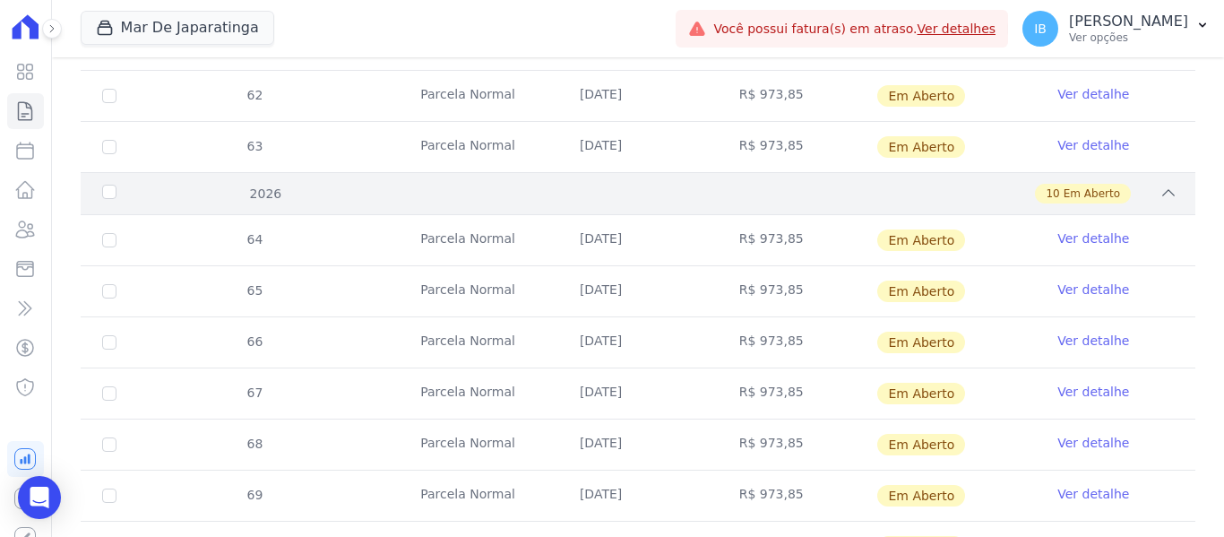
click at [108, 192] on div "2026" at bounding box center [148, 194] width 99 height 19
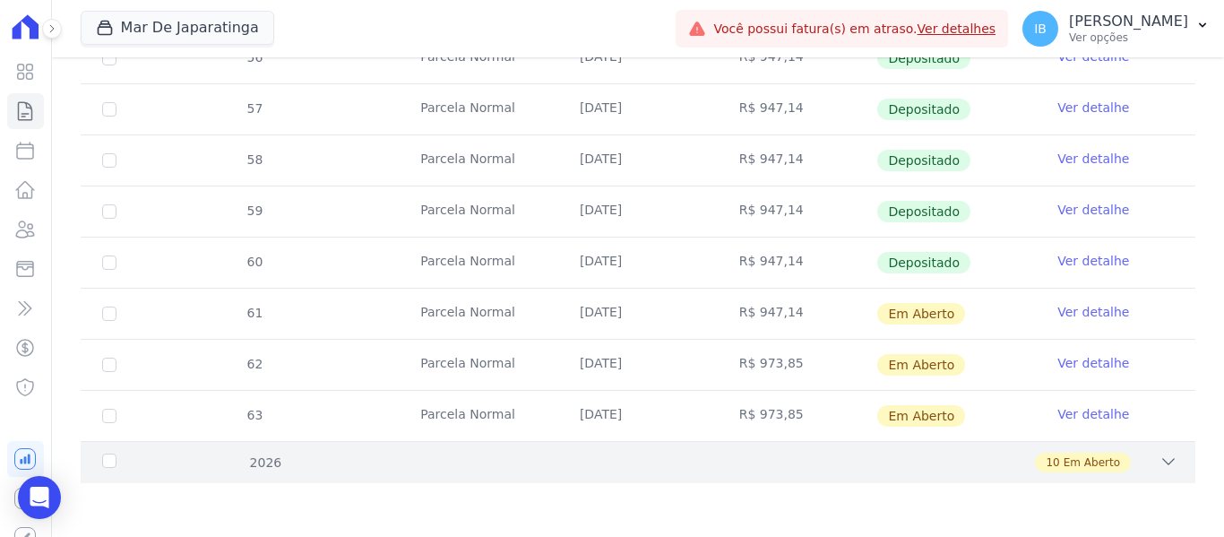
click at [260, 467] on div "10 Em Aberto" at bounding box center [692, 462] width 970 height 20
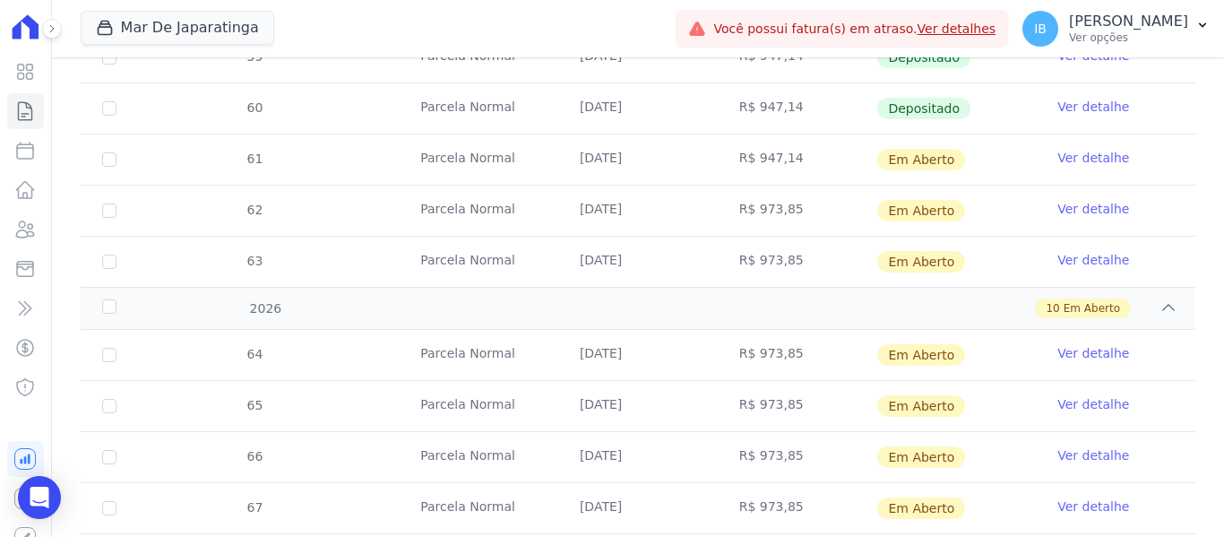
scroll to position [912, 0]
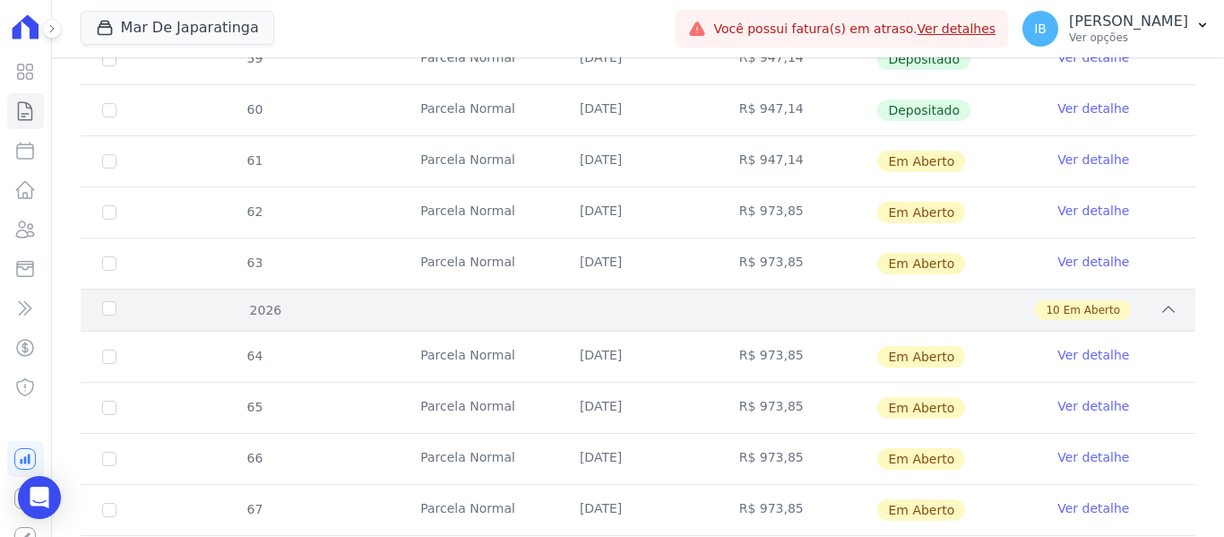
click at [114, 308] on div "2026" at bounding box center [148, 310] width 99 height 19
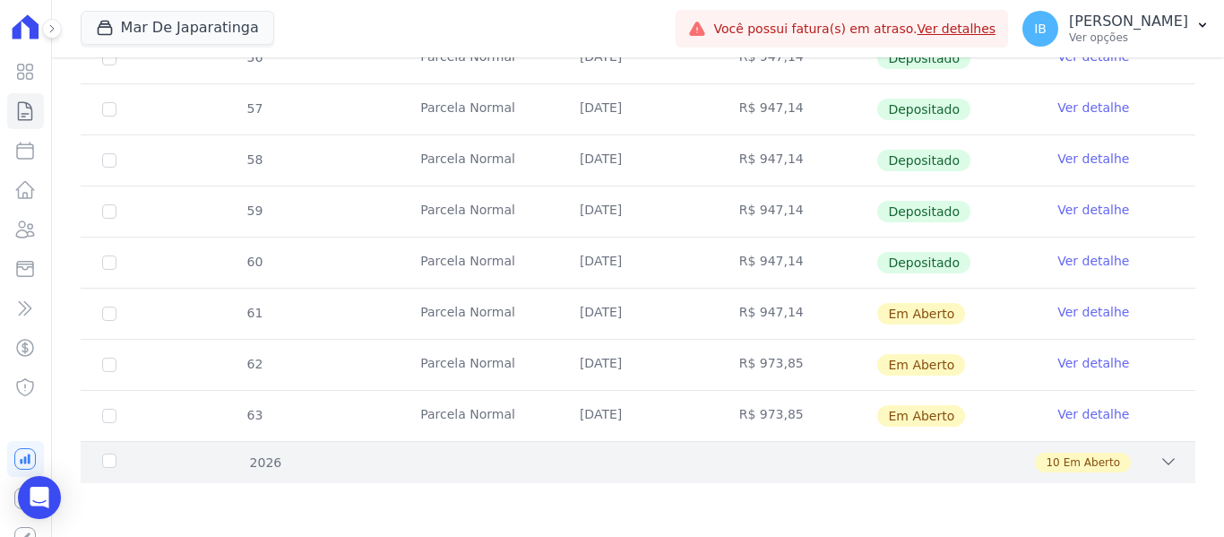
click at [103, 456] on div "2026" at bounding box center [148, 462] width 99 height 19
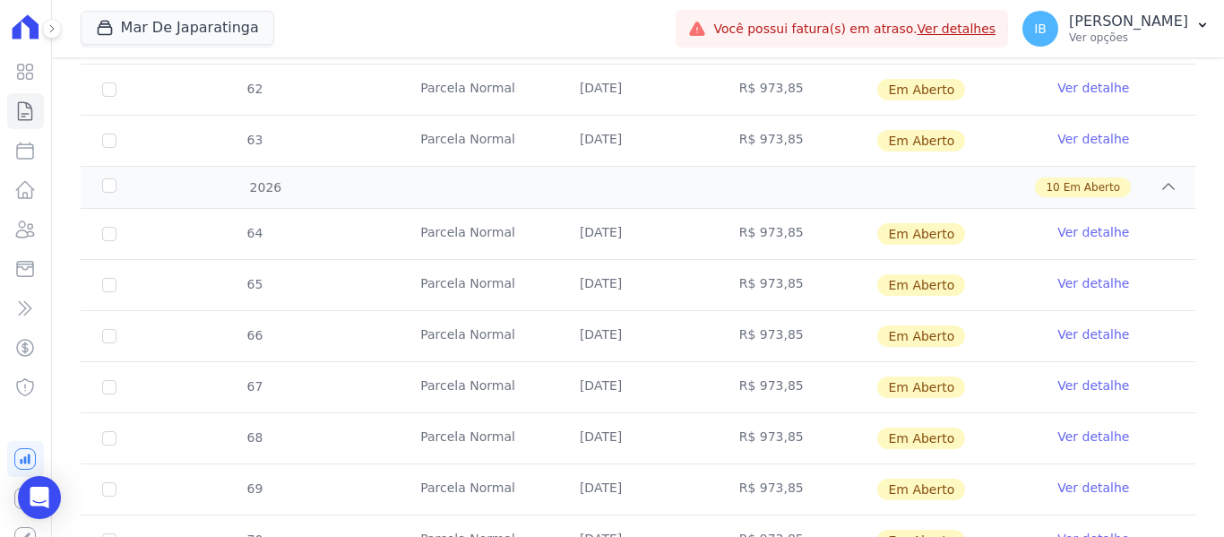
scroll to position [1091, 0]
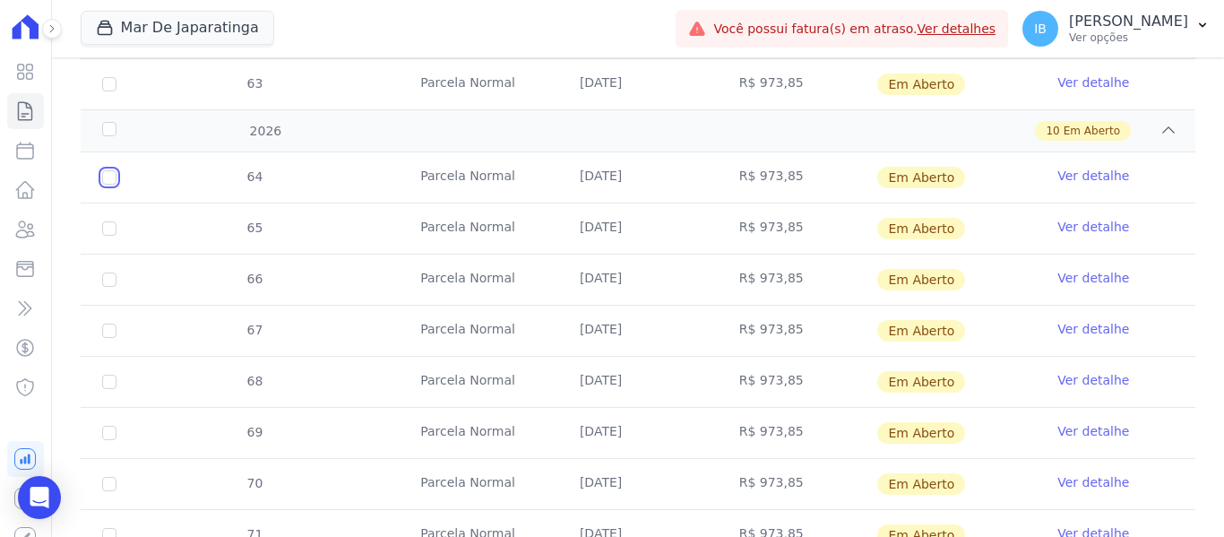
click at [105, 176] on input "checkbox" at bounding box center [109, 177] width 14 height 14
checkbox input "true"
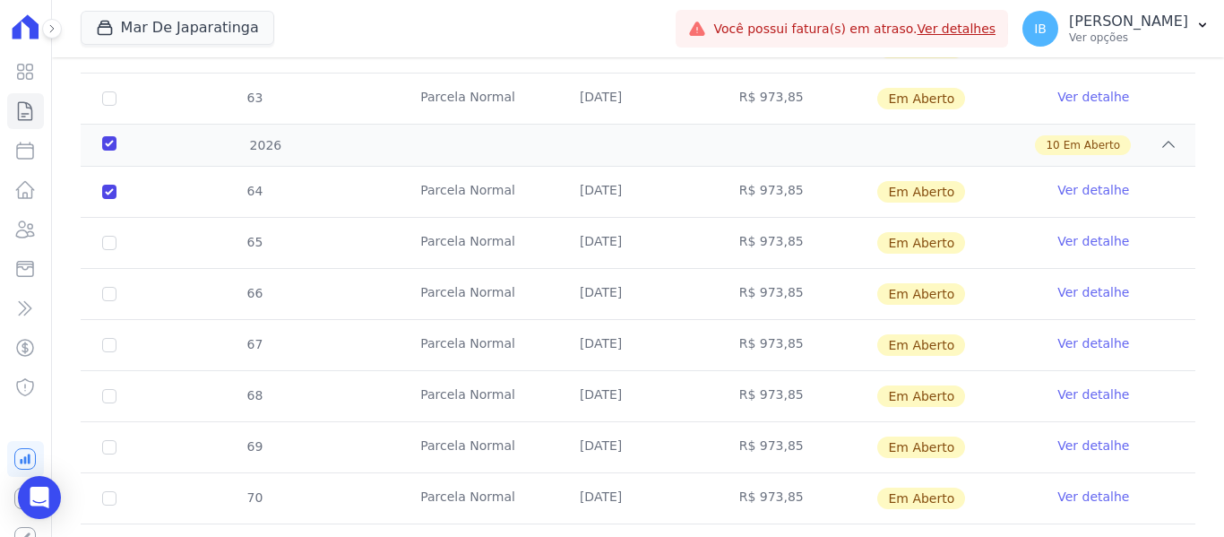
click at [112, 218] on td "65" at bounding box center [109, 243] width 57 height 50
click at [115, 236] on input "checkbox" at bounding box center [109, 243] width 14 height 14
checkbox input "true"
click at [111, 287] on input "checkbox" at bounding box center [109, 294] width 14 height 14
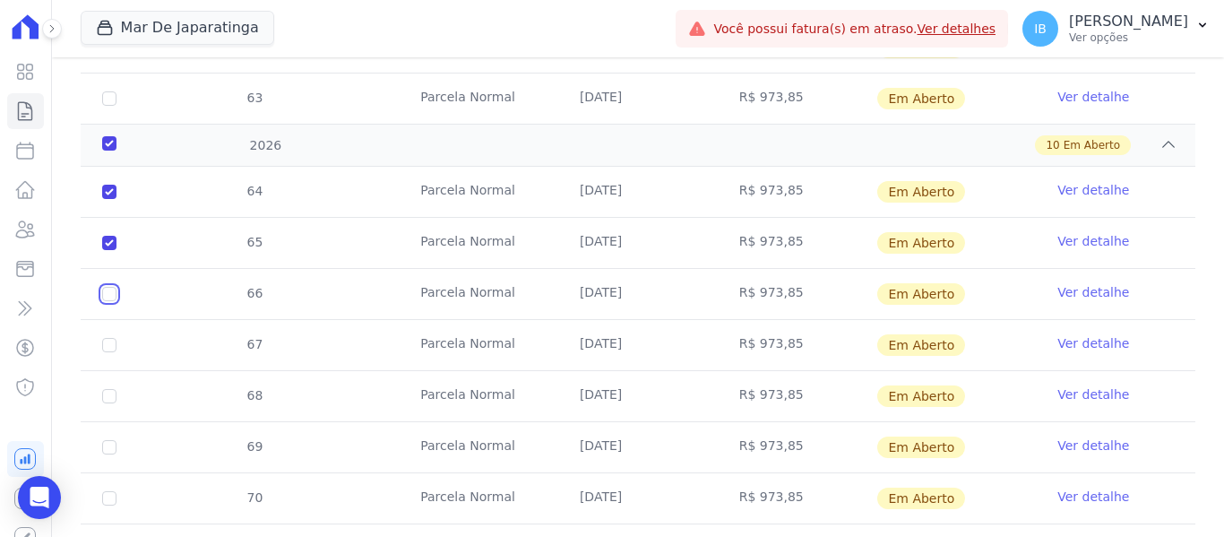
checkbox input "true"
click at [113, 321] on td "67" at bounding box center [109, 345] width 57 height 50
click at [111, 338] on input "checkbox" at bounding box center [109, 345] width 14 height 14
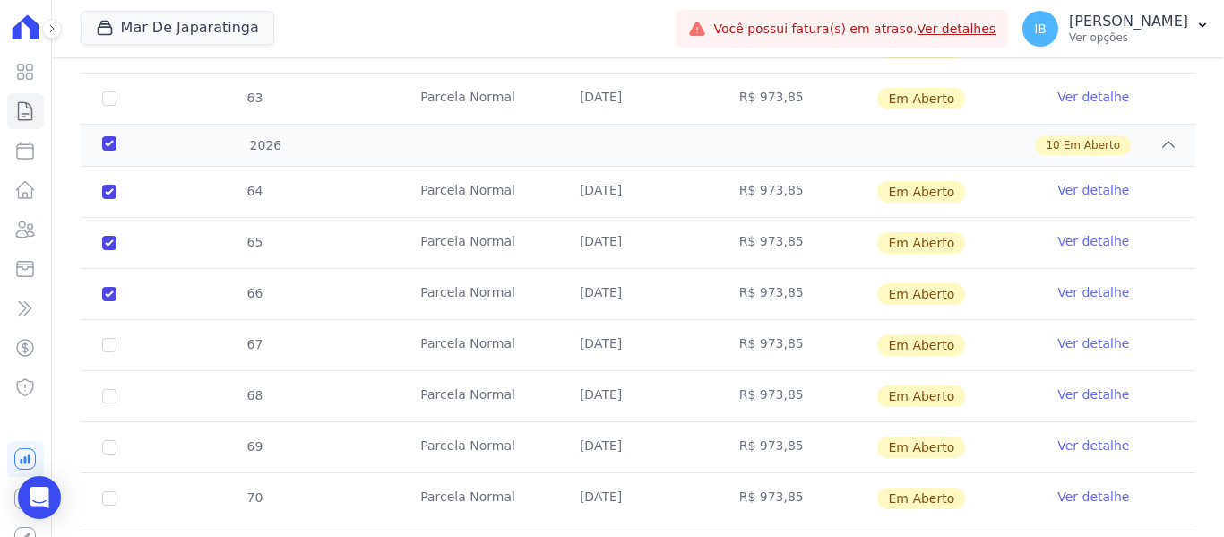
checkbox input "true"
click at [104, 389] on input "checkbox" at bounding box center [109, 396] width 14 height 14
checkbox input "true"
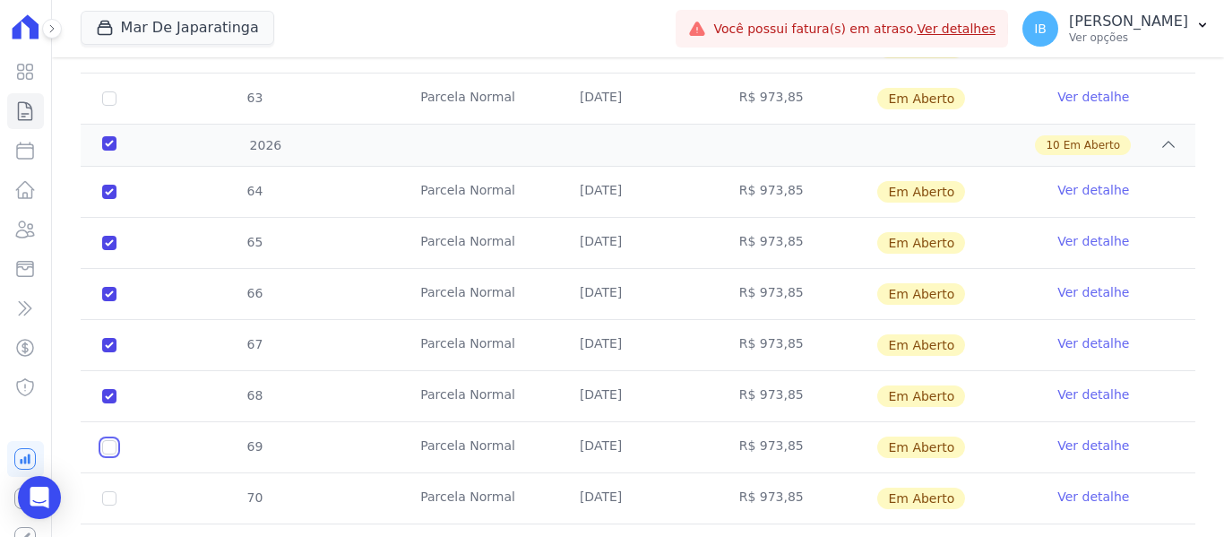
click at [115, 440] on input "checkbox" at bounding box center [109, 447] width 14 height 14
checkbox input "true"
click at [111, 491] on input "checkbox" at bounding box center [109, 498] width 14 height 14
checkbox input "true"
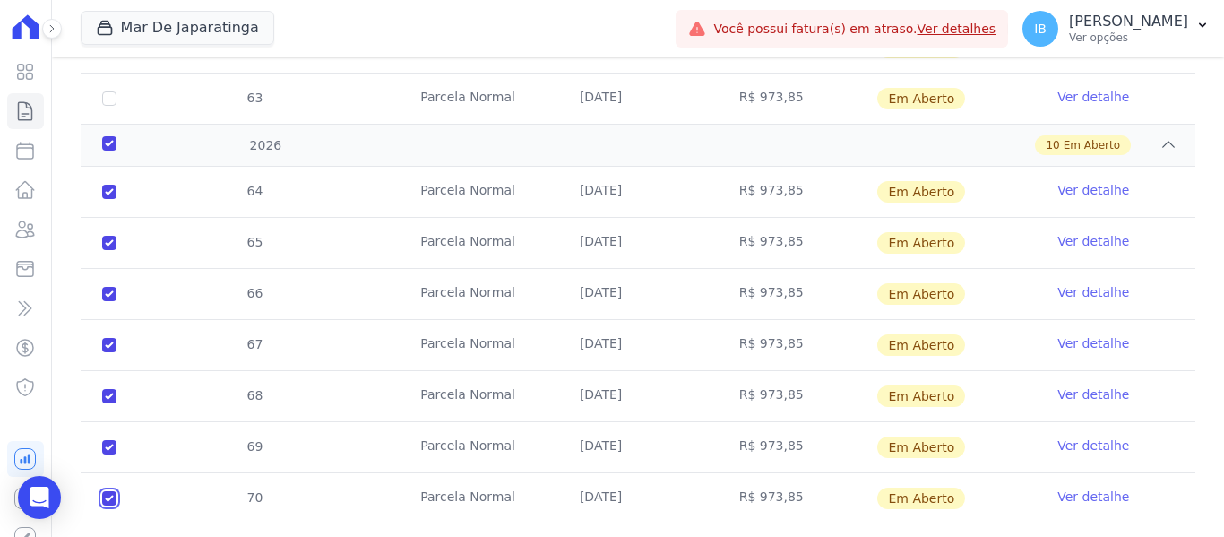
checkbox input "true"
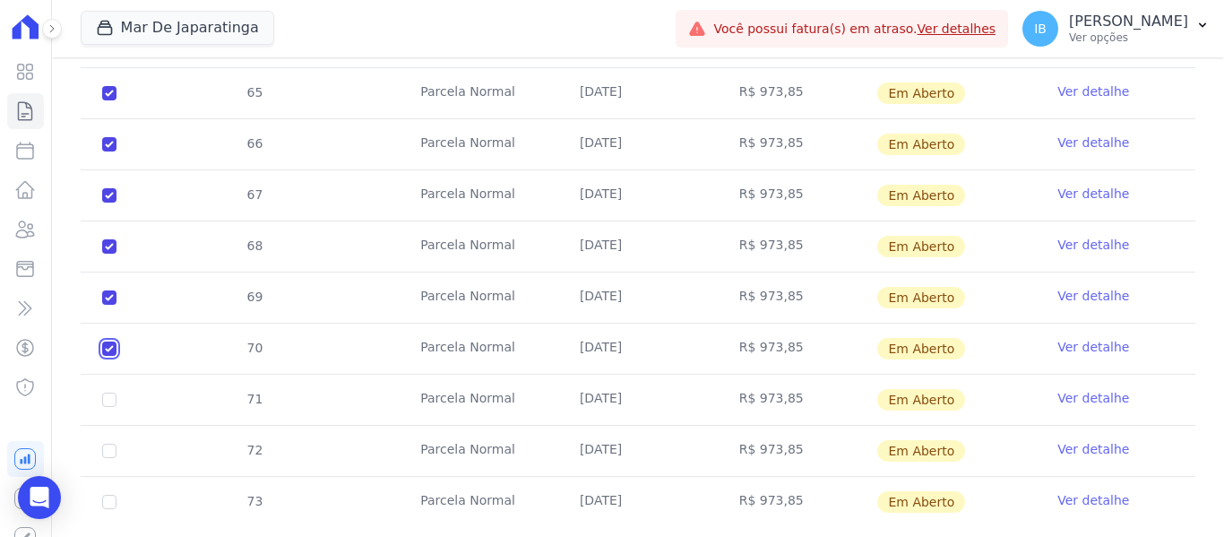
scroll to position [1270, 0]
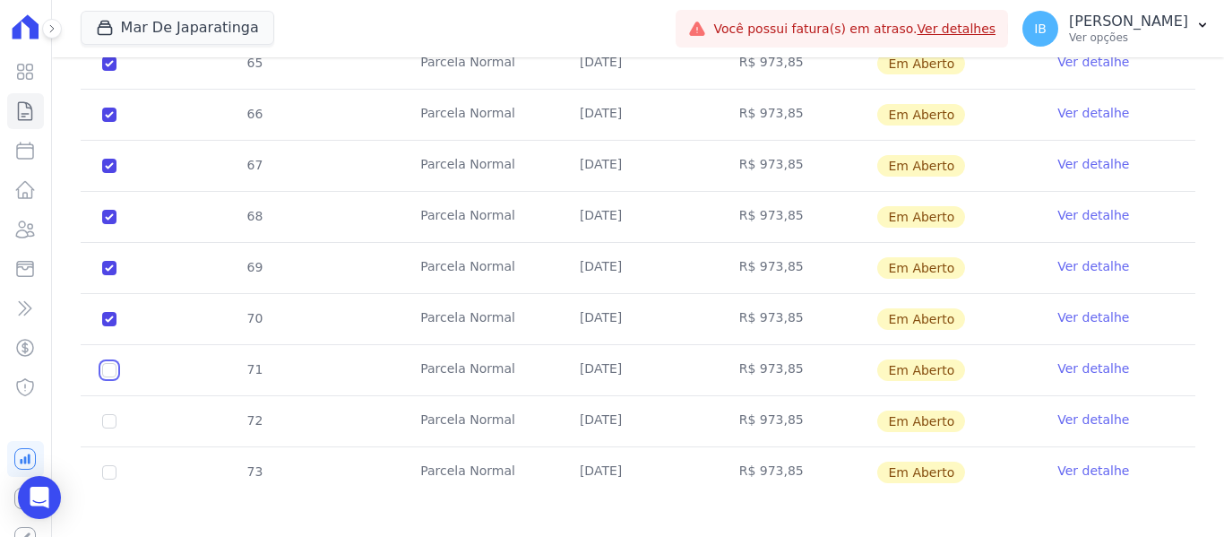
click at [110, 363] on input "checkbox" at bounding box center [109, 370] width 14 height 14
checkbox input "true"
click at [116, 414] on input "checkbox" at bounding box center [109, 421] width 14 height 14
checkbox input "true"
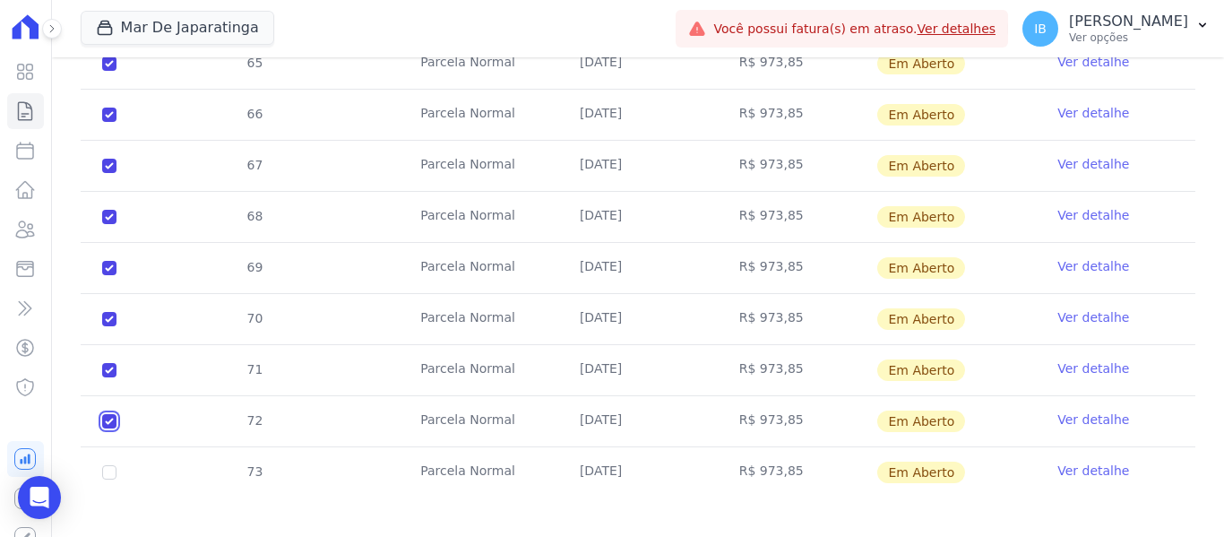
checkbox input "true"
click at [118, 461] on td "73" at bounding box center [109, 472] width 57 height 50
click at [110, 465] on input "checkbox" at bounding box center [109, 472] width 14 height 14
checkbox input "true"
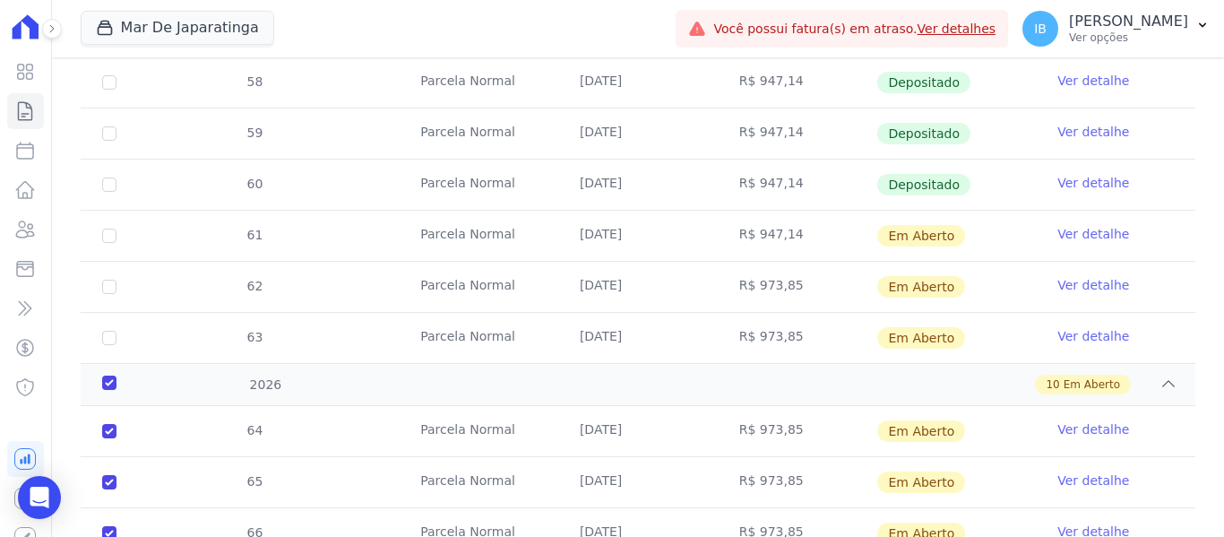
scroll to position [912, 0]
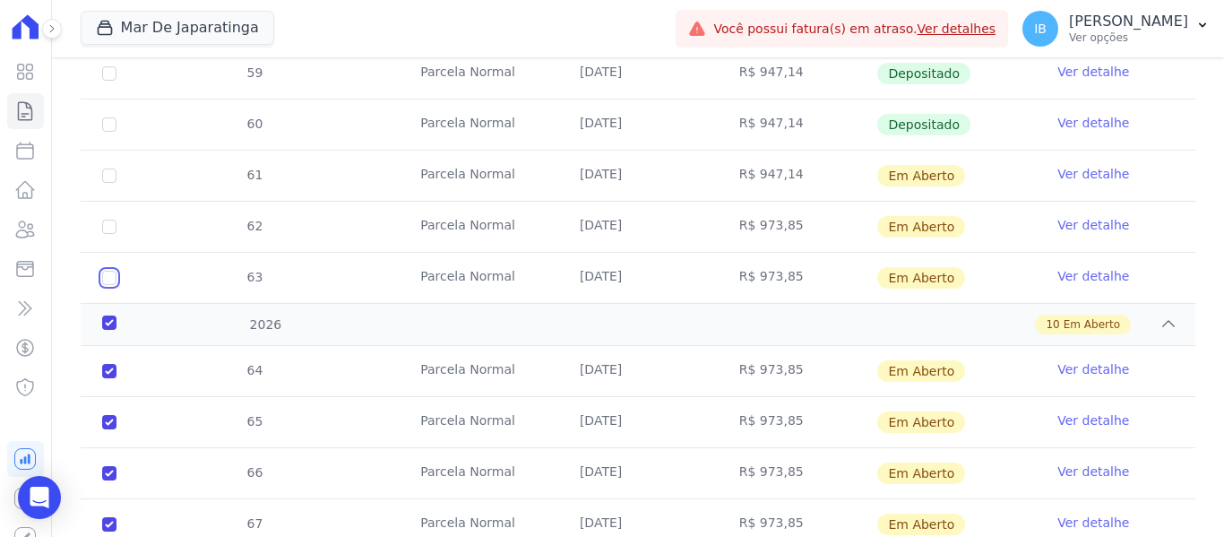
click at [111, 271] on input "checkbox" at bounding box center [109, 278] width 14 height 14
checkbox input "true"
click at [116, 215] on td "62" at bounding box center [109, 227] width 57 height 50
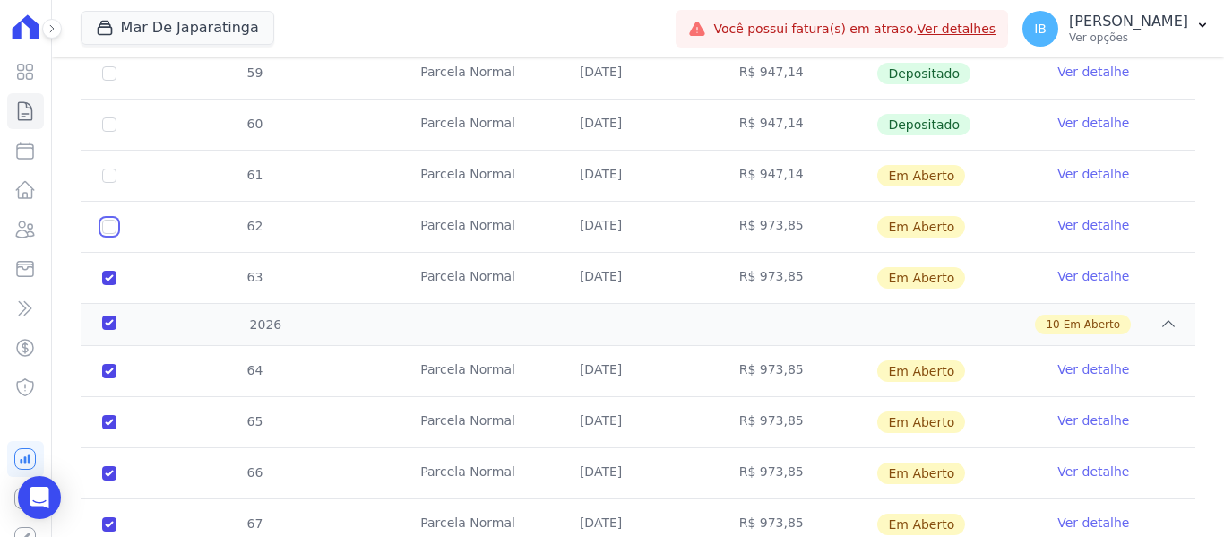
click at [105, 219] on input "checkbox" at bounding box center [109, 226] width 14 height 14
checkbox input "true"
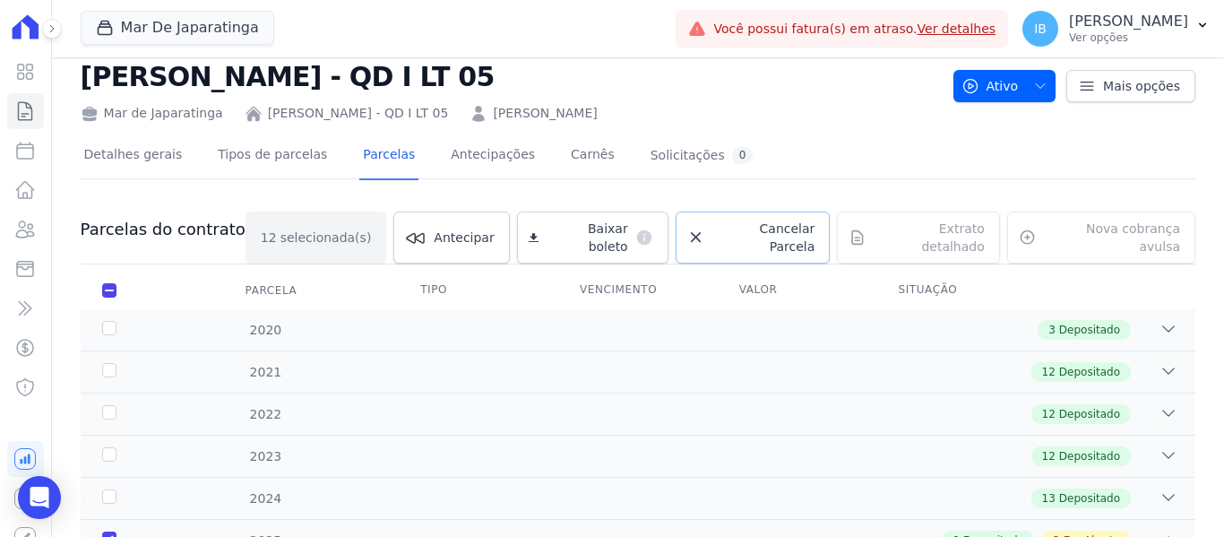
scroll to position [16, 0]
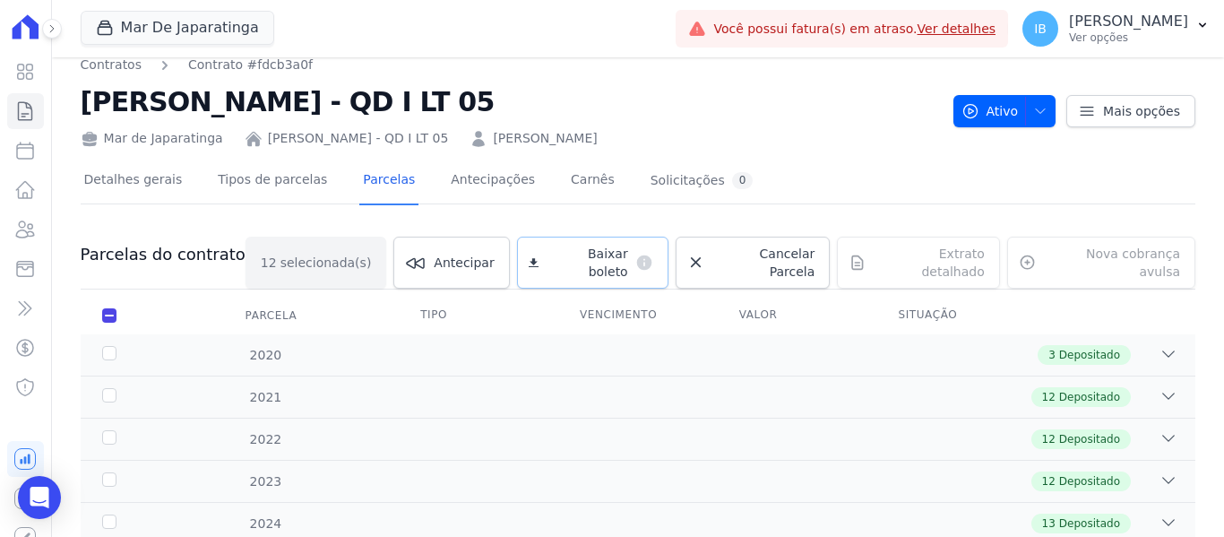
click at [598, 259] on span "Baixar boleto" at bounding box center [587, 263] width 82 height 36
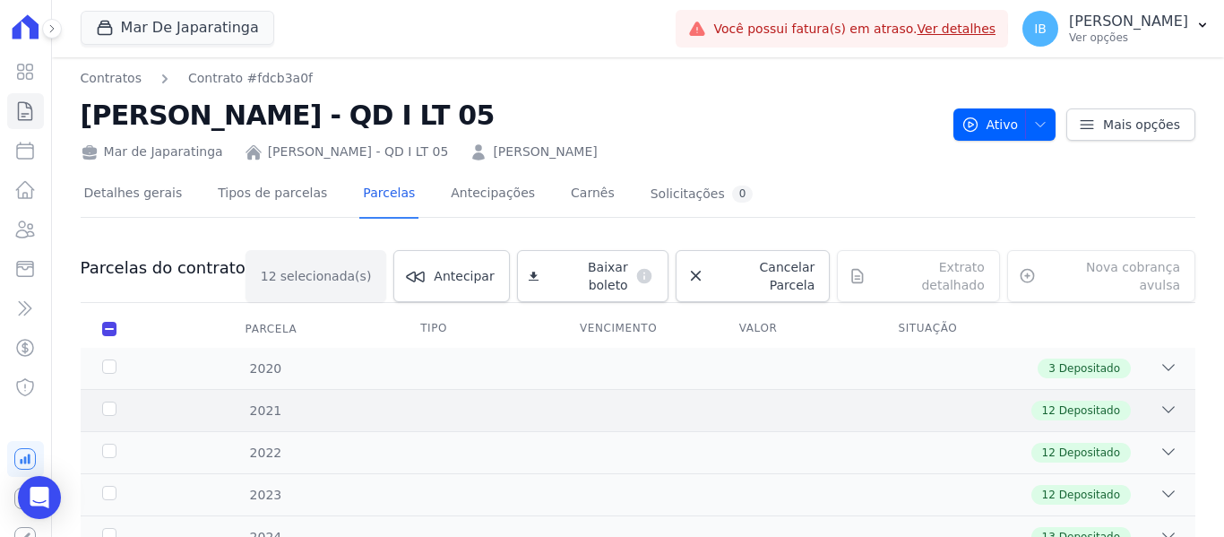
scroll to position [0, 0]
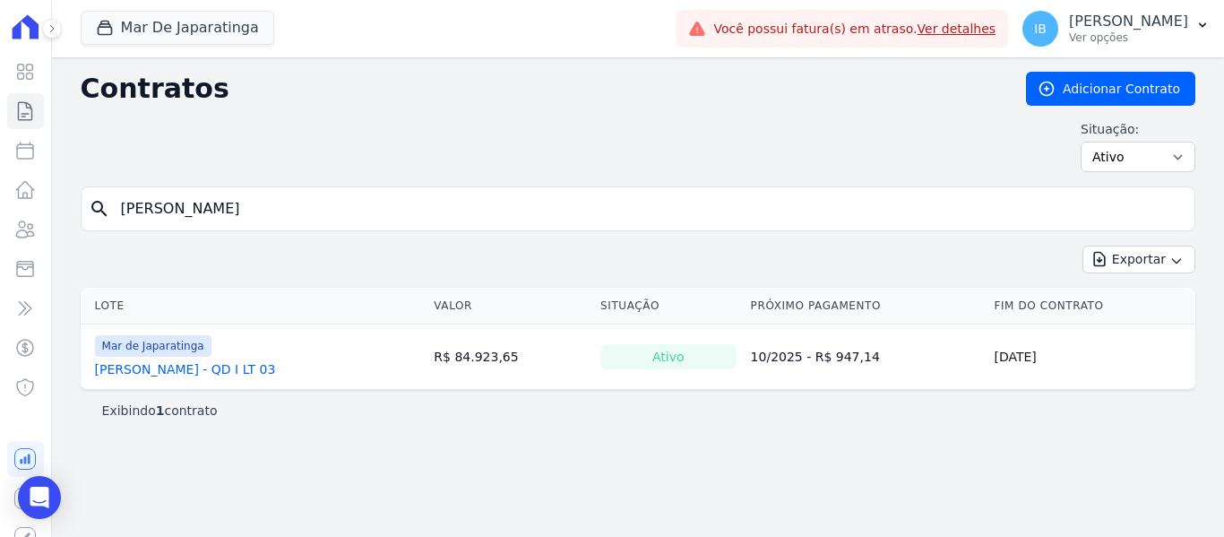
click at [260, 206] on input "[PERSON_NAME]" at bounding box center [648, 209] width 1077 height 36
type input "M"
type input "[PERSON_NAME]"
click at [276, 365] on link "[PERSON_NAME] - QD I LT 03" at bounding box center [185, 369] width 181 height 18
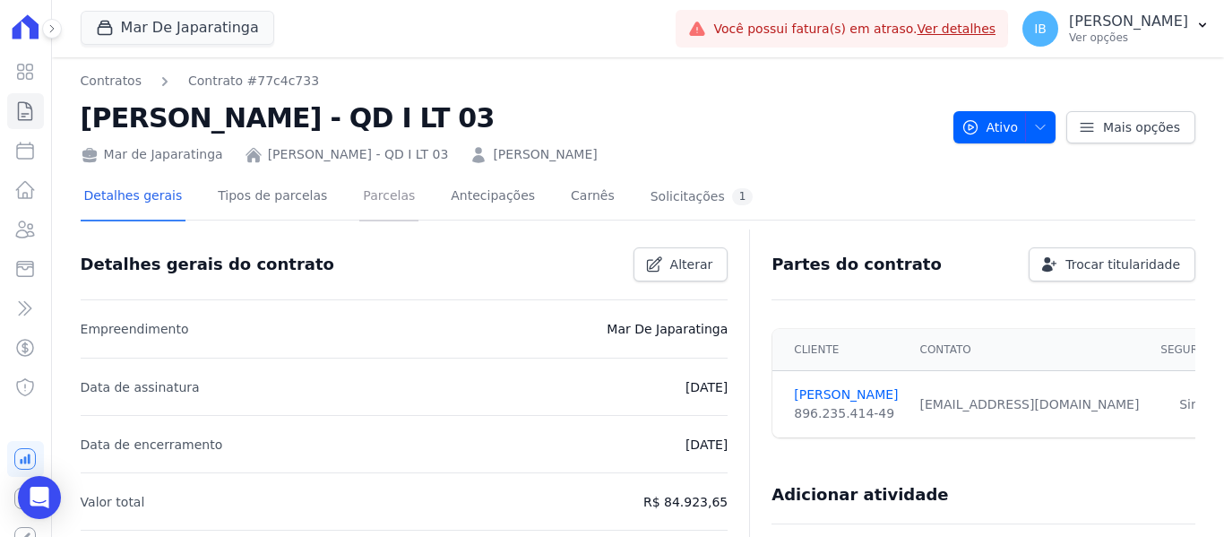
click at [367, 197] on link "Parcelas" at bounding box center [388, 197] width 59 height 47
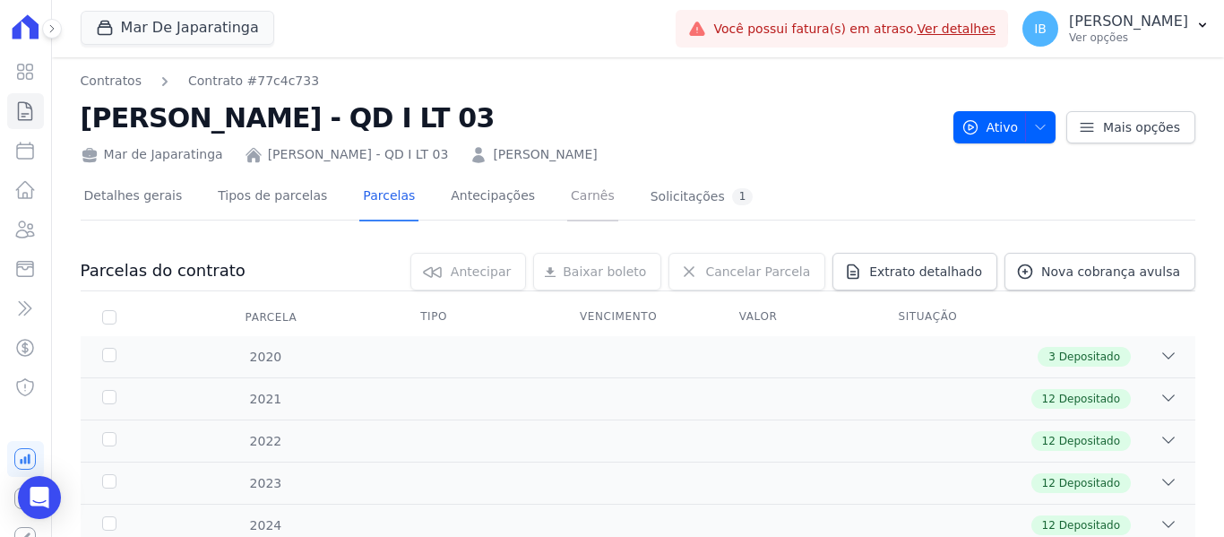
click at [567, 193] on link "Carnês" at bounding box center [592, 197] width 51 height 47
